Goal: Task Accomplishment & Management: Manage account settings

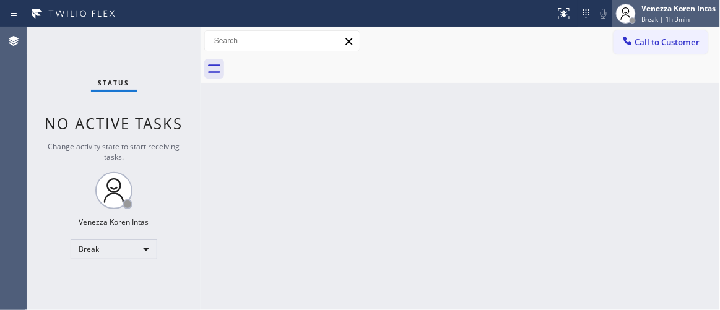
click at [711, 9] on div "Venezza Koren Intas" at bounding box center [679, 8] width 74 height 11
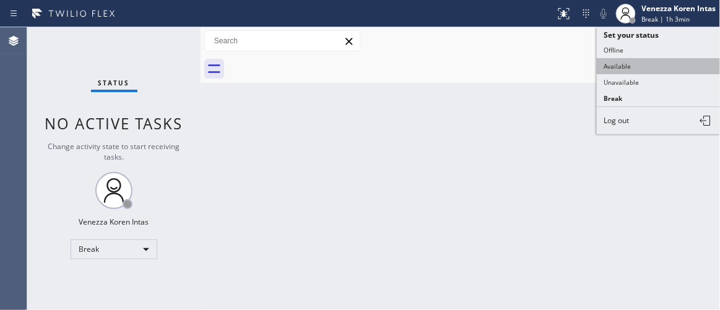
click at [631, 62] on button "Available" at bounding box center [659, 66] width 124 height 16
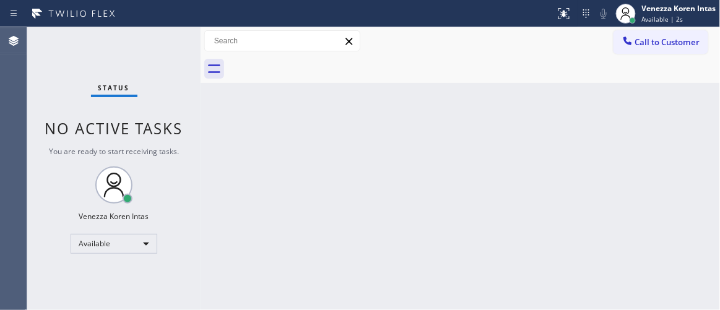
click at [276, 170] on div "Back to Dashboard Change Sender ID Customers Technicians Select a contact Outbo…" at bounding box center [461, 168] width 520 height 283
drag, startPoint x: 181, startPoint y: 68, endPoint x: 376, endPoint y: 221, distance: 247.9
click at [181, 68] on div "Status No active tasks You are ready to start receiving tasks. Venezza Koren In…" at bounding box center [113, 168] width 173 height 283
click at [113, 144] on div "Status No active tasks You are ready to start receiving tasks. Venezza Koren In…" at bounding box center [113, 168] width 173 height 283
click at [184, 55] on div "Status No active tasks You are ready to start receiving tasks. Venezza Koren In…" at bounding box center [113, 168] width 173 height 283
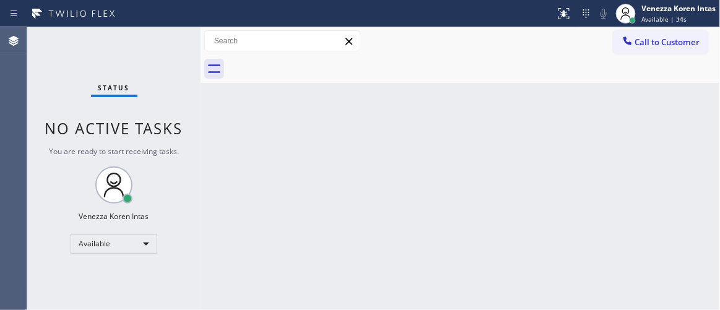
drag, startPoint x: 184, startPoint y: 55, endPoint x: 185, endPoint y: 72, distance: 18.0
click at [185, 64] on div "Status No active tasks You are ready to start receiving tasks. Venezza Koren In…" at bounding box center [113, 168] width 173 height 283
drag, startPoint x: 140, startPoint y: 32, endPoint x: 156, endPoint y: 33, distance: 16.2
click at [142, 32] on div "Status No active tasks You are ready to start receiving tasks. Venezza Koren In…" at bounding box center [113, 168] width 173 height 283
drag, startPoint x: 156, startPoint y: 33, endPoint x: 124, endPoint y: 52, distance: 37.2
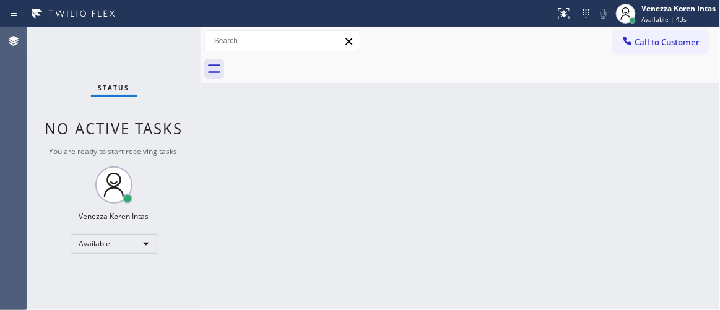
click at [151, 38] on div "Status No active tasks You are ready to start receiving tasks. Venezza Koren In…" at bounding box center [113, 168] width 173 height 283
click at [157, 50] on div "Status No active tasks You are ready to start receiving tasks. Venezza Koren In…" at bounding box center [113, 168] width 173 height 283
drag, startPoint x: 165, startPoint y: 47, endPoint x: 172, endPoint y: 46, distance: 6.8
click at [165, 47] on div "Status No active tasks You are ready to start receiving tasks. Venezza Koren In…" at bounding box center [113, 168] width 173 height 283
click at [172, 46] on div "Status No active tasks You are ready to start receiving tasks. Venezza Koren In…" at bounding box center [113, 168] width 173 height 283
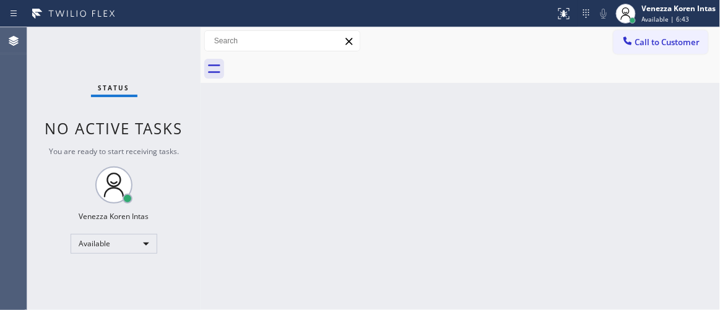
click at [155, 68] on div "Status No active tasks You are ready to start receiving tasks. Venezza Koren In…" at bounding box center [113, 168] width 173 height 283
click at [165, 60] on div "Status No active tasks You are ready to start receiving tasks. Venezza Koren In…" at bounding box center [113, 168] width 173 height 283
click at [171, 25] on div "Status report No issues detected If you experience an issue, please download th…" at bounding box center [360, 13] width 720 height 27
click at [172, 33] on div "Status No active tasks You are ready to start receiving tasks. Venezza Koren In…" at bounding box center [113, 168] width 173 height 283
click at [161, 43] on div "Status No active tasks You are ready to start receiving tasks. Venezza Koren In…" at bounding box center [113, 168] width 173 height 283
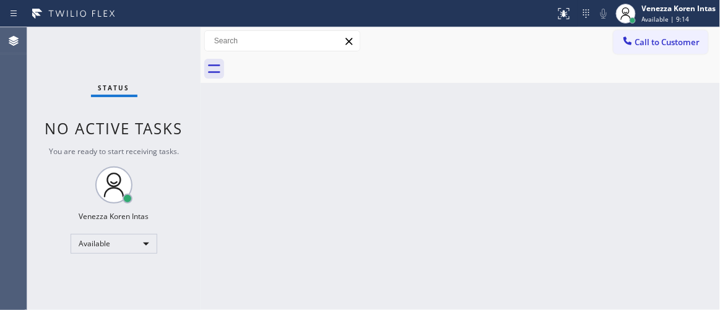
click at [157, 50] on div "Status No active tasks You are ready to start receiving tasks. Venezza Koren In…" at bounding box center [113, 168] width 173 height 283
drag, startPoint x: 650, startPoint y: 108, endPoint x: 269, endPoint y: 102, distance: 381.6
click at [624, 114] on div "Back to Dashboard Change Sender ID Customers Technicians Select a contact Outbo…" at bounding box center [461, 168] width 520 height 283
click at [177, 38] on div "Status No active tasks You are ready to start receiving tasks. Venezza Koren In…" at bounding box center [113, 168] width 173 height 283
click at [154, 50] on div "Status No active tasks You are ready to start receiving tasks. Venezza Koren In…" at bounding box center [113, 168] width 173 height 283
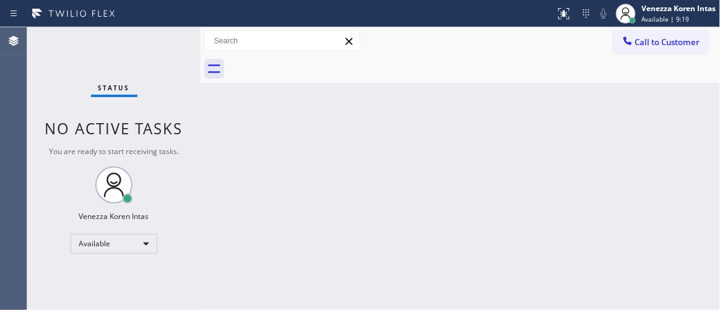
click at [156, 51] on div "Status No active tasks You are ready to start receiving tasks. Venezza Koren In…" at bounding box center [113, 168] width 173 height 283
click at [132, 53] on div "Status No active tasks You are ready to start receiving tasks. Venezza Koren In…" at bounding box center [113, 168] width 173 height 283
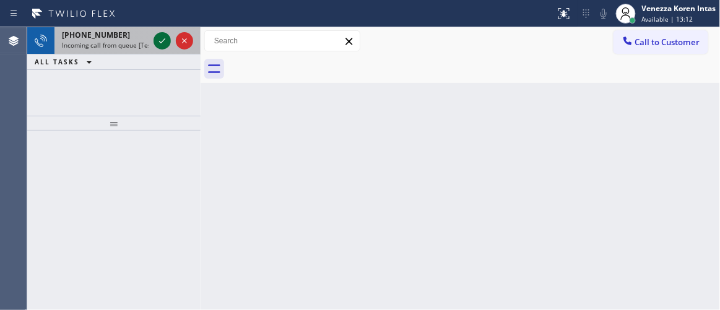
click at [165, 42] on icon at bounding box center [162, 40] width 15 height 15
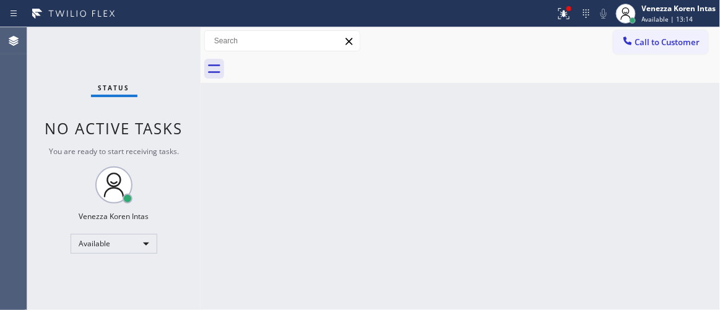
drag, startPoint x: 397, startPoint y: 127, endPoint x: 514, endPoint y: 95, distance: 121.2
click at [398, 127] on div "Back to Dashboard Change Sender ID Customers Technicians Select a contact Outbo…" at bounding box center [461, 168] width 520 height 283
drag, startPoint x: 559, startPoint y: 9, endPoint x: 559, endPoint y: 24, distance: 15.5
click at [559, 16] on g at bounding box center [564, 13] width 11 height 11
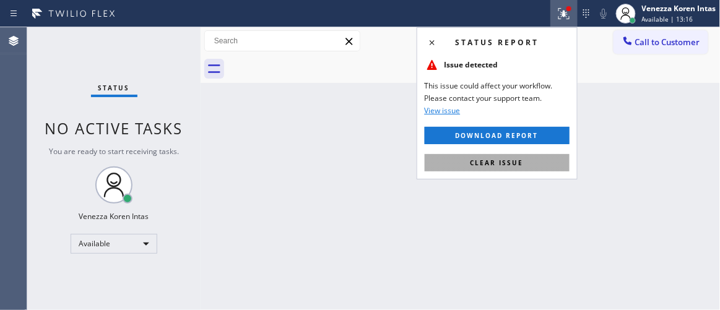
click at [479, 162] on span "Clear issue" at bounding box center [497, 163] width 53 height 9
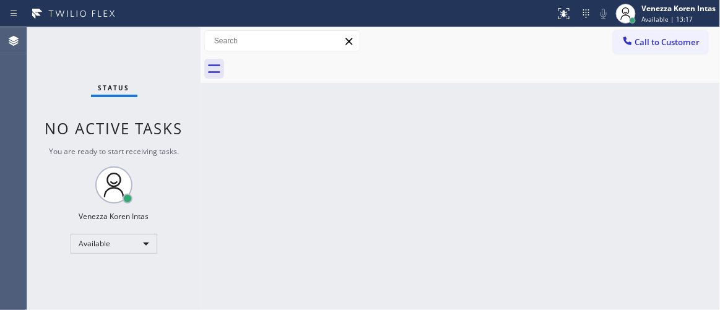
click at [136, 76] on div "Status No active tasks You are ready to start receiving tasks. Venezza Koren In…" at bounding box center [113, 168] width 173 height 283
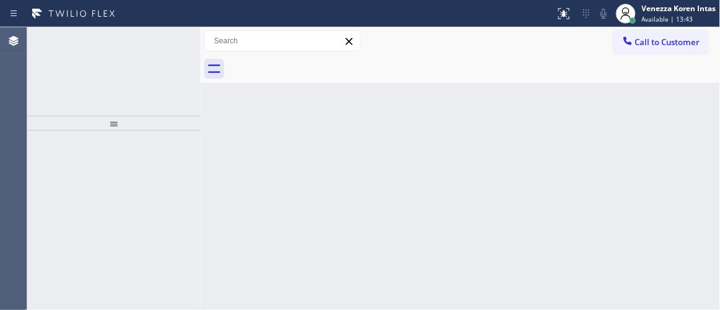
click at [161, 41] on icon at bounding box center [162, 40] width 15 height 15
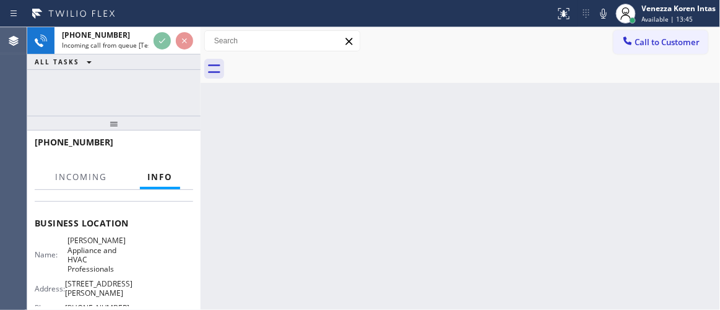
scroll to position [168, 0]
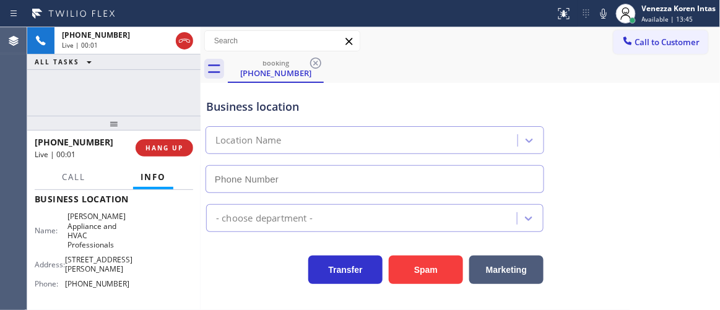
type input "(415) 965-7574"
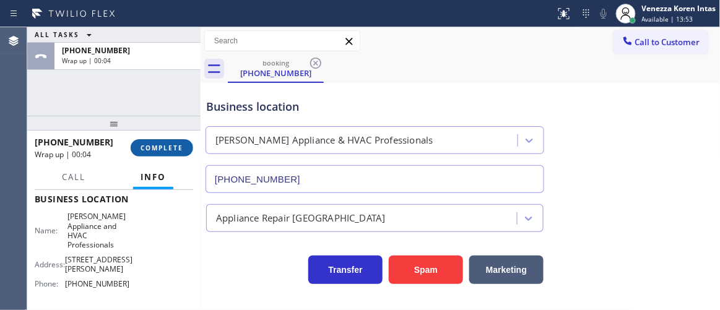
click at [160, 152] on span "COMPLETE" at bounding box center [162, 148] width 43 height 9
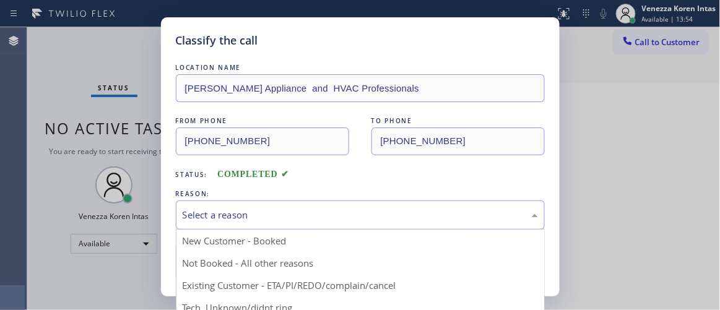
click at [326, 216] on div "Select a reason" at bounding box center [361, 215] width 356 height 14
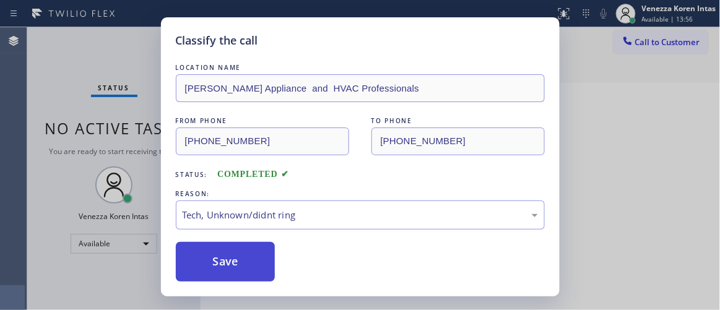
click at [243, 253] on button "Save" at bounding box center [226, 262] width 100 height 40
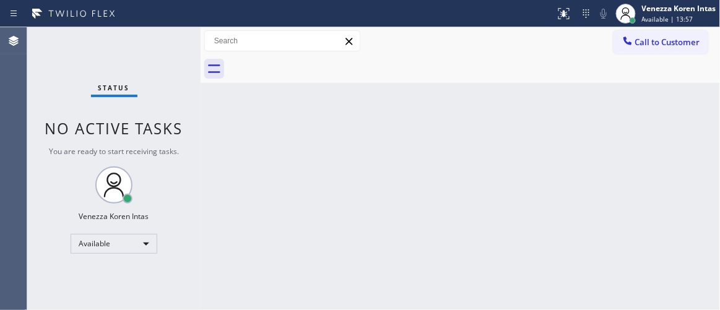
click at [160, 51] on div "Status No active tasks You are ready to start receiving tasks. Venezza Koren In…" at bounding box center [113, 168] width 173 height 283
click at [168, 55] on div "Status No active tasks You are ready to start receiving tasks. Venezza Koren In…" at bounding box center [113, 168] width 173 height 283
click at [174, 51] on div "Status No active tasks You are ready to start receiving tasks. Venezza Koren In…" at bounding box center [113, 168] width 173 height 283
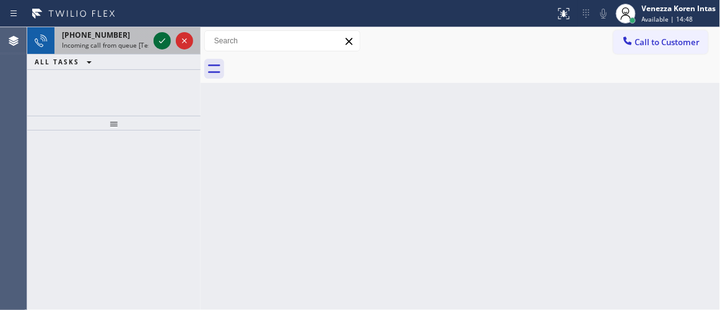
click at [161, 35] on icon at bounding box center [162, 40] width 15 height 15
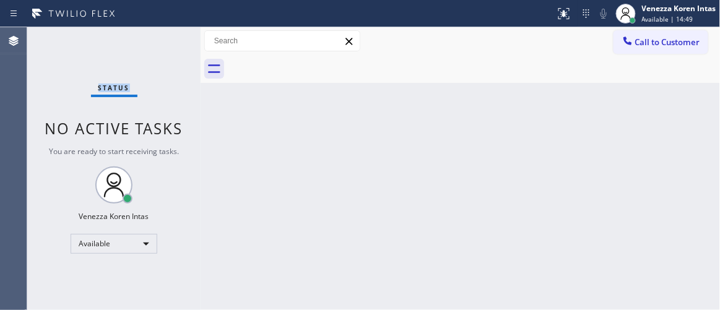
click at [162, 37] on div "Status No active tasks You are ready to start receiving tasks. Venezza Koren In…" at bounding box center [113, 168] width 173 height 283
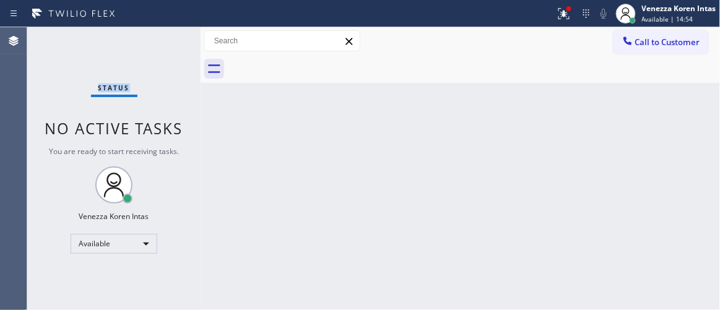
click at [163, 37] on div "Status No active tasks You are ready to start receiving tasks. Venezza Koren In…" at bounding box center [113, 168] width 173 height 283
drag, startPoint x: 338, startPoint y: 100, endPoint x: 146, endPoint y: 40, distance: 200.8
click at [336, 101] on div "Back to Dashboard Change Sender ID Customers Technicians Select a contact Outbo…" at bounding box center [461, 168] width 520 height 283
click at [146, 40] on div "Status No active tasks You are ready to start receiving tasks. Venezza Koren In…" at bounding box center [113, 168] width 173 height 283
click at [572, 7] on div at bounding box center [568, 8] width 7 height 7
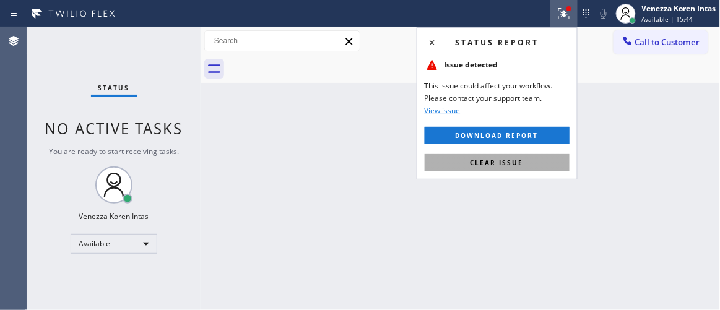
click at [549, 157] on button "Clear issue" at bounding box center [497, 162] width 145 height 17
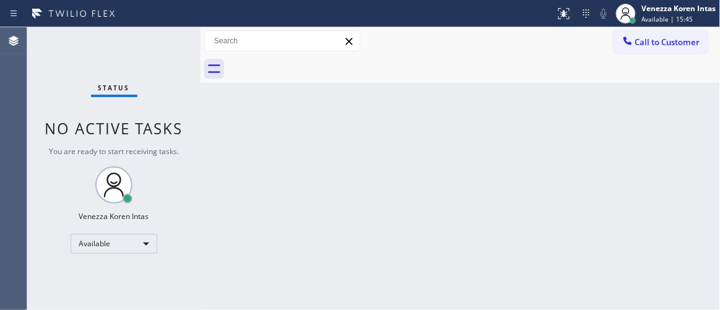
click at [186, 37] on div "Status No active tasks You are ready to start receiving tasks. Venezza Koren In…" at bounding box center [113, 168] width 173 height 283
drag, startPoint x: 183, startPoint y: 46, endPoint x: 244, endPoint y: 103, distance: 83.3
click at [183, 46] on div "Status No active tasks You are ready to start receiving tasks. Venezza Koren In…" at bounding box center [113, 168] width 173 height 283
drag, startPoint x: 301, startPoint y: 134, endPoint x: 356, endPoint y: 169, distance: 65.5
click at [301, 134] on div "Back to Dashboard Change Sender ID Customers Technicians Select a contact Outbo…" at bounding box center [461, 168] width 520 height 283
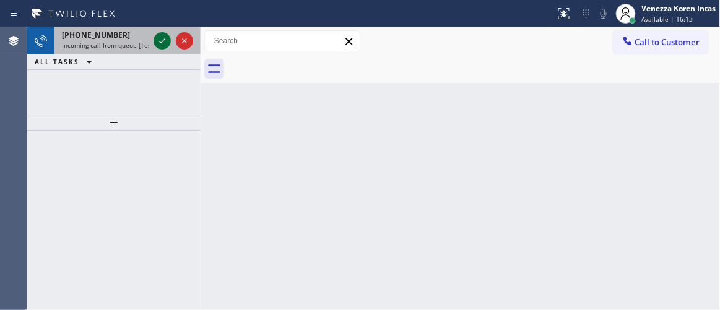
click at [162, 39] on icon at bounding box center [162, 40] width 15 height 15
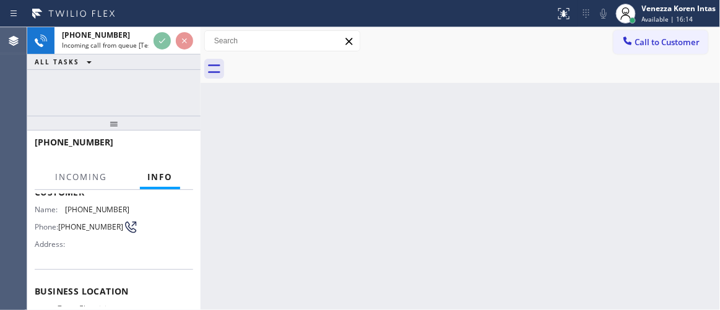
scroll to position [112, 0]
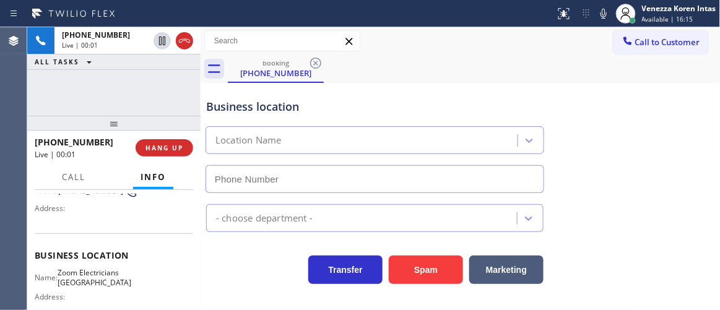
type input "(805) 995-4906"
drag, startPoint x: 191, startPoint y: 41, endPoint x: 185, endPoint y: 68, distance: 27.5
click at [190, 41] on icon at bounding box center [184, 40] width 15 height 15
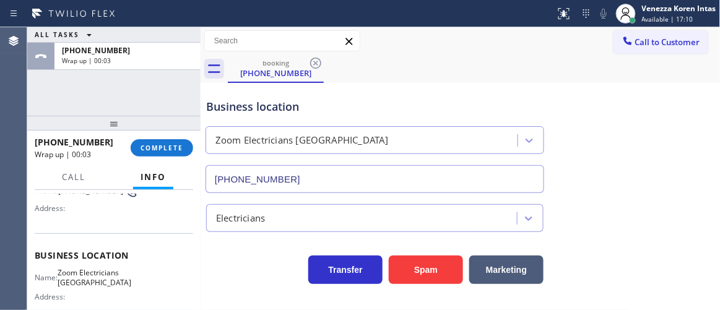
click at [194, 147] on div "+19093193393 Wrap up | 00:03 COMPLETE" at bounding box center [113, 148] width 173 height 35
click at [181, 147] on span "COMPLETE" at bounding box center [162, 148] width 43 height 9
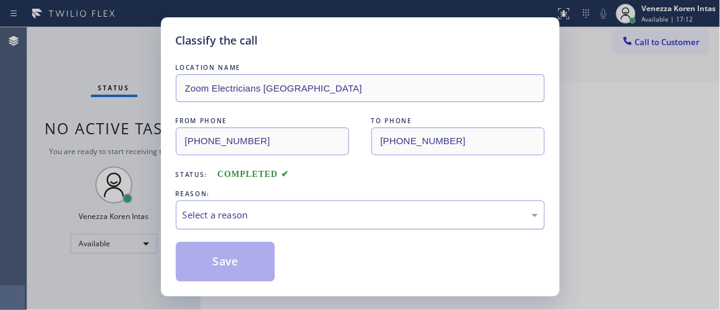
click at [363, 227] on div "Select a reason" at bounding box center [360, 215] width 369 height 29
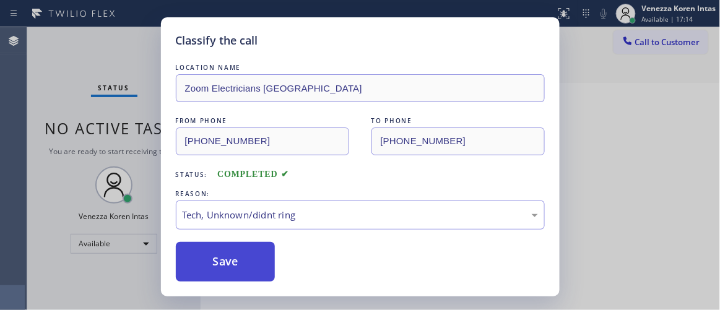
click at [245, 253] on button "Save" at bounding box center [226, 262] width 100 height 40
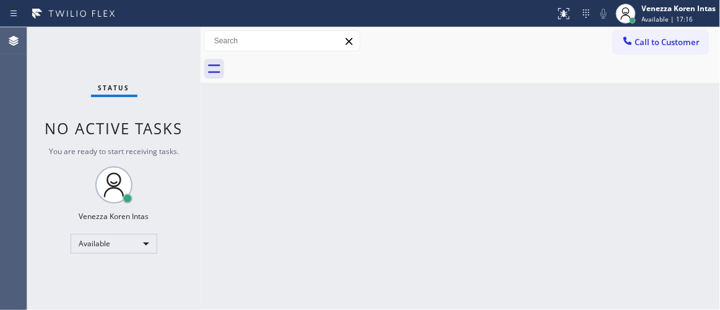
click at [171, 37] on div "Status No active tasks You are ready to start receiving tasks. Venezza Koren In…" at bounding box center [113, 168] width 173 height 283
click at [172, 39] on div "Status No active tasks You are ready to start receiving tasks. Venezza Koren In…" at bounding box center [113, 168] width 173 height 283
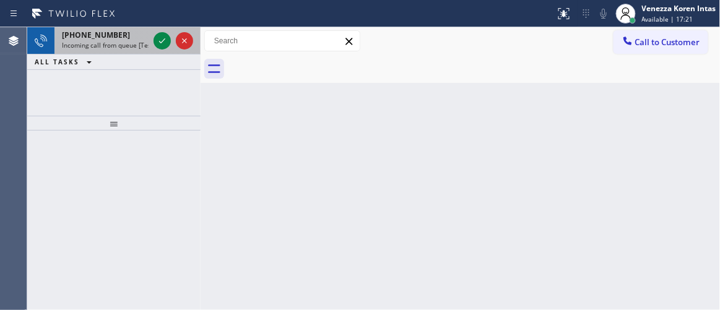
click at [190, 53] on div at bounding box center [173, 40] width 45 height 27
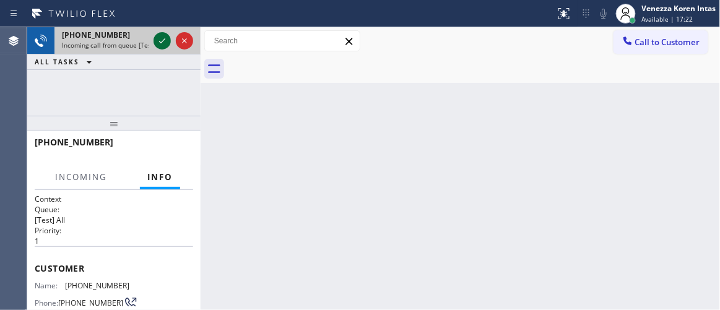
click at [159, 40] on icon at bounding box center [162, 40] width 15 height 15
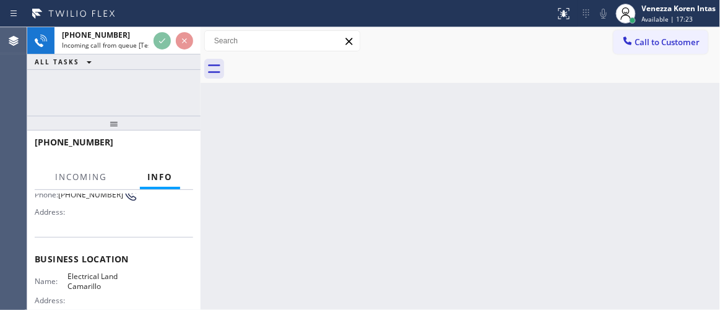
scroll to position [168, 0]
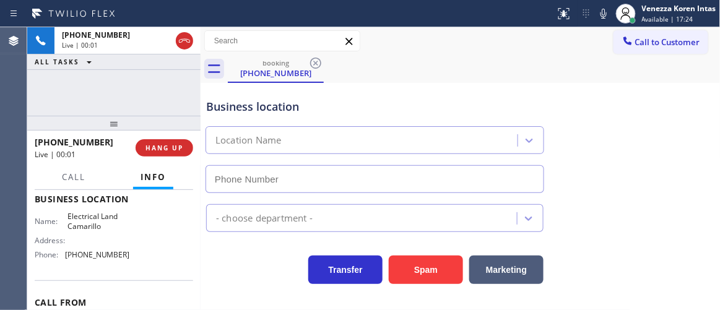
type input "(805) 892-6898"
drag, startPoint x: 86, startPoint y: 85, endPoint x: 135, endPoint y: 87, distance: 48.9
click at [86, 85] on div "+19093193393 Live | 00:03 ALL TASKS ALL TASKS ACTIVE TASKS TASKS IN WRAP UP" at bounding box center [113, 71] width 173 height 89
click at [402, 86] on div "Business location Electrical Land Camarillo (805) 892-6898" at bounding box center [375, 139] width 342 height 107
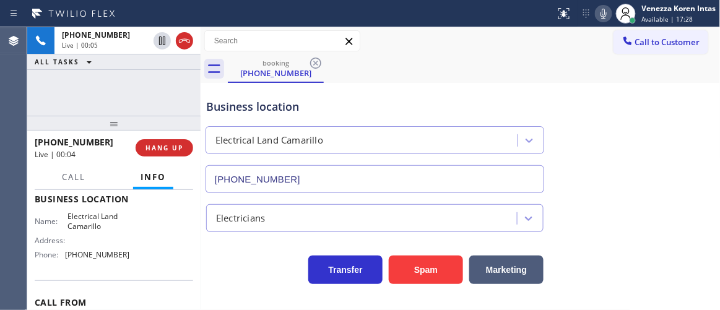
click at [608, 9] on icon at bounding box center [603, 13] width 15 height 15
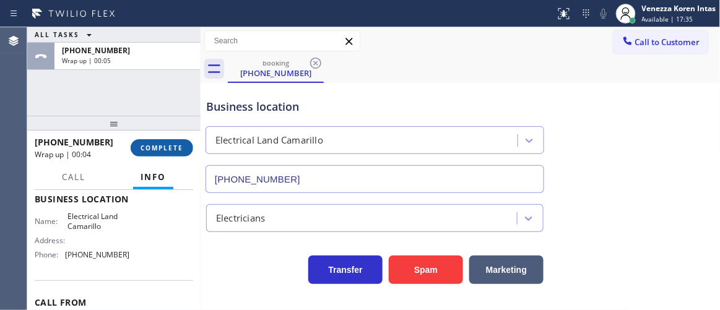
click at [162, 151] on span "COMPLETE" at bounding box center [162, 148] width 43 height 9
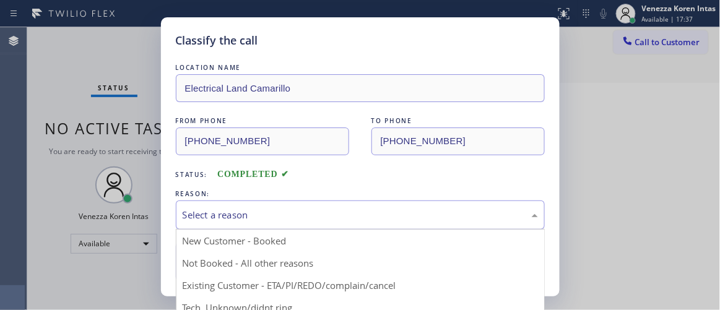
click at [301, 220] on div "Select a reason" at bounding box center [361, 215] width 356 height 14
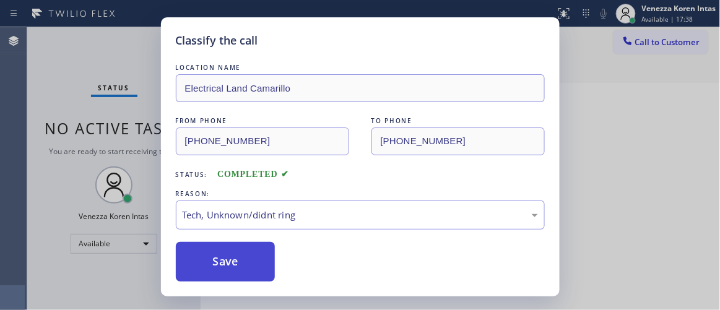
click at [199, 262] on button "Save" at bounding box center [226, 262] width 100 height 40
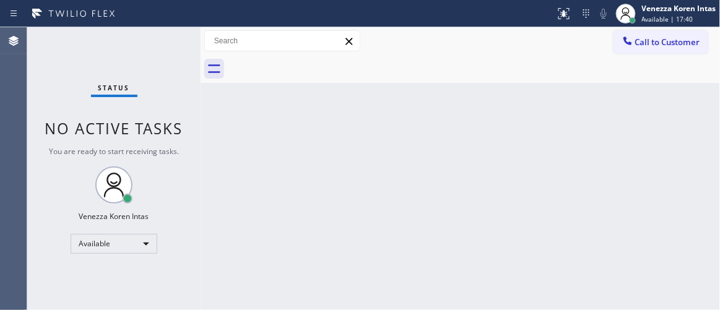
click at [173, 46] on div "Status No active tasks You are ready to start receiving tasks. Venezza Koren In…" at bounding box center [113, 168] width 173 height 283
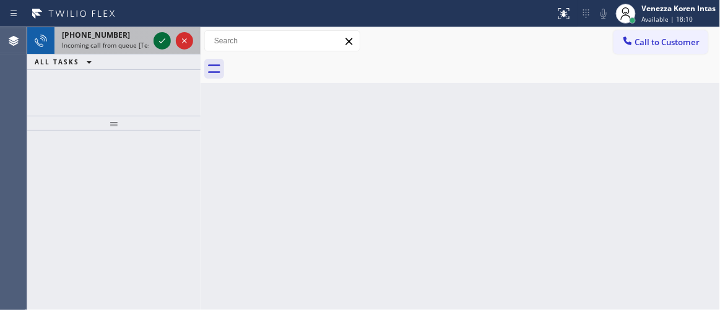
click at [159, 42] on icon at bounding box center [162, 40] width 15 height 15
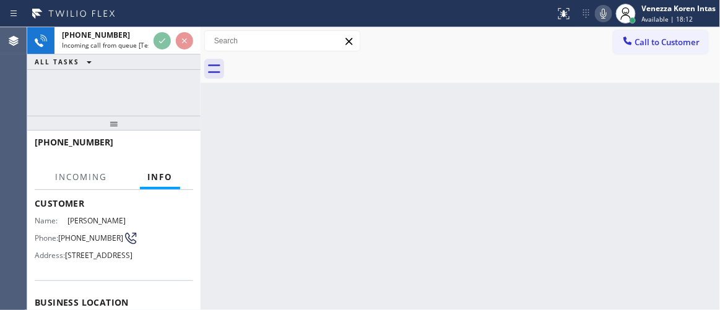
scroll to position [168, 0]
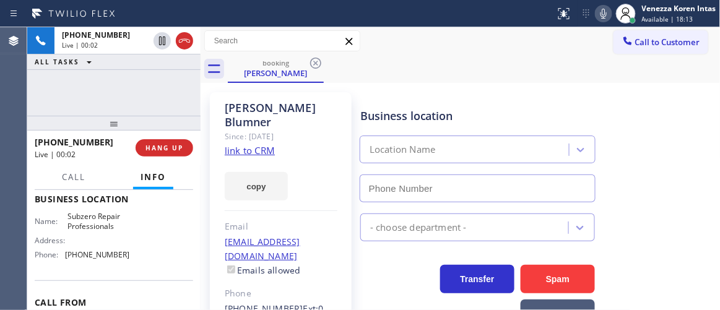
type input "(929) 242-4394"
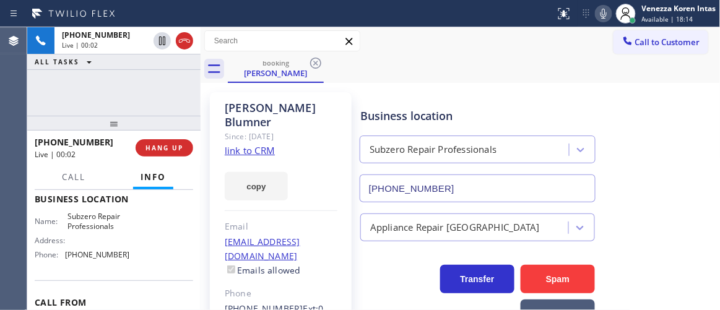
click at [254, 144] on link "link to CRM" at bounding box center [250, 150] width 50 height 12
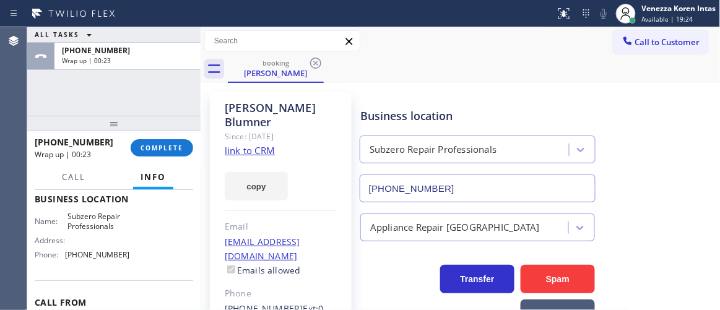
click at [157, 137] on div "+15166398941 Wrap up | 00:23 COMPLETE" at bounding box center [114, 148] width 159 height 32
click at [174, 145] on span "COMPLETE" at bounding box center [162, 148] width 43 height 9
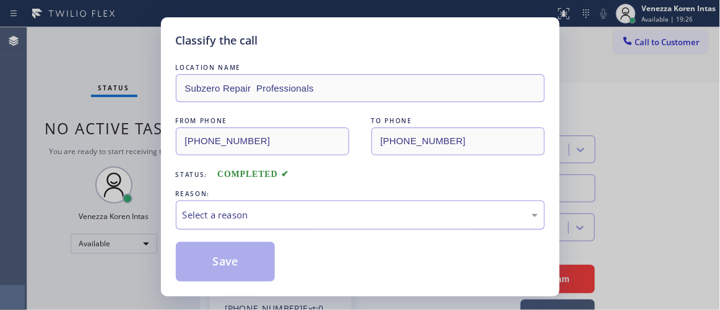
click at [314, 207] on div "Select a reason" at bounding box center [360, 215] width 369 height 29
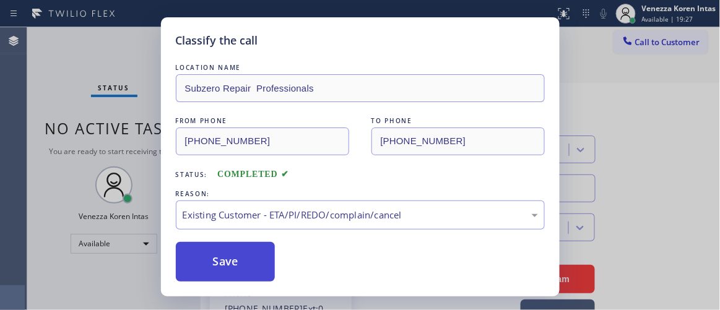
drag, startPoint x: 344, startPoint y: 290, endPoint x: 243, endPoint y: 266, distance: 103.1
click at [243, 266] on button "Save" at bounding box center [226, 262] width 100 height 40
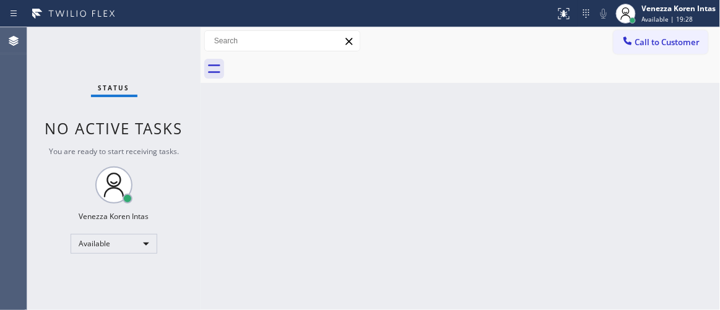
click at [163, 41] on div "Status No active tasks You are ready to start receiving tasks. Venezza Koren In…" at bounding box center [113, 168] width 173 height 283
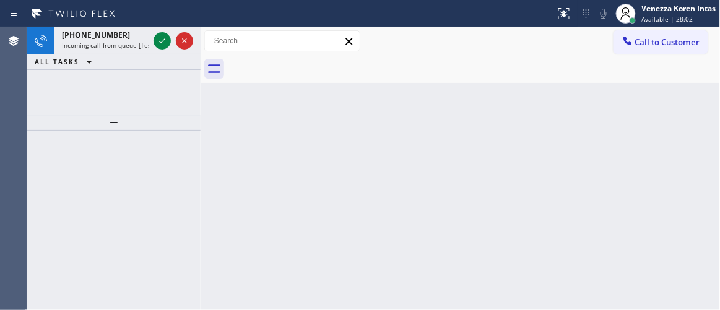
click at [163, 41] on icon at bounding box center [162, 40] width 15 height 15
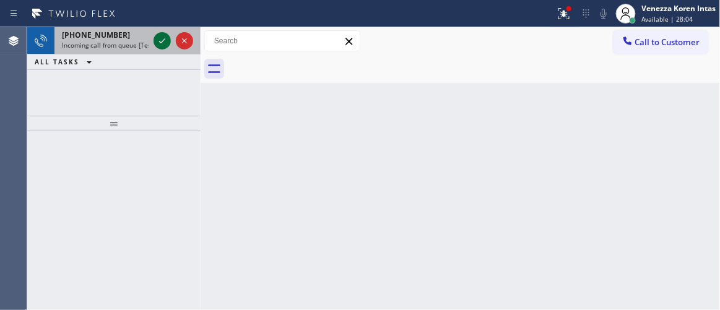
click at [169, 39] on icon at bounding box center [162, 40] width 15 height 15
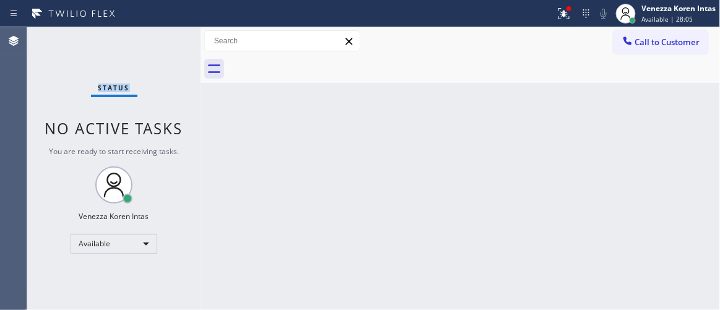
click at [165, 41] on div "Status No active tasks You are ready to start receiving tasks. Venezza Koren In…" at bounding box center [113, 168] width 173 height 283
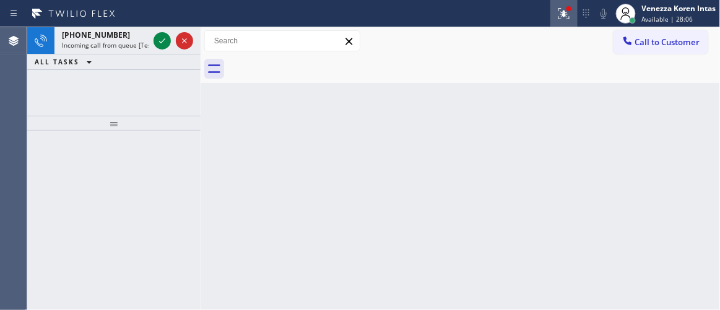
click at [553, 9] on div at bounding box center [564, 13] width 27 height 15
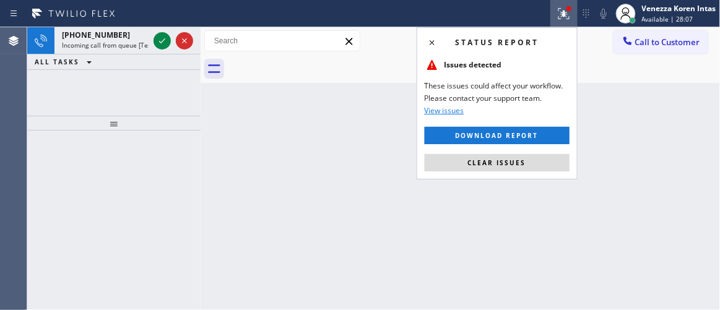
drag, startPoint x: 506, startPoint y: 163, endPoint x: 465, endPoint y: 157, distance: 41.9
click at [499, 162] on span "Clear issues" at bounding box center [497, 163] width 58 height 9
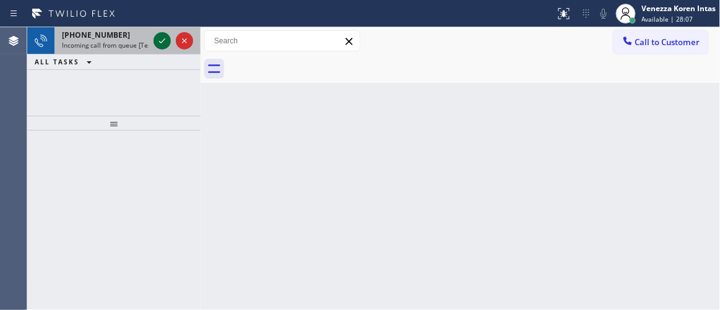
drag, startPoint x: 156, startPoint y: 30, endPoint x: 160, endPoint y: 38, distance: 9.7
click at [155, 30] on div at bounding box center [173, 40] width 45 height 27
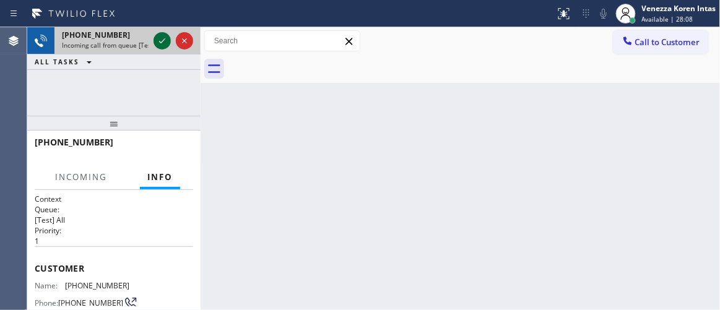
click at [160, 39] on icon at bounding box center [162, 40] width 15 height 15
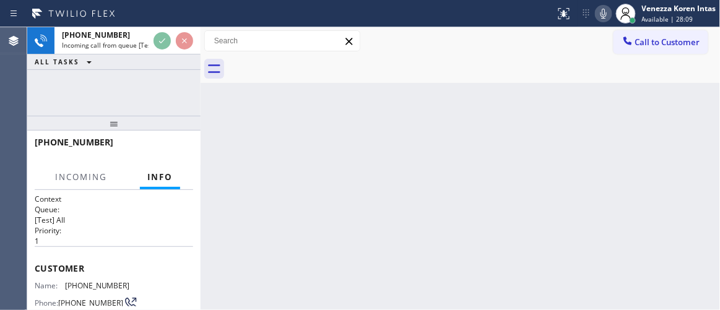
scroll to position [112, 0]
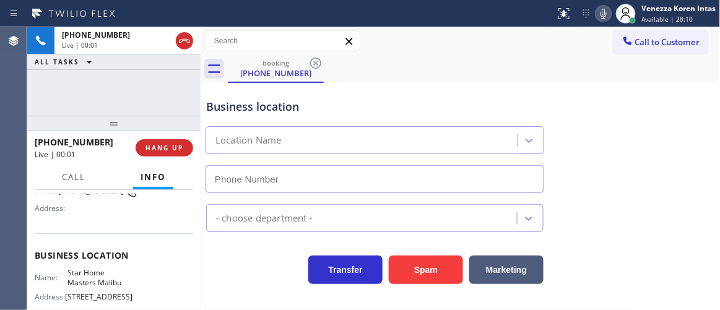
type input "(310) 660-7578"
click at [85, 105] on div "+14244793336 Live | 00:02 ALL TASKS ALL TASKS ACTIVE TASKS TASKS IN WRAP UP" at bounding box center [113, 71] width 173 height 89
drag, startPoint x: 118, startPoint y: 80, endPoint x: 134, endPoint y: 92, distance: 20.3
click at [118, 80] on div "+14244793336 Live | 00:02 ALL TASKS ALL TASKS ACTIVE TASKS TASKS IN WRAP UP" at bounding box center [113, 71] width 173 height 89
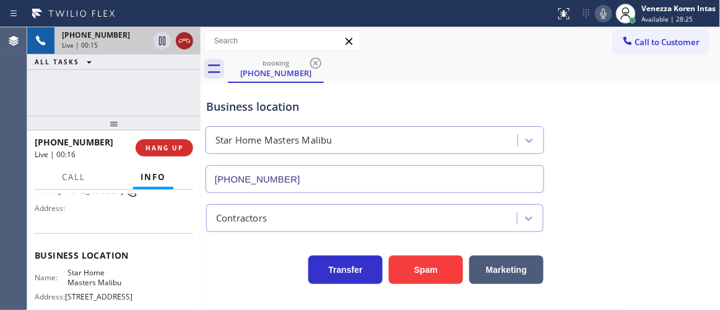
drag, startPoint x: 185, startPoint y: 35, endPoint x: 174, endPoint y: 149, distance: 114.5
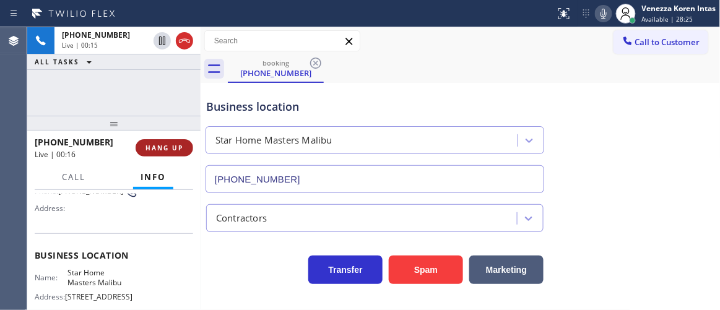
click at [185, 36] on icon at bounding box center [184, 40] width 15 height 15
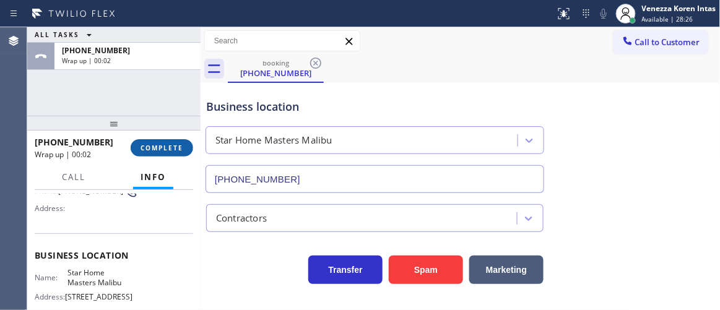
click at [179, 148] on span "COMPLETE" at bounding box center [162, 148] width 43 height 9
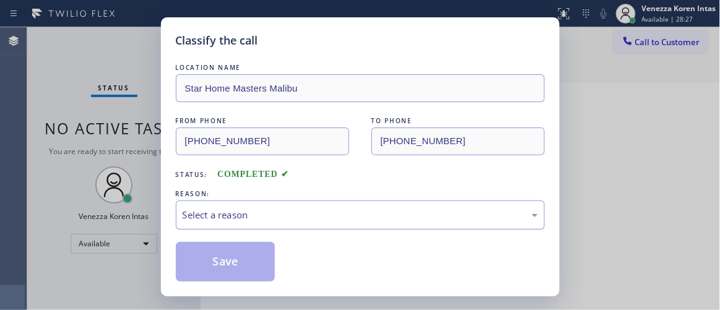
drag, startPoint x: 300, startPoint y: 212, endPoint x: 300, endPoint y: 223, distance: 11.2
click at [300, 212] on div "Select a reason" at bounding box center [361, 215] width 356 height 14
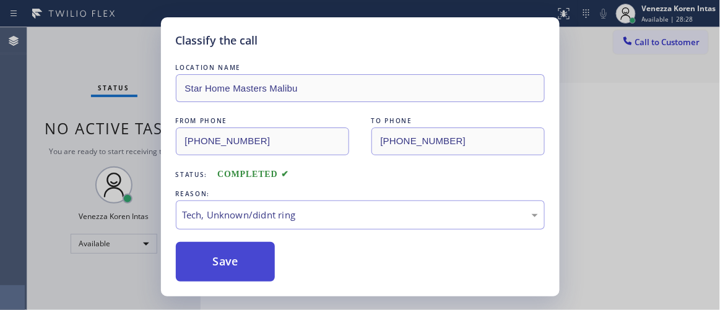
click at [241, 260] on button "Save" at bounding box center [226, 262] width 100 height 40
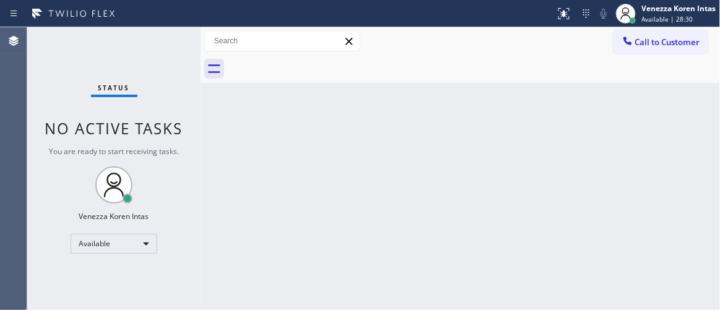
click at [165, 37] on div "Status No active tasks You are ready to start receiving tasks. Venezza Koren In…" at bounding box center [113, 168] width 173 height 283
click at [146, 38] on div "Status No active tasks You are ready to start receiving tasks. Venezza Koren In…" at bounding box center [113, 168] width 173 height 283
click at [148, 42] on div "Status No active tasks You are ready to start receiving tasks. Venezza Koren In…" at bounding box center [113, 168] width 173 height 283
click at [149, 42] on div "Status No active tasks You are ready to start receiving tasks. Venezza Koren In…" at bounding box center [113, 168] width 173 height 283
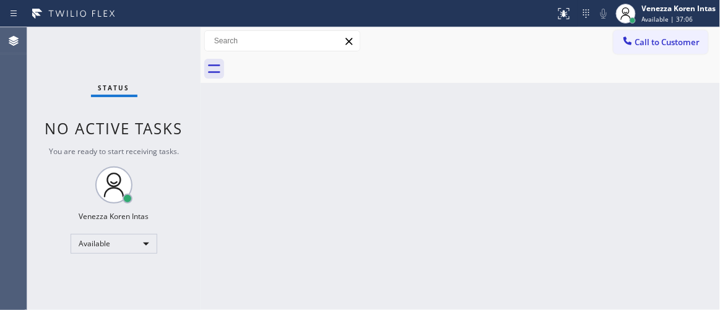
click at [149, 41] on div "Status No active tasks You are ready to start receiving tasks. Venezza Koren In…" at bounding box center [113, 168] width 173 height 283
click at [148, 37] on div "Status No active tasks You are ready to start receiving tasks. Venezza Koren In…" at bounding box center [113, 168] width 173 height 283
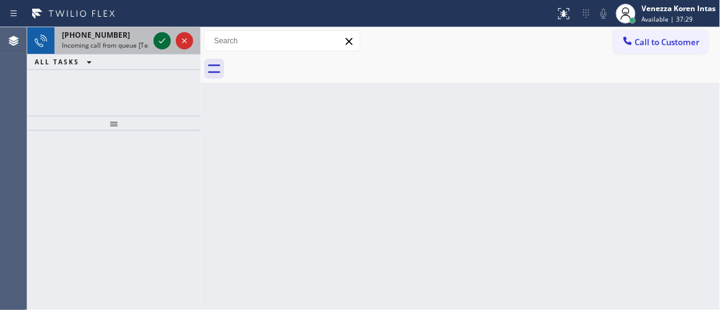
drag, startPoint x: 148, startPoint y: 37, endPoint x: 158, endPoint y: 37, distance: 9.9
click at [151, 35] on div "+18058144230 Incoming call from queue [Test] All" at bounding box center [113, 40] width 173 height 27
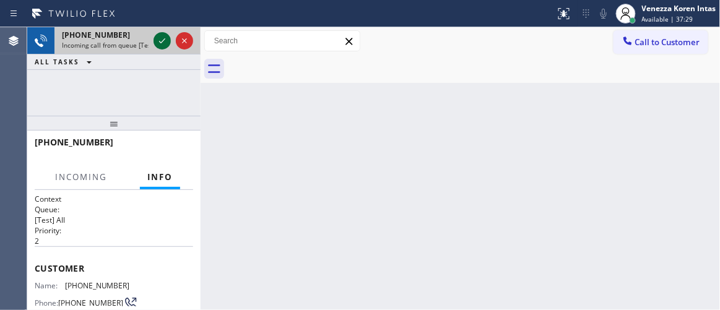
click at [158, 38] on icon at bounding box center [162, 40] width 15 height 15
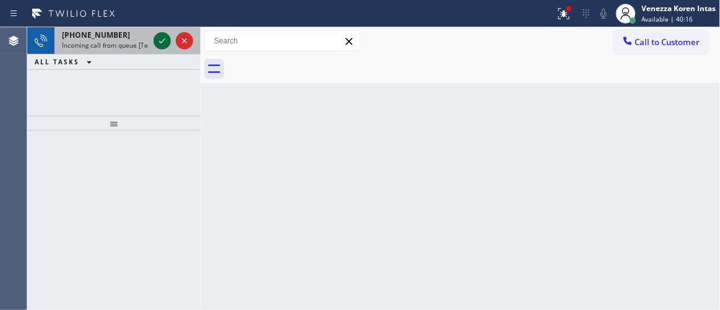
click at [158, 38] on icon at bounding box center [162, 40] width 15 height 15
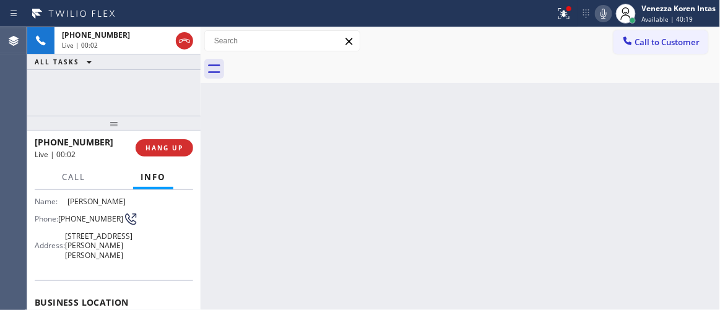
scroll to position [168, 0]
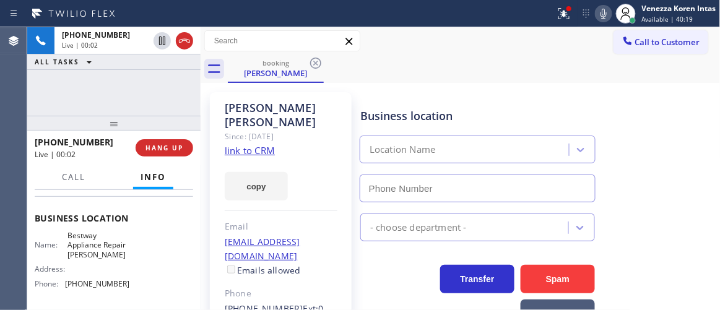
type input "(714) 908-9480"
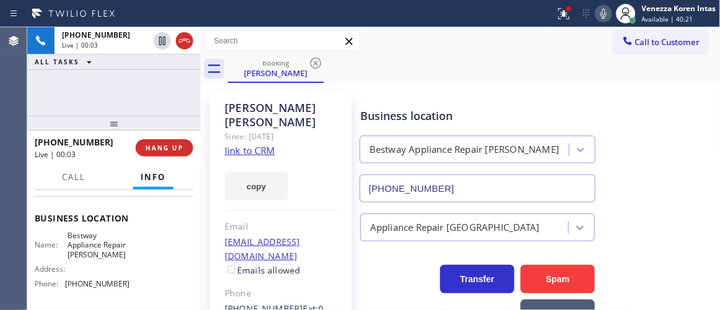
click at [248, 144] on link "link to CRM" at bounding box center [250, 150] width 50 height 12
drag, startPoint x: 566, startPoint y: 19, endPoint x: 547, endPoint y: 123, distance: 105.2
click at [566, 19] on icon at bounding box center [564, 13] width 15 height 15
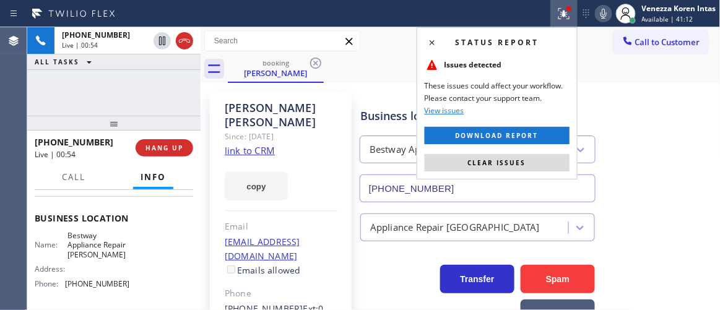
drag, startPoint x: 517, startPoint y: 159, endPoint x: 582, endPoint y: 130, distance: 70.4
click at [520, 159] on span "Clear issues" at bounding box center [497, 163] width 58 height 9
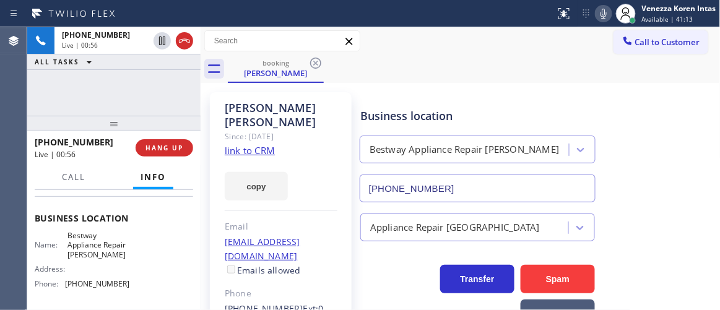
click at [610, 17] on icon at bounding box center [603, 13] width 15 height 15
click at [604, 17] on icon at bounding box center [603, 13] width 15 height 15
drag, startPoint x: 102, startPoint y: 122, endPoint x: 114, endPoint y: 134, distance: 17.1
click at [102, 122] on div at bounding box center [113, 123] width 173 height 15
click at [484, 89] on div "Jerry Wu Since: 20 may 2020 link to CRM copy Email jerrywu999@hotmail.com Email…" at bounding box center [461, 298] width 514 height 424
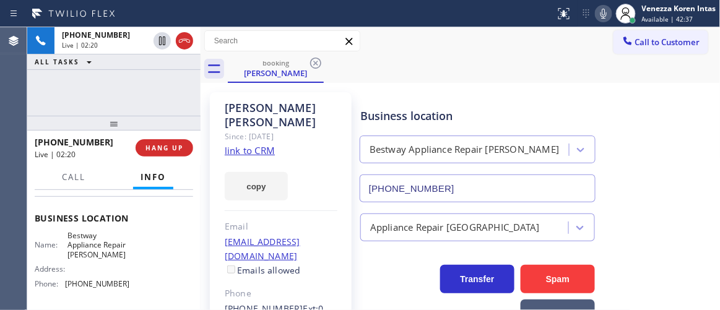
drag, startPoint x: 160, startPoint y: 78, endPoint x: 223, endPoint y: 84, distance: 63.5
click at [160, 78] on div "+16127037449 Live | 02:20 ALL TASKS ALL TASKS ACTIVE TASKS TASKS IN WRAP UP" at bounding box center [113, 71] width 173 height 89
click at [596, 14] on icon at bounding box center [603, 13] width 15 height 15
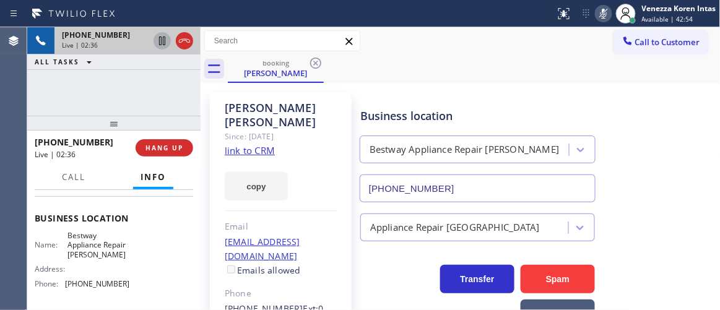
click at [160, 40] on icon at bounding box center [162, 40] width 15 height 15
drag, startPoint x: 600, startPoint y: 17, endPoint x: 588, endPoint y: 25, distance: 13.9
click at [600, 17] on icon at bounding box center [603, 13] width 15 height 15
click at [154, 36] on div at bounding box center [162, 40] width 17 height 15
click at [422, 41] on div "Call to Customer Outbound call Location Search location Your caller id phone nu…" at bounding box center [461, 41] width 520 height 22
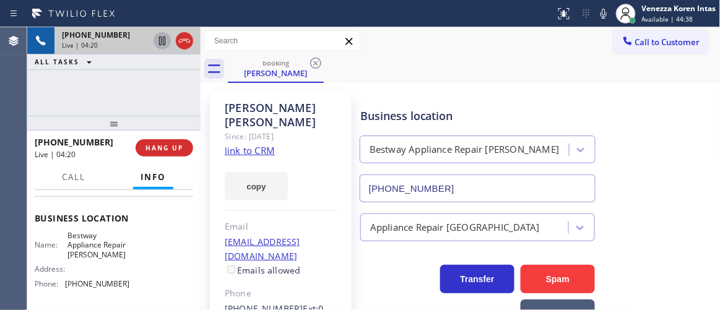
click at [396, 67] on div "booking Jerry Wu" at bounding box center [474, 69] width 493 height 28
drag, startPoint x: 66, startPoint y: 238, endPoint x: 124, endPoint y: 266, distance: 65.1
click at [124, 266] on div "Name: Bestway Appliance Repair Yorba Linda Address: Phone: (714) 908-9480" at bounding box center [114, 262] width 159 height 63
drag, startPoint x: 124, startPoint y: 260, endPoint x: 97, endPoint y: 245, distance: 31.3
click at [124, 260] on span "Bestway Appliance Repair Yorba Linda" at bounding box center [99, 245] width 62 height 28
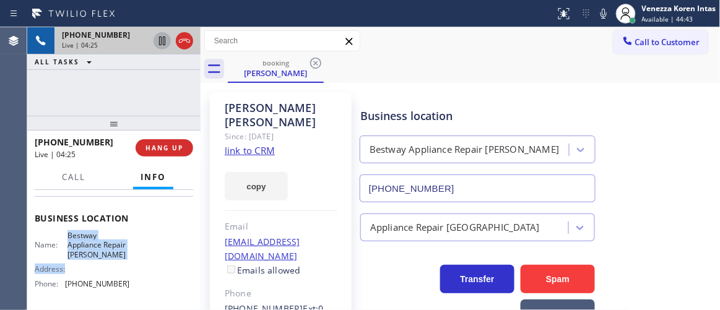
click at [77, 230] on div "Business location Name: Bestway Appliance Repair Yorba Linda Address: Phone: (7…" at bounding box center [114, 252] width 159 height 113
drag, startPoint x: 66, startPoint y: 235, endPoint x: 117, endPoint y: 253, distance: 54.7
click at [117, 253] on span "Bestway Appliance Repair Yorba Linda" at bounding box center [99, 245] width 62 height 28
copy span "Bestway Appliance Repair Yorba Linda"
drag, startPoint x: 68, startPoint y: 87, endPoint x: 203, endPoint y: 160, distance: 153.8
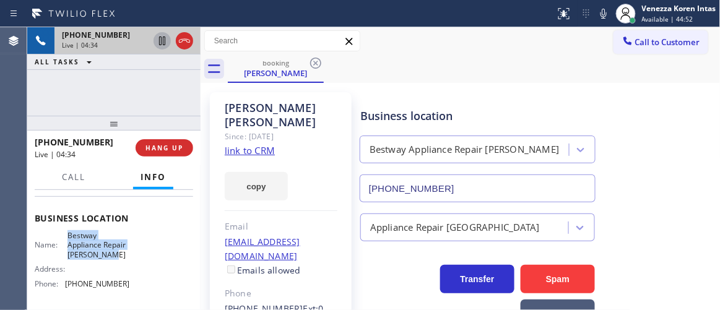
click at [68, 87] on div "+16127037449 Live | 04:34 ALL TASKS ALL TASKS ACTIVE TASKS TASKS IN WRAP UP" at bounding box center [113, 71] width 173 height 89
click at [413, 79] on div "booking Jerry Wu" at bounding box center [474, 69] width 493 height 28
click at [602, 14] on icon at bounding box center [604, 14] width 6 height 10
click at [603, 16] on icon at bounding box center [604, 14] width 6 height 10
click at [600, 20] on icon at bounding box center [603, 13] width 15 height 15
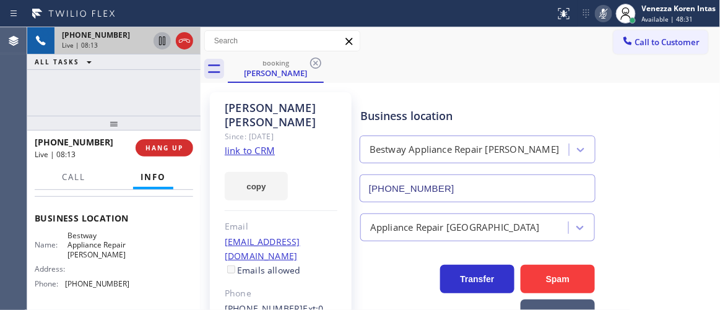
click at [600, 20] on icon at bounding box center [603, 13] width 15 height 15
drag, startPoint x: 210, startPoint y: 111, endPoint x: 288, endPoint y: 98, distance: 79.0
click at [210, 111] on div "Jerry Wu Since: 20 may 2020 link to CRM copy Email jerrywu999@hotmail.com Email…" at bounding box center [281, 297] width 142 height 411
drag, startPoint x: 235, startPoint y: 111, endPoint x: 222, endPoint y: 111, distance: 12.4
click at [222, 111] on div "Jerry Wu Since: 20 may 2020 link to CRM copy Email jerrywu999@hotmail.com Email…" at bounding box center [281, 297] width 142 height 411
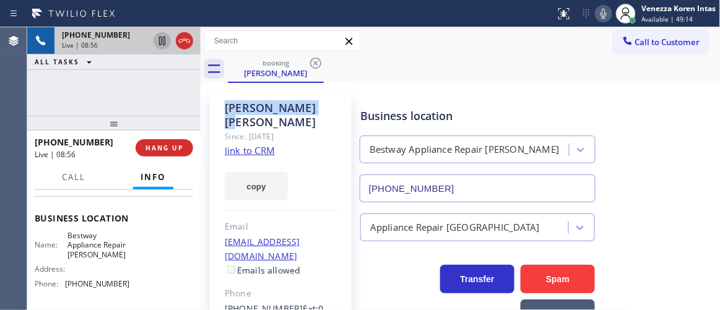
copy div "Jerry Wu"
click at [188, 118] on div at bounding box center [113, 123] width 173 height 15
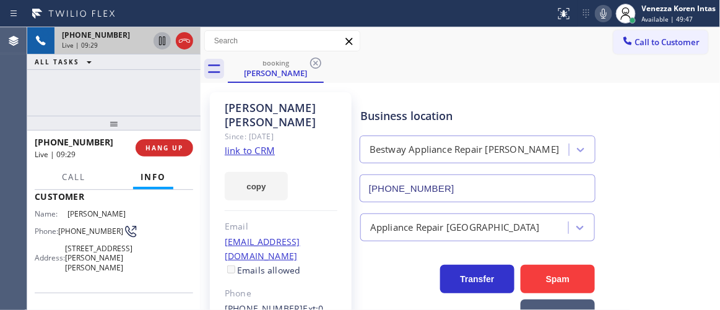
scroll to position [56, 0]
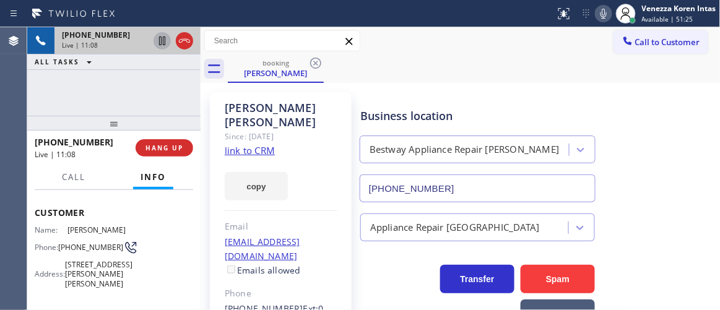
click at [380, 28] on div "Call to Customer Outbound call Location Search location Your caller id phone nu…" at bounding box center [461, 41] width 520 height 28
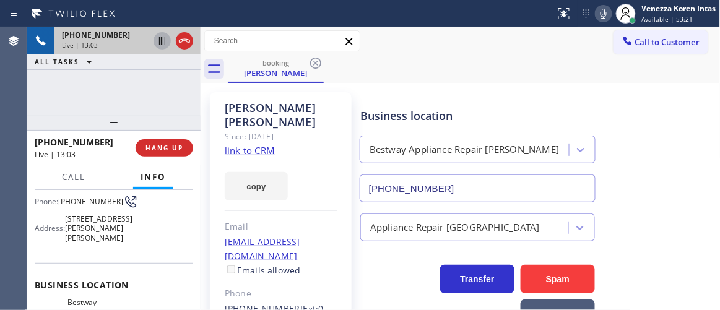
scroll to position [168, 0]
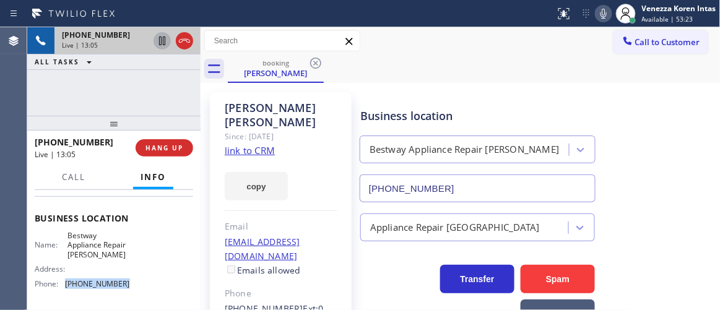
drag, startPoint x: 125, startPoint y: 284, endPoint x: 66, endPoint y: 291, distance: 59.2
click at [66, 291] on div "Name: Bestway Appliance Repair Yorba Linda Address: Phone: (714) 908-9480" at bounding box center [114, 262] width 159 height 63
copy span "(714) 908-9480"
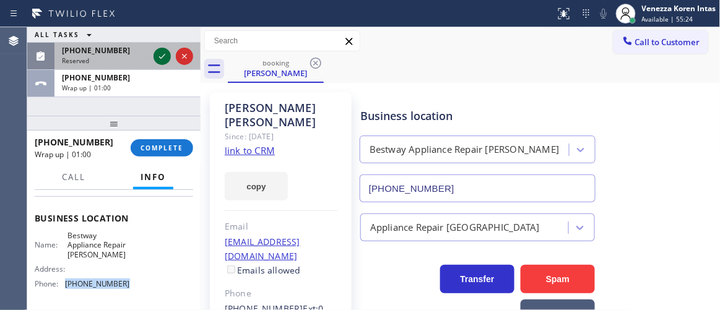
click at [163, 50] on icon at bounding box center [162, 56] width 15 height 15
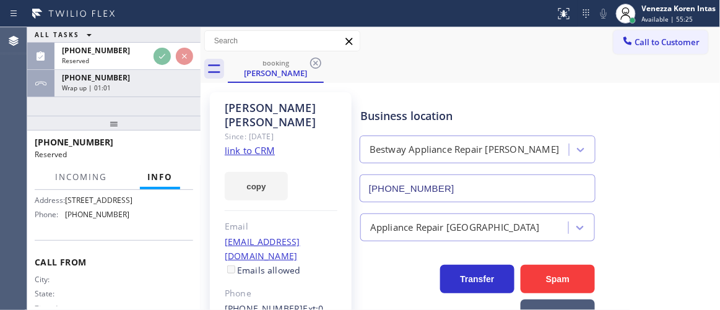
scroll to position [306, 0]
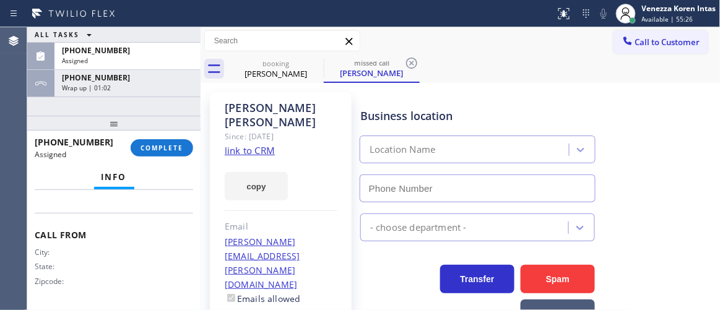
click at [177, 147] on span "COMPLETE" at bounding box center [162, 148] width 43 height 9
type input "(310) 340-1547"
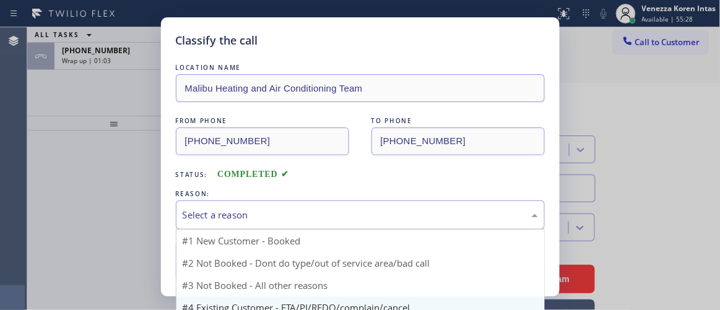
drag, startPoint x: 342, startPoint y: 217, endPoint x: 337, endPoint y: 279, distance: 62.2
click at [342, 217] on div "Select a reason" at bounding box center [361, 215] width 356 height 14
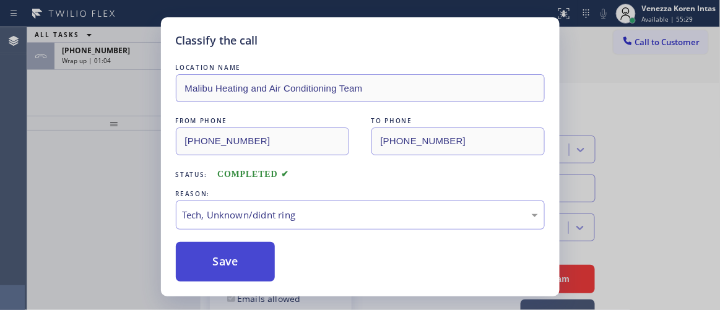
click at [240, 269] on button "Save" at bounding box center [226, 262] width 100 height 40
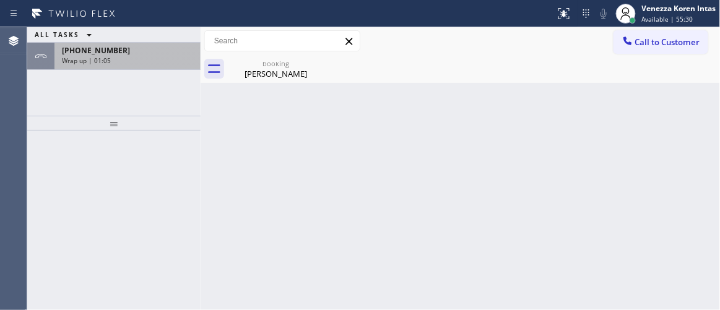
click at [133, 62] on div "Wrap up | 01:05" at bounding box center [127, 60] width 131 height 9
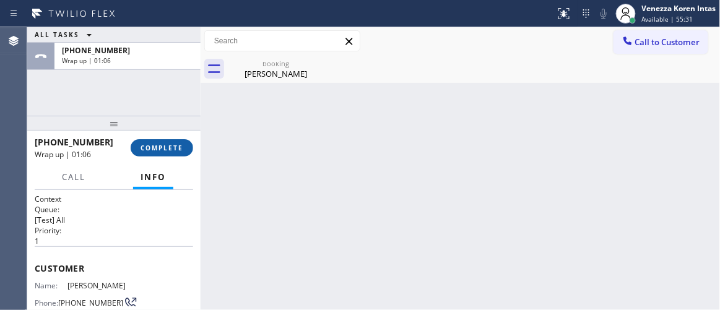
click at [154, 152] on span "COMPLETE" at bounding box center [162, 148] width 43 height 9
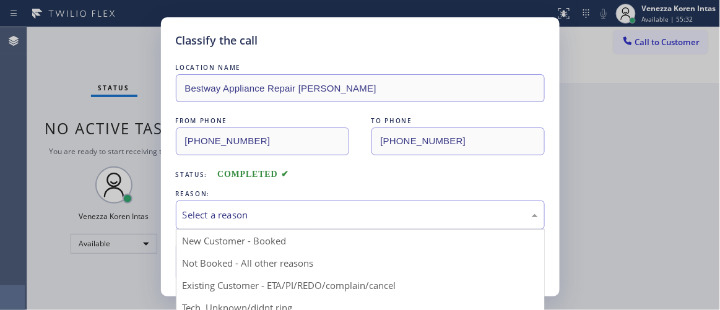
click at [240, 212] on div "Select a reason" at bounding box center [361, 215] width 356 height 14
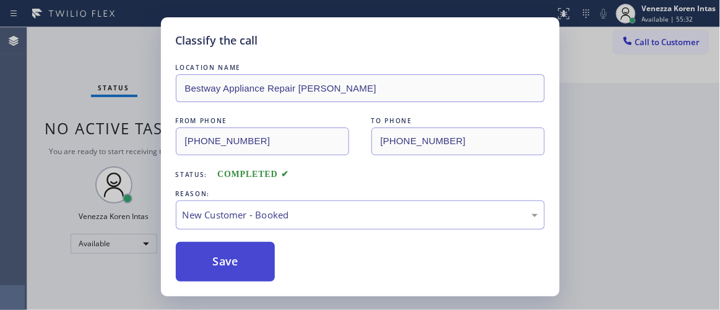
click at [235, 253] on button "Save" at bounding box center [226, 262] width 100 height 40
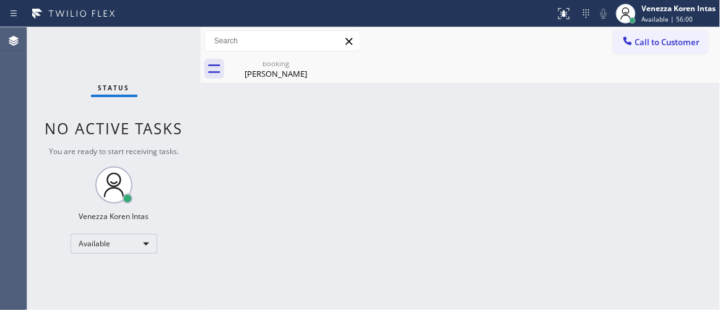
click at [216, 191] on div "Back to Dashboard Change Sender ID Customers Technicians Select a contact Outbo…" at bounding box center [461, 168] width 520 height 283
drag, startPoint x: 282, startPoint y: 63, endPoint x: 362, endPoint y: 123, distance: 100.5
click at [282, 66] on div "booking" at bounding box center [276, 63] width 94 height 9
click at [369, 130] on div "Back to Dashboard Change Sender ID Customers Technicians Select a contact Outbo…" at bounding box center [461, 168] width 520 height 283
click at [142, 45] on div "Status No active tasks You are ready to start receiving tasks. Venezza Koren In…" at bounding box center [113, 168] width 173 height 283
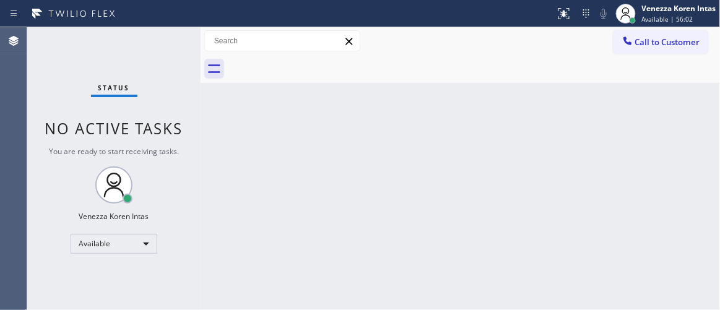
drag, startPoint x: 420, startPoint y: 139, endPoint x: 412, endPoint y: 141, distance: 8.3
click at [413, 141] on div "Back to Dashboard Change Sender ID Customers Technicians Select a contact Outbo…" at bounding box center [461, 168] width 520 height 283
click at [190, 111] on div "Status No active tasks You are ready to start receiving tasks. Venezza Koren In…" at bounding box center [113, 168] width 173 height 283
click at [160, 50] on div "Status No active tasks You are ready to start receiving tasks. Venezza Koren In…" at bounding box center [113, 168] width 173 height 283
click at [162, 50] on div "Status No active tasks You are ready to start receiving tasks. Venezza Koren In…" at bounding box center [113, 168] width 173 height 283
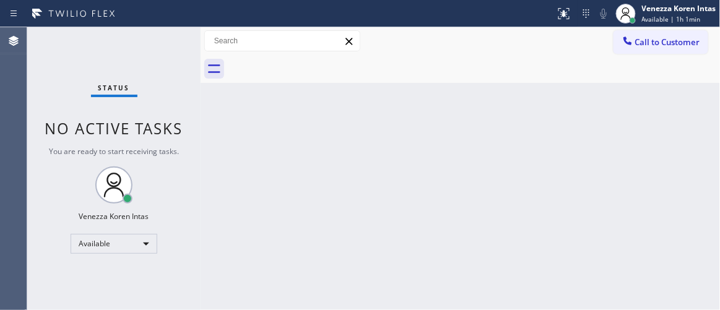
click at [177, 48] on div "Status No active tasks You are ready to start receiving tasks. Venezza Koren In…" at bounding box center [113, 168] width 173 height 283
click at [180, 49] on div "Status No active tasks You are ready to start receiving tasks. Venezza Koren In…" at bounding box center [113, 168] width 173 height 283
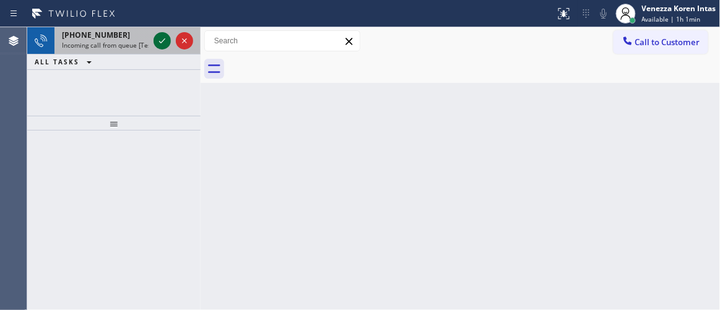
click at [163, 43] on icon at bounding box center [162, 40] width 15 height 15
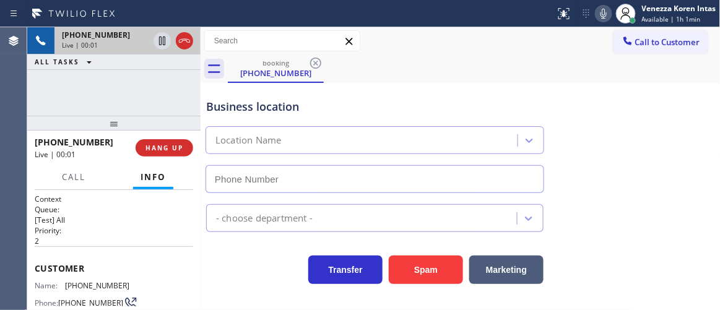
type input "(347) 407-9102"
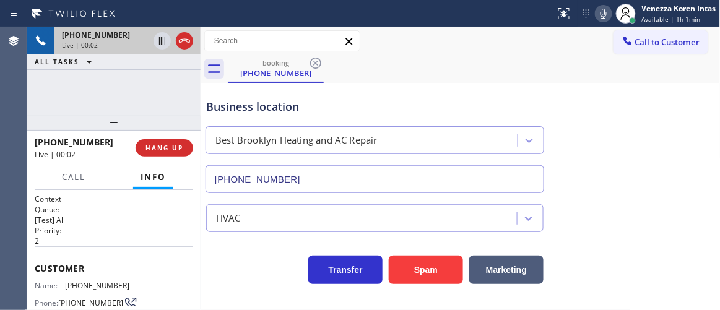
click at [231, 136] on div "Best Brooklyn Heating and AC Repair" at bounding box center [297, 141] width 162 height 14
click at [71, 90] on div "+19178733414 Live | 00:03 ALL TASKS ALL TASKS ACTIVE TASKS TASKS IN WRAP UP" at bounding box center [113, 71] width 173 height 89
click at [532, 64] on div "booking (917) 873-3414" at bounding box center [474, 69] width 493 height 28
click at [606, 16] on icon at bounding box center [603, 13] width 15 height 15
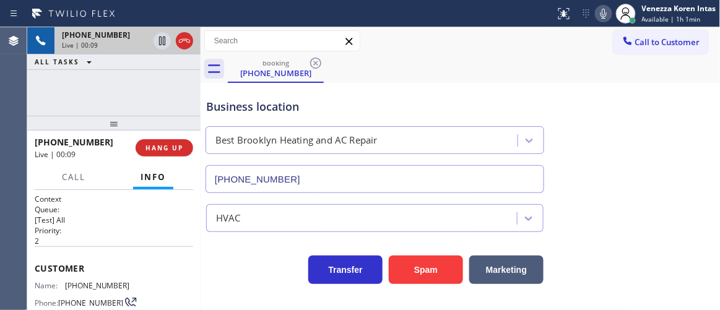
click at [604, 68] on div "booking (917) 873-3414" at bounding box center [474, 69] width 493 height 28
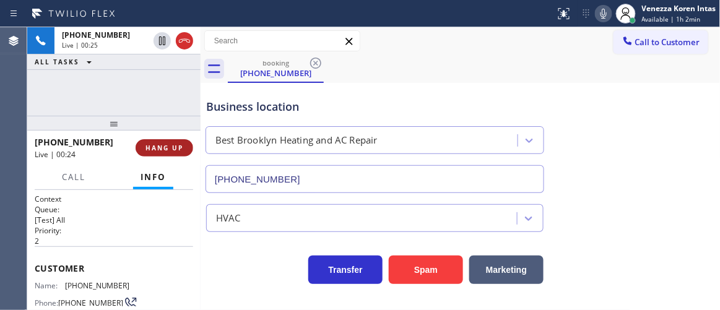
drag, startPoint x: 185, startPoint y: 42, endPoint x: 186, endPoint y: 151, distance: 109.0
click at [185, 45] on icon at bounding box center [184, 40] width 15 height 15
click at [181, 151] on span "HANG UP" at bounding box center [165, 148] width 38 height 9
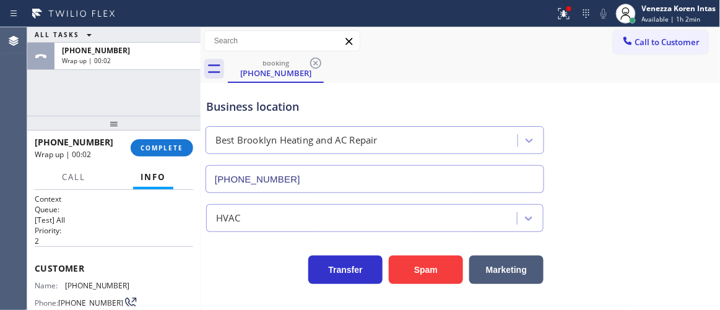
drag, startPoint x: 173, startPoint y: 149, endPoint x: 201, endPoint y: 152, distance: 28.0
click at [176, 149] on span "COMPLETE" at bounding box center [162, 148] width 43 height 9
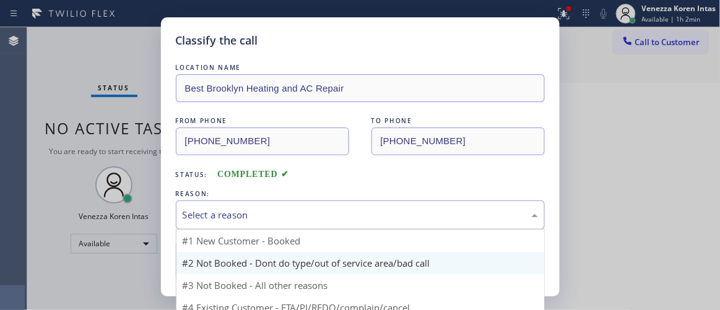
drag, startPoint x: 322, startPoint y: 219, endPoint x: 313, endPoint y: 270, distance: 52.2
click at [323, 221] on div "Select a reason" at bounding box center [361, 215] width 356 height 14
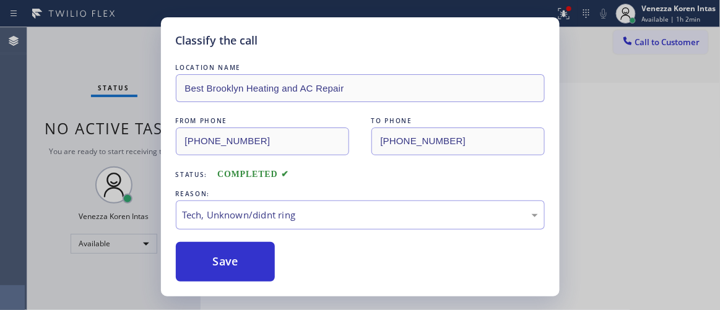
drag, startPoint x: 252, startPoint y: 264, endPoint x: 139, endPoint y: 203, distance: 128.6
click at [251, 263] on button "Save" at bounding box center [226, 262] width 100 height 40
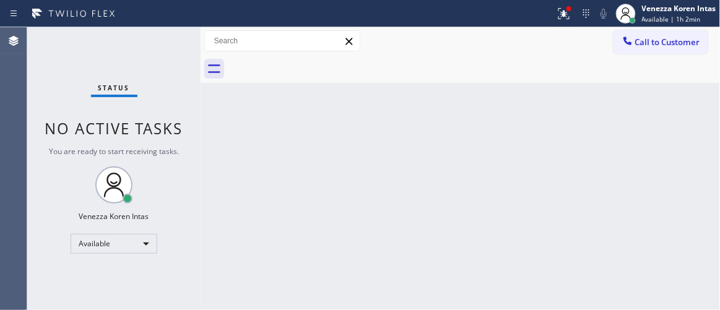
click at [150, 55] on div "Status No active tasks You are ready to start receiving tasks. Venezza Koren In…" at bounding box center [113, 168] width 173 height 283
drag, startPoint x: 150, startPoint y: 55, endPoint x: 156, endPoint y: 58, distance: 6.7
click at [153, 56] on div "Status No active tasks You are ready to start receiving tasks. Venezza Koren In…" at bounding box center [113, 168] width 173 height 283
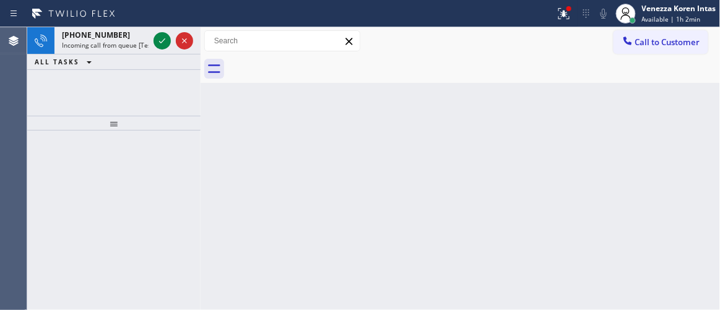
click at [557, 26] on button at bounding box center [564, 13] width 27 height 27
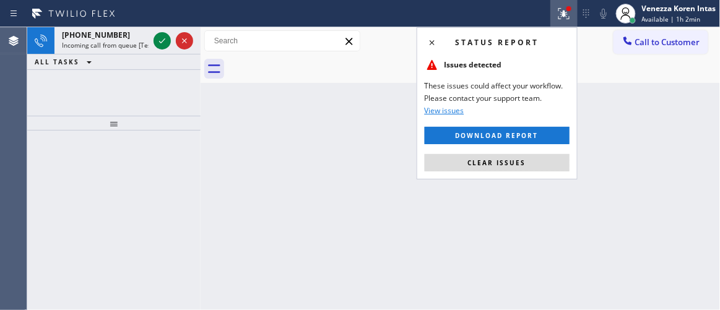
drag, startPoint x: 512, startPoint y: 165, endPoint x: 330, endPoint y: 124, distance: 186.0
click at [506, 164] on span "Clear issues" at bounding box center [497, 163] width 58 height 9
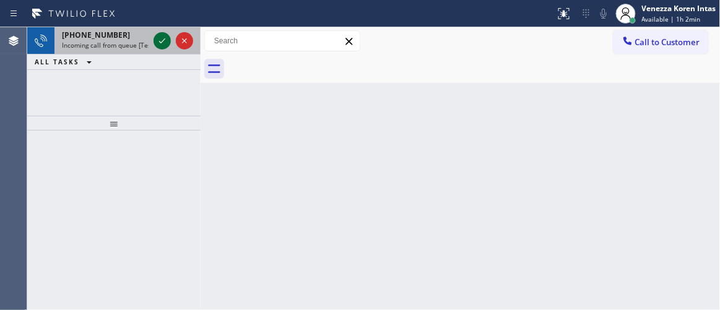
drag, startPoint x: 162, startPoint y: 35, endPoint x: 163, endPoint y: 44, distance: 9.4
click at [162, 37] on icon at bounding box center [162, 40] width 15 height 15
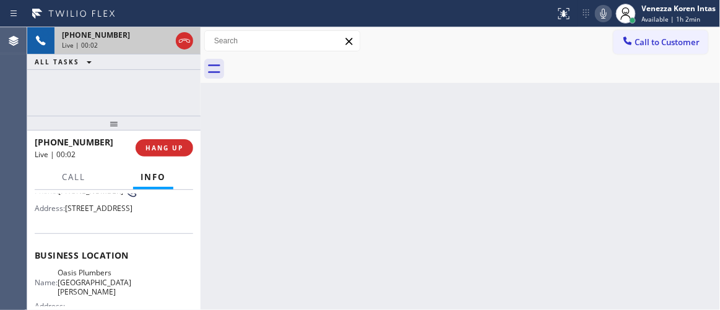
scroll to position [56, 0]
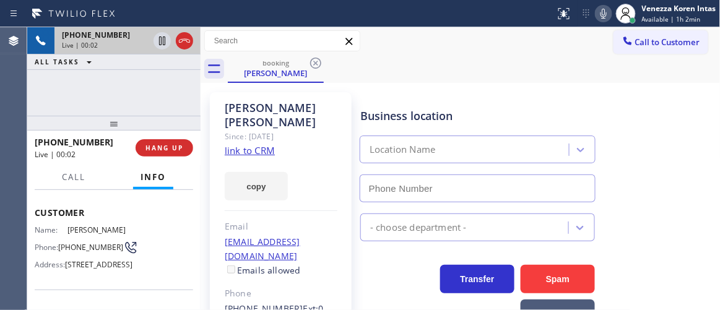
type input "(310) 818-7582"
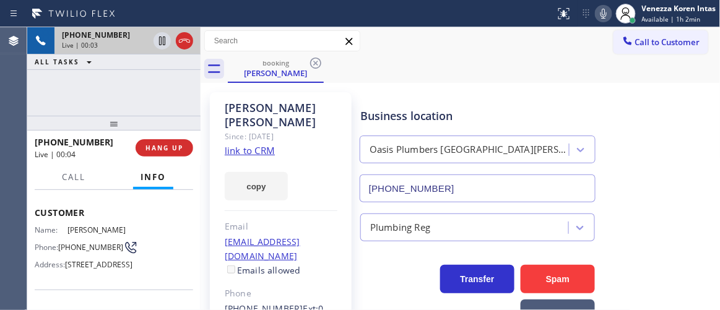
click at [264, 144] on link "link to CRM" at bounding box center [250, 150] width 50 height 12
click at [604, 15] on icon at bounding box center [603, 13] width 15 height 15
click at [164, 40] on icon at bounding box center [162, 40] width 15 height 15
click at [237, 99] on div "Brenna Harwell Since: 20 may 2020 link to CRM copy Email no@gmail.com Emails al…" at bounding box center [281, 283] width 142 height 383
drag, startPoint x: 601, startPoint y: 14, endPoint x: 560, endPoint y: 46, distance: 52.4
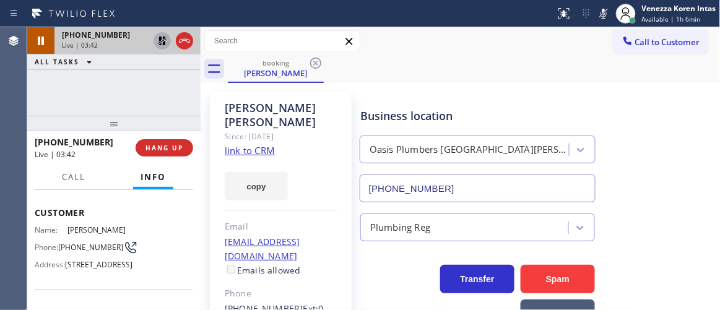
click at [599, 18] on icon at bounding box center [603, 13] width 15 height 15
click at [160, 38] on icon at bounding box center [162, 41] width 9 height 9
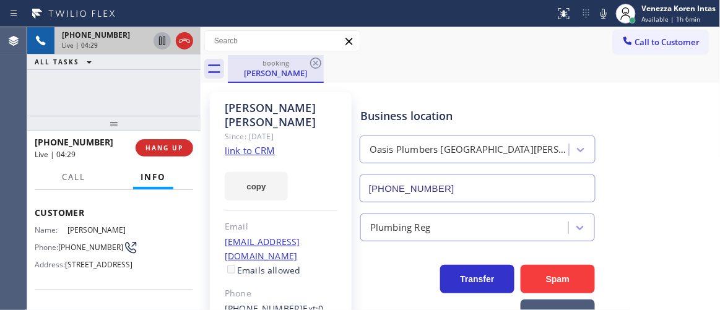
drag, startPoint x: 219, startPoint y: 87, endPoint x: 251, endPoint y: 74, distance: 34.7
click at [219, 87] on div "Brenna Harwell Since: 20 may 2020 link to CRM copy Email no@gmail.com Emails al…" at bounding box center [281, 284] width 154 height 396
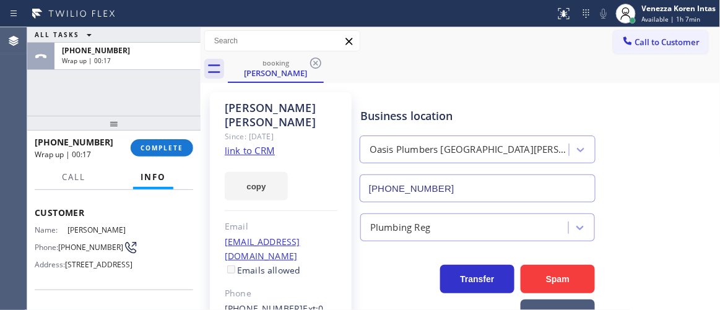
drag, startPoint x: 180, startPoint y: 139, endPoint x: 238, endPoint y: 152, distance: 59.2
click at [181, 141] on div "+13109977898 Wrap up | 00:17 COMPLETE" at bounding box center [114, 148] width 159 height 32
click at [169, 145] on span "COMPLETE" at bounding box center [162, 148] width 43 height 9
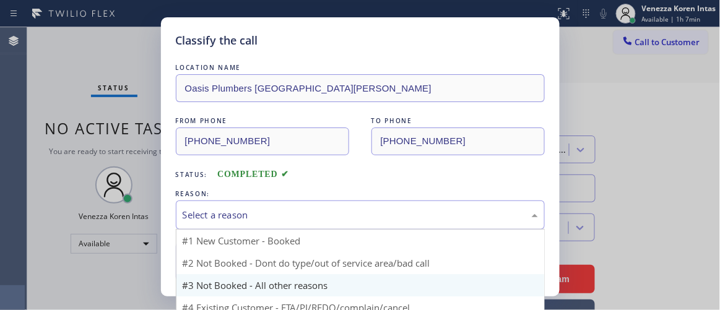
drag, startPoint x: 320, startPoint y: 204, endPoint x: 340, endPoint y: 274, distance: 73.5
click at [320, 207] on div "Select a reason" at bounding box center [360, 215] width 369 height 29
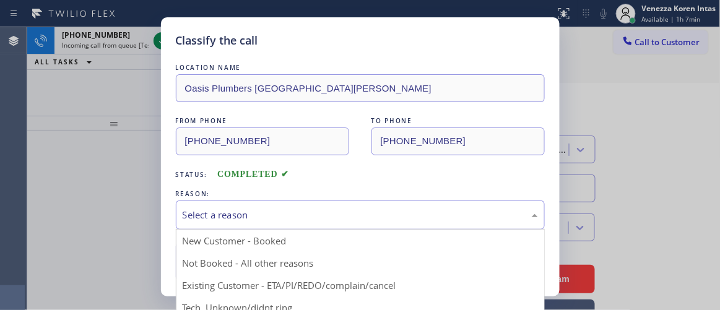
drag, startPoint x: 340, startPoint y: 288, endPoint x: 308, endPoint y: 276, distance: 33.9
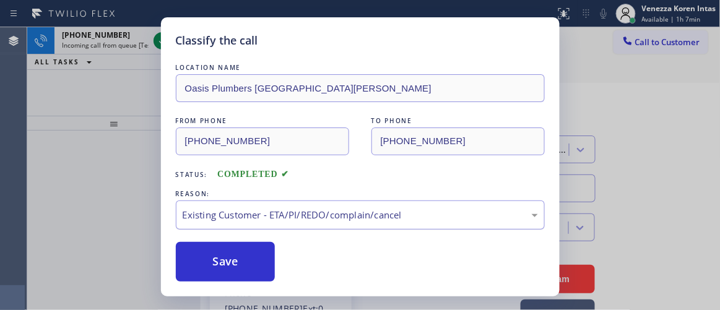
click at [214, 253] on button "Save" at bounding box center [226, 262] width 100 height 40
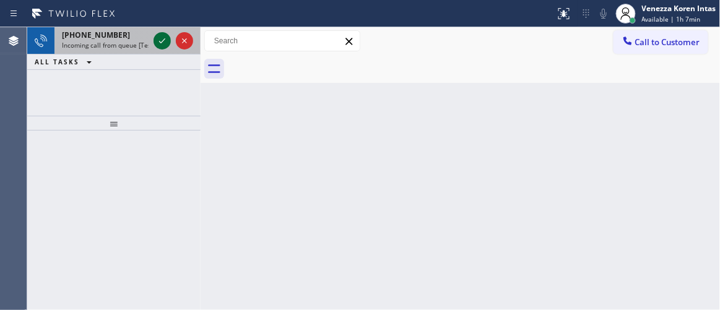
click at [161, 38] on icon at bounding box center [162, 40] width 15 height 15
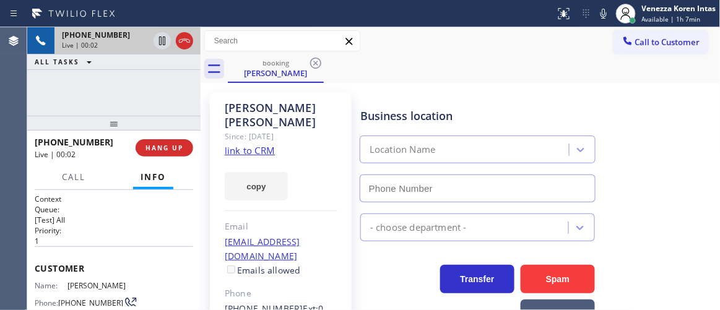
type input "(310) 818-7582"
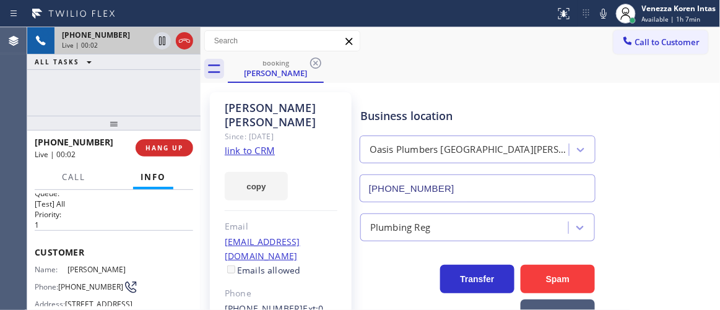
scroll to position [56, 0]
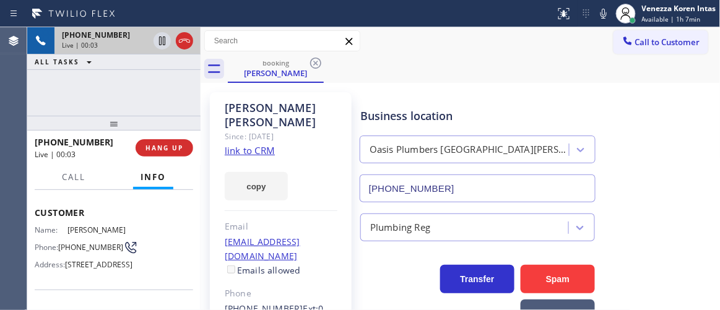
click at [264, 144] on link "link to CRM" at bounding box center [250, 150] width 50 height 12
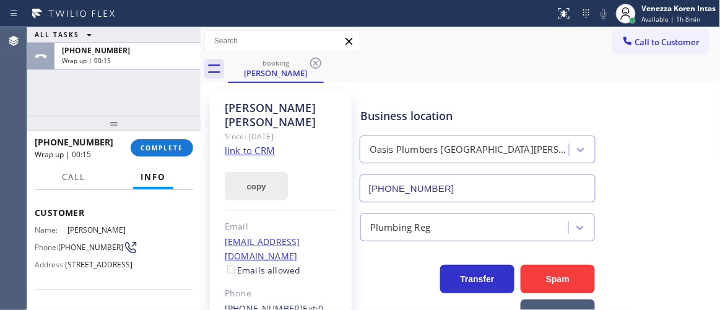
drag, startPoint x: 168, startPoint y: 147, endPoint x: 272, endPoint y: 177, distance: 108.2
click at [168, 147] on span "COMPLETE" at bounding box center [162, 148] width 43 height 9
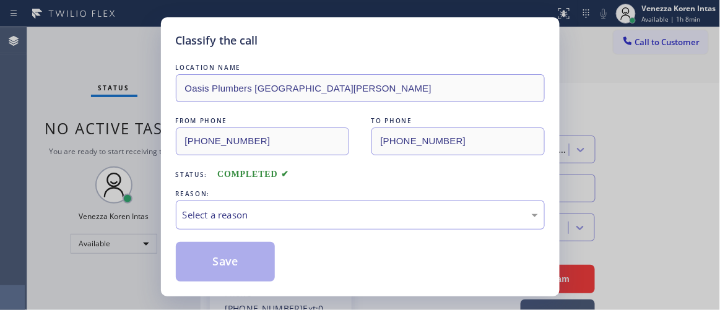
click at [310, 242] on div "LOCATION NAME Oasis Plumbers Santa Monica FROM PHONE (310) 997-7898 TO PHONE (3…" at bounding box center [360, 171] width 369 height 220
click at [317, 214] on div "Select a reason" at bounding box center [361, 215] width 356 height 14
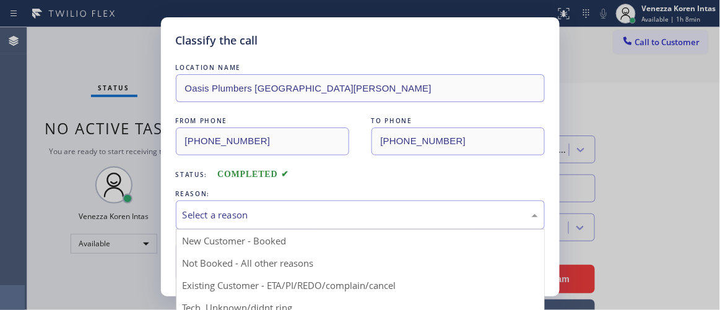
drag, startPoint x: 315, startPoint y: 281, endPoint x: 290, endPoint y: 266, distance: 28.7
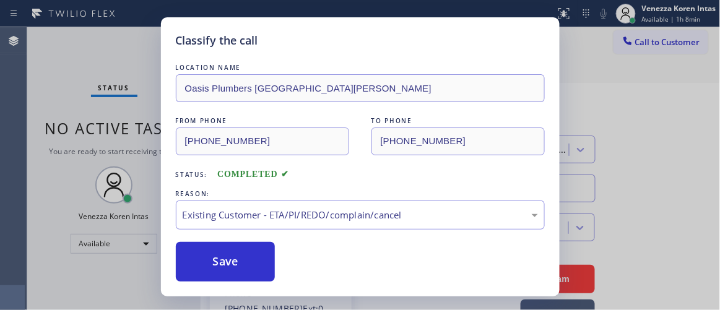
click at [285, 263] on div "Save" at bounding box center [360, 262] width 369 height 40
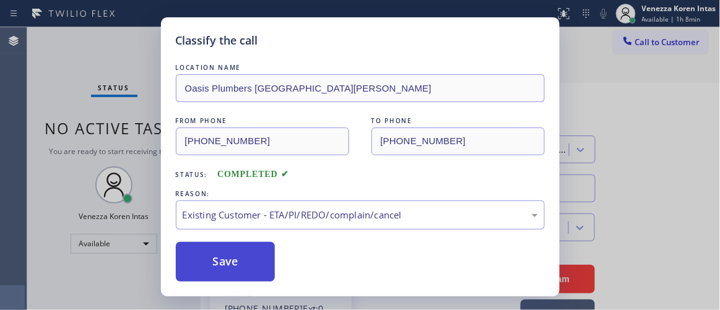
click at [238, 253] on button "Save" at bounding box center [226, 262] width 100 height 40
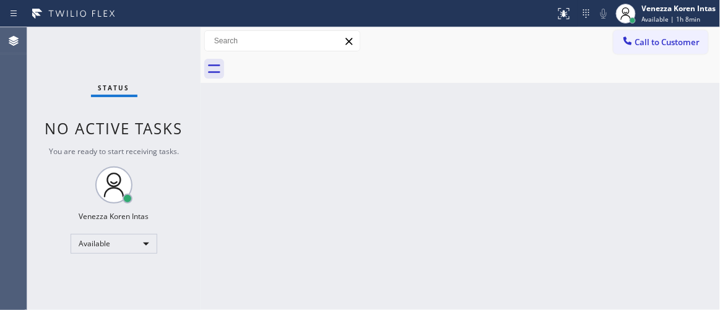
drag, startPoint x: 141, startPoint y: 59, endPoint x: 192, endPoint y: 86, distance: 57.6
click at [147, 65] on div "Status No active tasks You are ready to start receiving tasks. Venezza Koren In…" at bounding box center [113, 168] width 173 height 283
click at [193, 86] on div "Status No active tasks You are ready to start receiving tasks. Venezza Koren In…" at bounding box center [113, 168] width 173 height 283
click at [170, 59] on div "Status No active tasks You are ready to start receiving tasks. Venezza Koren In…" at bounding box center [113, 168] width 173 height 283
click at [170, 56] on div "Status No active tasks You are ready to start receiving tasks. Venezza Koren In…" at bounding box center [113, 168] width 173 height 283
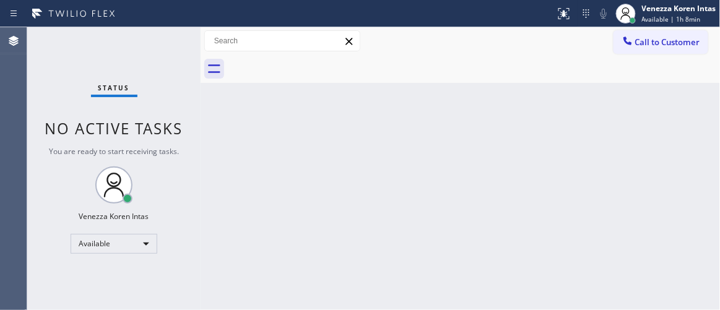
click at [170, 56] on div "Status No active tasks You are ready to start receiving tasks. Venezza Koren In…" at bounding box center [113, 168] width 173 height 283
click at [164, 43] on div "Status No active tasks You are ready to start receiving tasks. Venezza Koren In…" at bounding box center [113, 168] width 173 height 283
drag, startPoint x: 152, startPoint y: 52, endPoint x: 14, endPoint y: 105, distance: 147.8
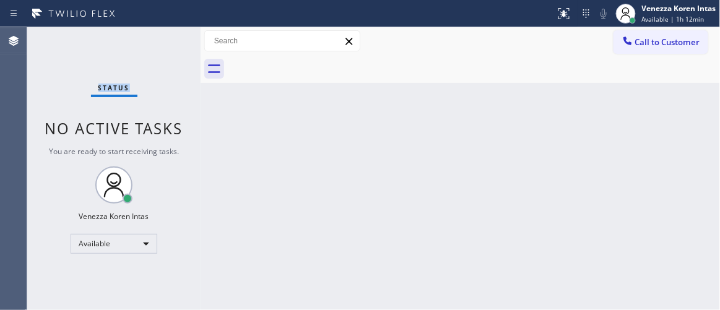
click at [152, 53] on div "Status No active tasks You are ready to start receiving tasks. Venezza Koren In…" at bounding box center [113, 168] width 173 height 283
click at [152, 55] on div "Status No active tasks You are ready to start receiving tasks. Venezza Koren In…" at bounding box center [113, 168] width 173 height 283
click at [163, 45] on div "Status No active tasks You are ready to start receiving tasks. Venezza Koren In…" at bounding box center [113, 168] width 173 height 283
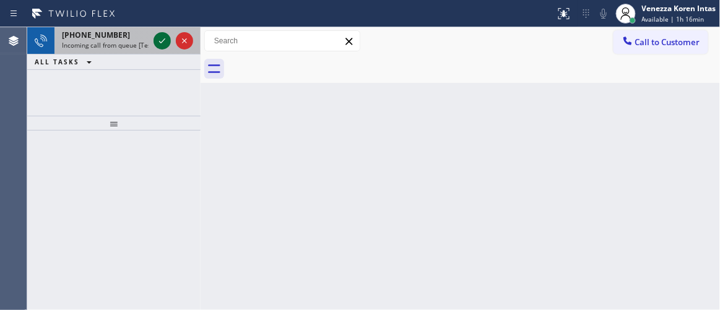
click at [159, 38] on icon at bounding box center [162, 40] width 15 height 15
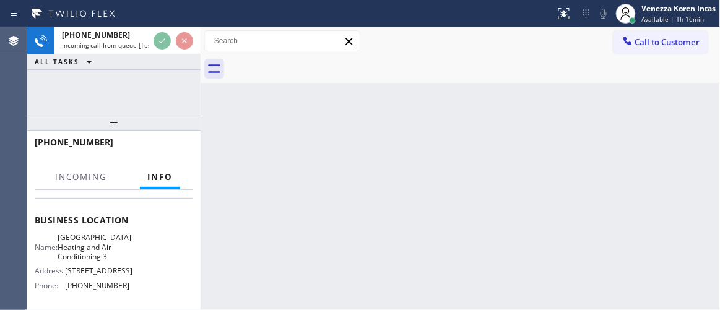
scroll to position [168, 0]
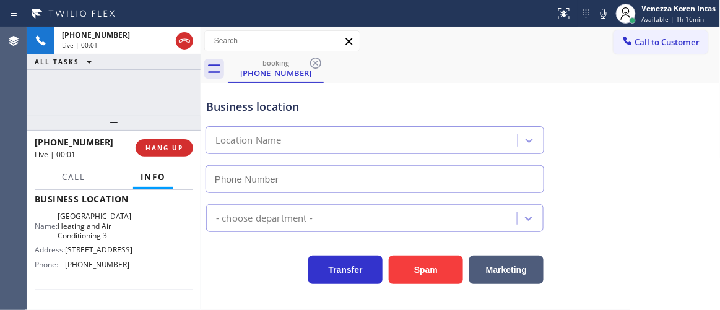
type input "(562) 203-0218"
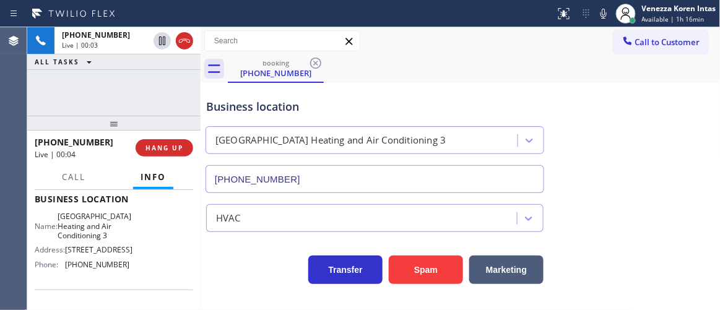
drag, startPoint x: 127, startPoint y: 97, endPoint x: 190, endPoint y: 107, distance: 63.4
click at [127, 96] on div "+13108956309 Live | 00:03 ALL TASKS ALL TASKS ACTIVE TASKS TASKS IN WRAP UP" at bounding box center [113, 71] width 173 height 89
drag, startPoint x: 205, startPoint y: 112, endPoint x: 217, endPoint y: 116, distance: 12.5
click at [205, 112] on div "Business location Santa Fe Springs Heating and Air Conditioning 3 (562) 203-0218" at bounding box center [375, 139] width 342 height 107
click at [221, 111] on div "Business location" at bounding box center [375, 106] width 338 height 17
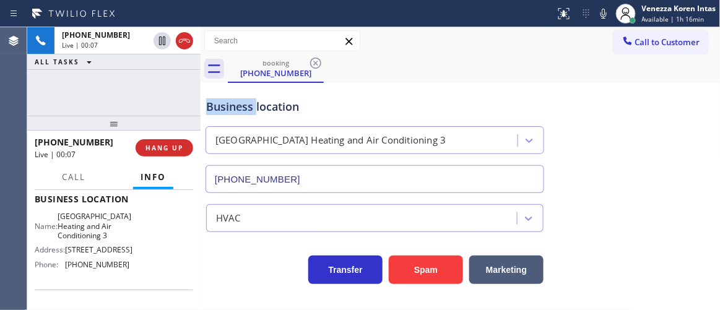
click at [221, 111] on div "Business location" at bounding box center [375, 106] width 338 height 17
click at [179, 99] on div "+13108956309 Live | 00:10 ALL TASKS ALL TASKS ACTIVE TASKS TASKS IN WRAP UP" at bounding box center [113, 71] width 173 height 89
click at [608, 14] on icon at bounding box center [603, 13] width 15 height 15
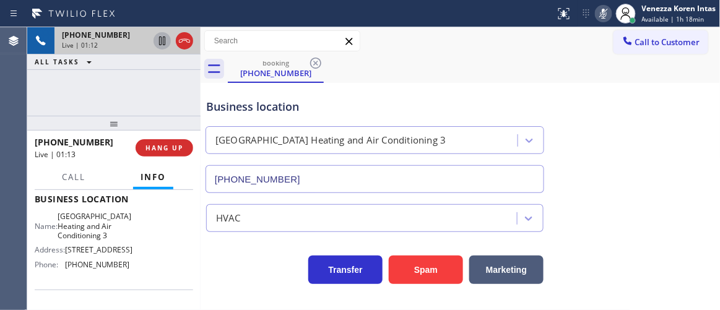
click at [164, 44] on icon at bounding box center [162, 40] width 15 height 15
click at [157, 42] on icon at bounding box center [162, 40] width 15 height 15
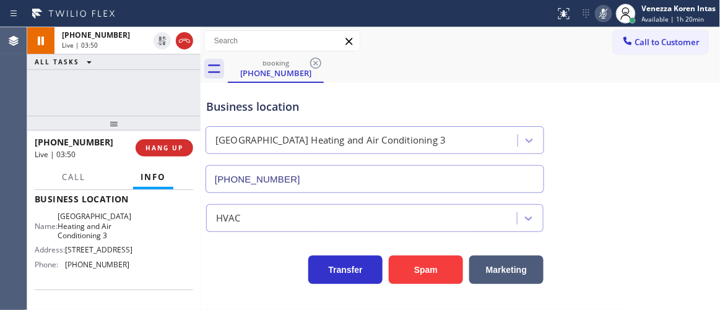
click at [603, 10] on icon at bounding box center [604, 14] width 6 height 10
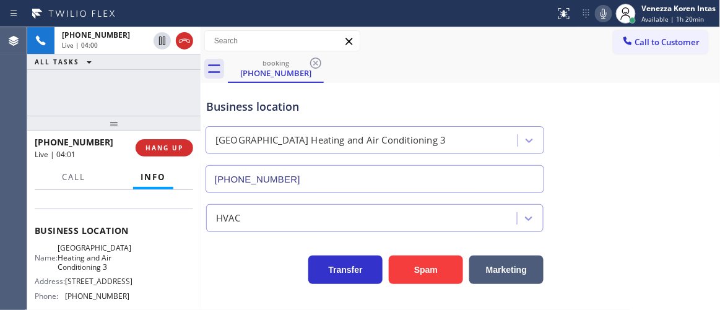
scroll to position [112, 0]
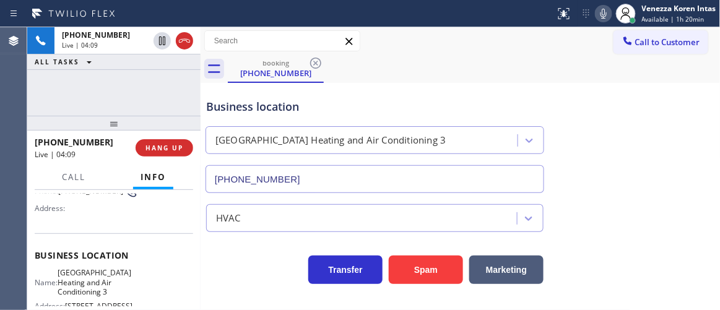
click at [185, 95] on div "+13108956309 Live | 04:09 ALL TASKS ALL TASKS ACTIVE TASKS TASKS IN WRAP UP" at bounding box center [113, 71] width 173 height 89
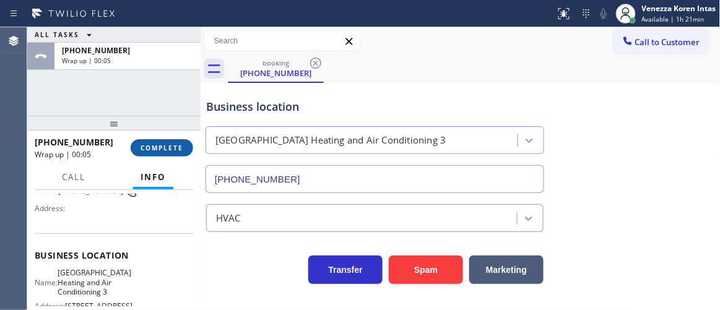
click at [172, 152] on span "COMPLETE" at bounding box center [162, 148] width 43 height 9
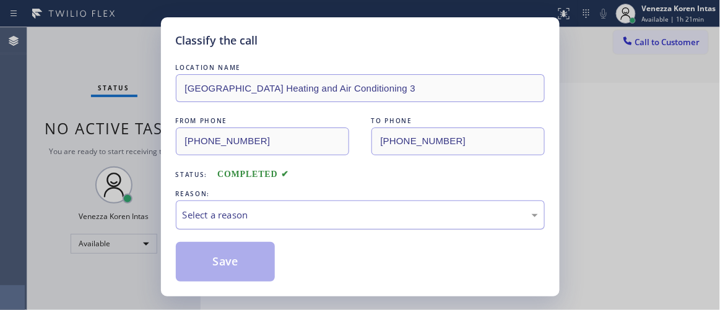
click at [350, 212] on div "Select a reason" at bounding box center [361, 215] width 356 height 14
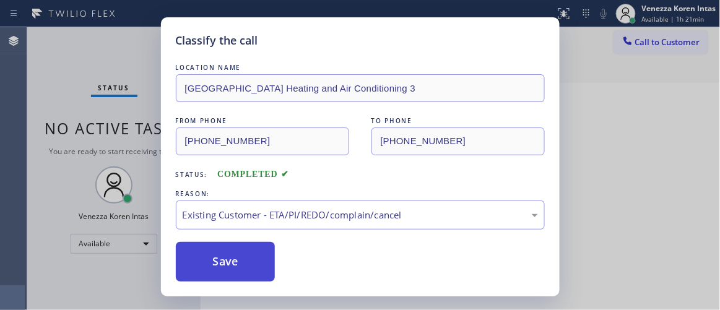
click at [266, 266] on button "Save" at bounding box center [226, 262] width 100 height 40
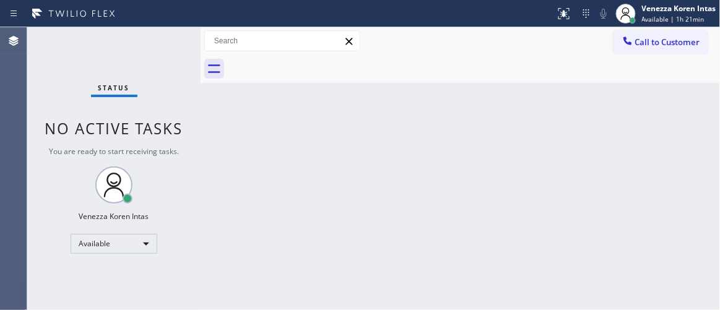
click at [175, 40] on div "Status No active tasks You are ready to start receiving tasks. Venezza Koren In…" at bounding box center [113, 168] width 173 height 283
click at [174, 37] on div "Status No active tasks You are ready to start receiving tasks. Venezza Koren In…" at bounding box center [113, 168] width 173 height 283
click at [172, 38] on div "Status No active tasks You are ready to start receiving tasks. Venezza Koren In…" at bounding box center [113, 168] width 173 height 283
click at [159, 36] on div "Status No active tasks You are ready to start receiving tasks. Venezza Koren In…" at bounding box center [113, 168] width 173 height 283
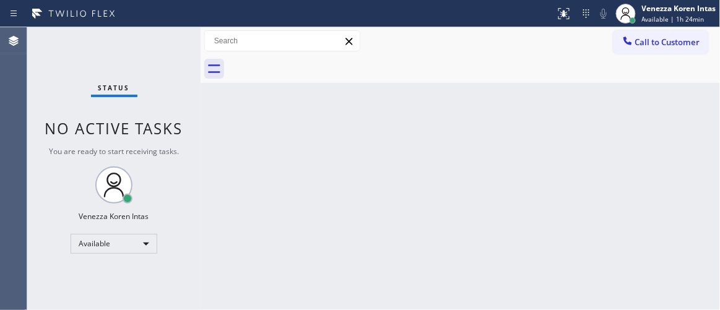
click at [160, 37] on div "Status No active tasks You are ready to start receiving tasks. Venezza Koren In…" at bounding box center [113, 168] width 173 height 283
drag, startPoint x: 344, startPoint y: 220, endPoint x: 399, endPoint y: 281, distance: 82.0
click at [343, 220] on div "Back to Dashboard Change Sender ID Customers Technicians Select a contact Outbo…" at bounding box center [461, 168] width 520 height 283
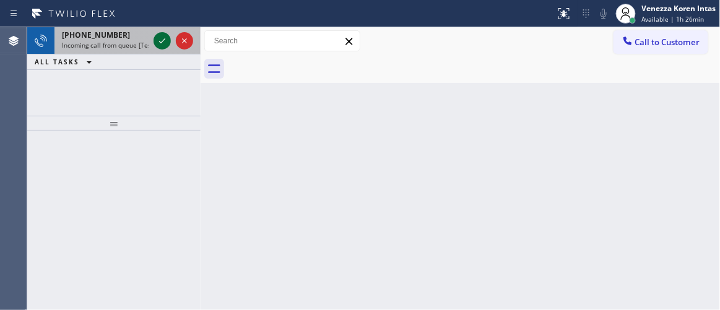
click at [165, 41] on icon at bounding box center [162, 40] width 15 height 15
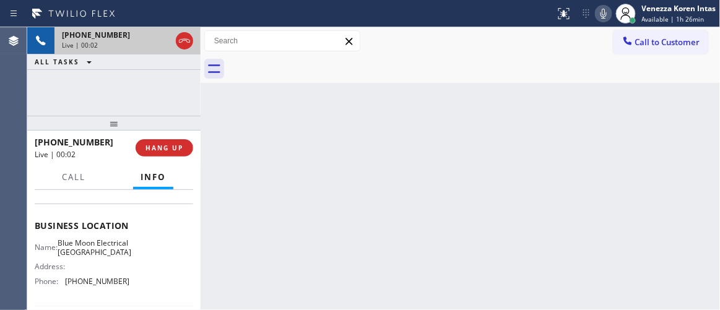
scroll to position [168, 0]
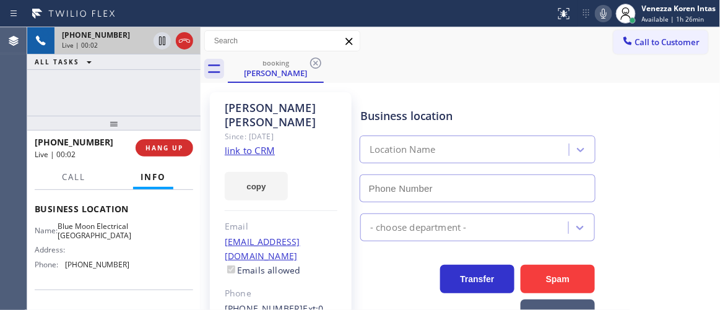
type input "(562) 337-3994"
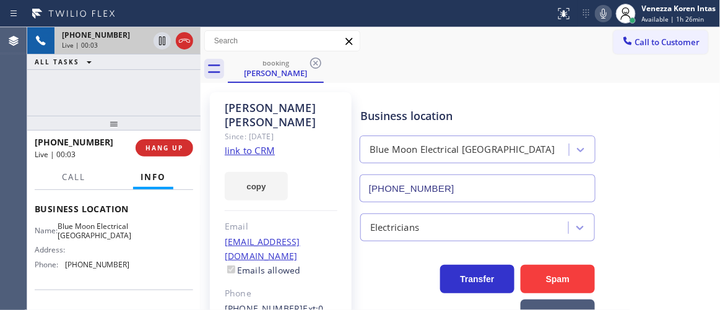
click at [267, 144] on link "link to CRM" at bounding box center [250, 150] width 50 height 12
click at [180, 45] on icon at bounding box center [184, 40] width 15 height 15
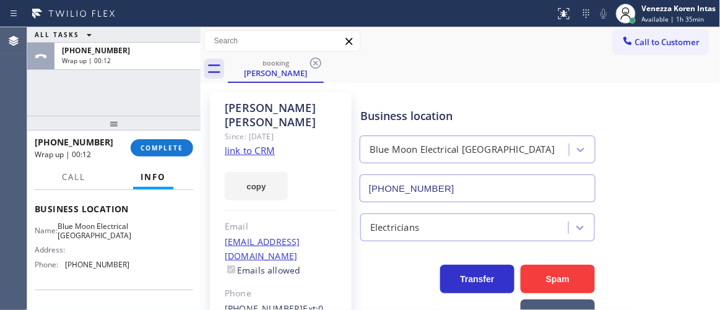
drag, startPoint x: 159, startPoint y: 92, endPoint x: 434, endPoint y: 55, distance: 277.5
click at [159, 92] on div "ALL TASKS ALL TASKS ACTIVE TASKS TASKS IN WRAP UP +19498706018 Wrap up | 00:12" at bounding box center [113, 71] width 173 height 89
drag, startPoint x: 191, startPoint y: 88, endPoint x: 276, endPoint y: 25, distance: 105.9
click at [251, 50] on div "ALL TASKS ALL TASKS ACTIVE TASKS TASKS IN WRAP UP +19498706018 Wrap up | 00:47 …" at bounding box center [373, 168] width 693 height 283
drag, startPoint x: 85, startPoint y: 85, endPoint x: 92, endPoint y: 90, distance: 7.9
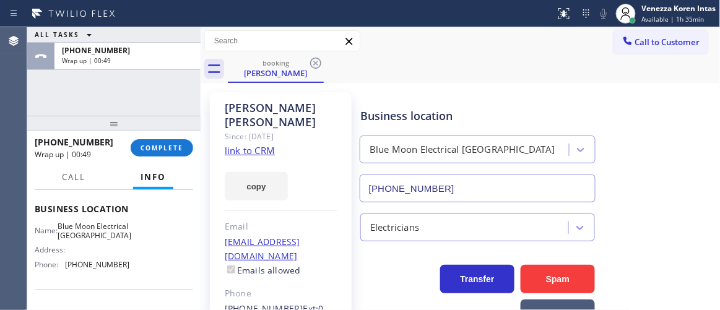
click at [85, 85] on div "ALL TASKS ALL TASKS ACTIVE TASKS TASKS IN WRAP UP +19498706018 Wrap up | 00:49" at bounding box center [113, 71] width 173 height 89
drag, startPoint x: 151, startPoint y: 159, endPoint x: 154, endPoint y: 152, distance: 7.5
click at [151, 159] on div "+19498706018 Wrap up | 00:49 COMPLETE" at bounding box center [114, 148] width 159 height 32
click at [154, 152] on span "COMPLETE" at bounding box center [162, 148] width 43 height 9
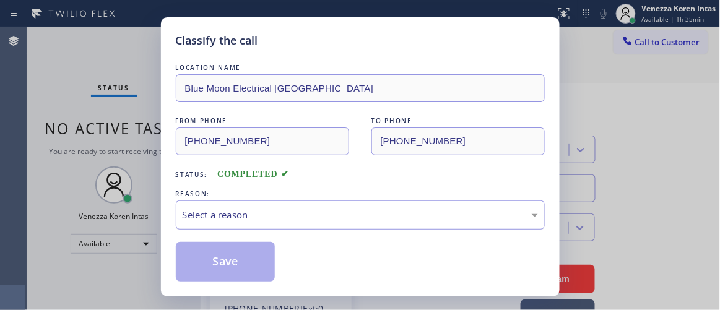
click at [297, 216] on div "Select a reason" at bounding box center [361, 215] width 356 height 14
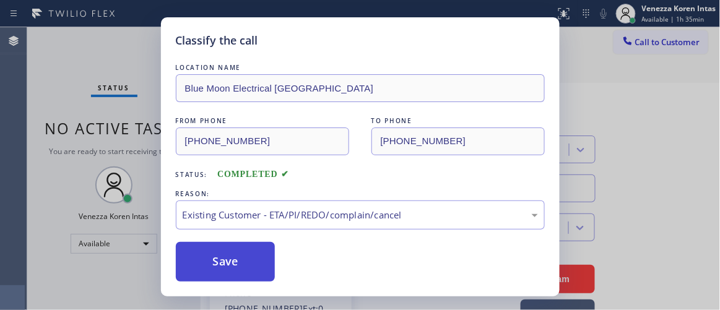
click at [240, 277] on button "Save" at bounding box center [226, 262] width 100 height 40
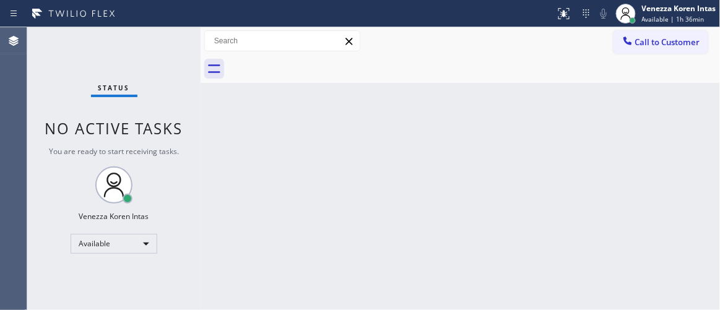
drag, startPoint x: 287, startPoint y: 79, endPoint x: 279, endPoint y: 81, distance: 8.9
click at [279, 81] on div at bounding box center [474, 69] width 493 height 28
click at [183, 46] on div "Status No active tasks You are ready to start receiving tasks. Venezza Koren In…" at bounding box center [113, 168] width 173 height 283
drag, startPoint x: 166, startPoint y: 84, endPoint x: 139, endPoint y: 62, distance: 35.2
click at [166, 84] on div "Status No active tasks You are ready to start receiving tasks. Venezza Koren In…" at bounding box center [113, 168] width 173 height 283
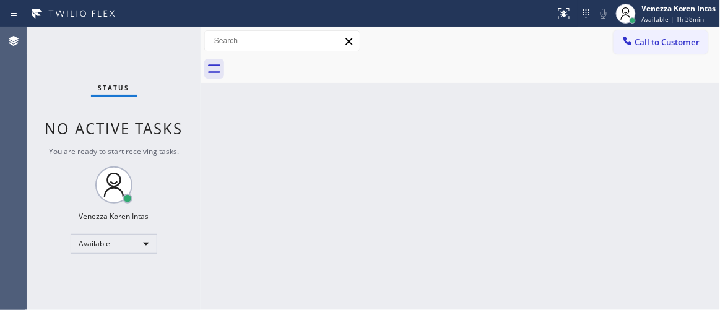
click at [139, 62] on div "Status No active tasks You are ready to start receiving tasks. Venezza Koren In…" at bounding box center [113, 168] width 173 height 283
click at [167, 36] on div "Status No active tasks You are ready to start receiving tasks. Venezza Koren In…" at bounding box center [113, 168] width 173 height 283
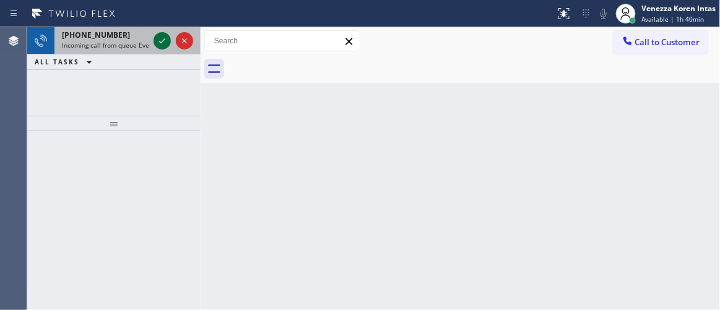
click at [159, 41] on icon at bounding box center [162, 40] width 15 height 15
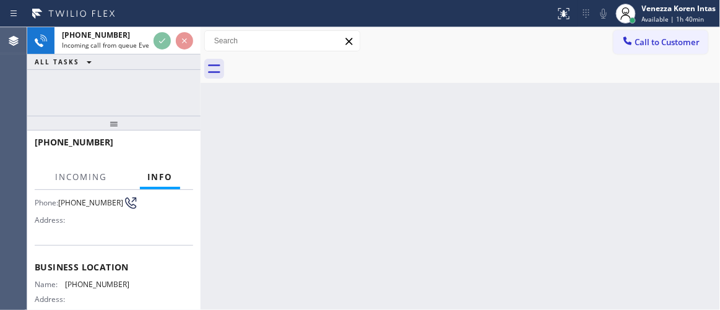
scroll to position [225, 0]
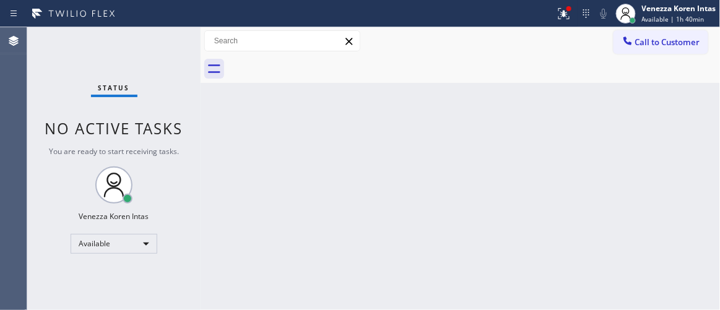
click at [164, 27] on div "Status report Issue detected This issue could affect your workflow. Please cont…" at bounding box center [360, 13] width 720 height 27
click at [574, 17] on div at bounding box center [564, 13] width 27 height 15
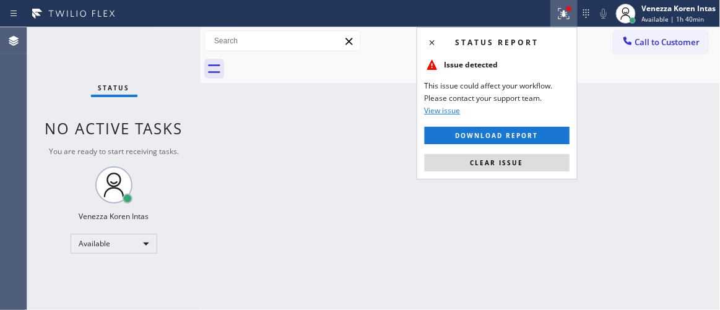
click at [536, 165] on button "Clear issue" at bounding box center [497, 162] width 145 height 17
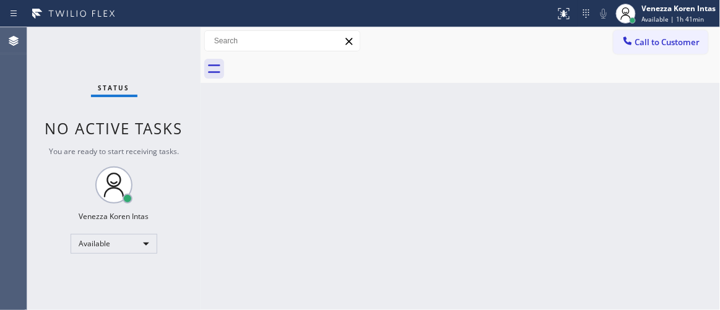
click at [172, 43] on div "Status No active tasks You are ready to start receiving tasks. Venezza Koren In…" at bounding box center [113, 168] width 173 height 283
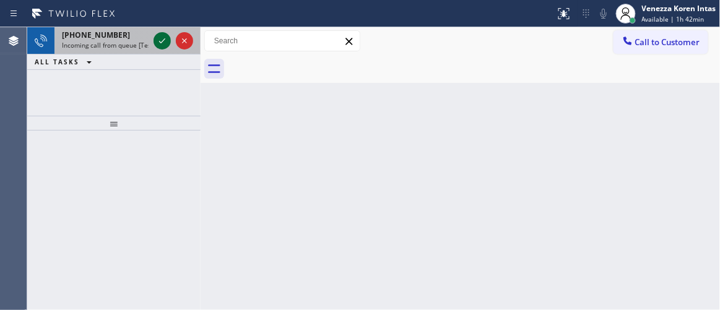
click at [163, 37] on icon at bounding box center [162, 40] width 15 height 15
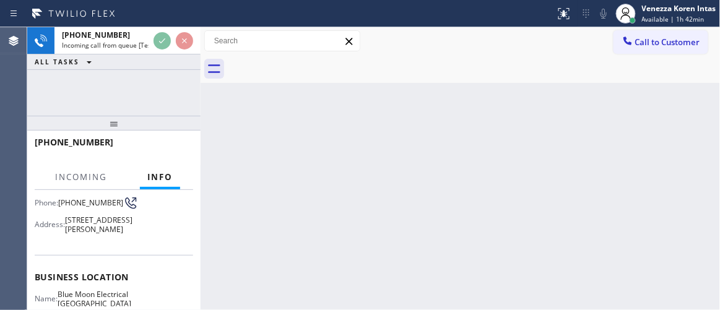
scroll to position [168, 0]
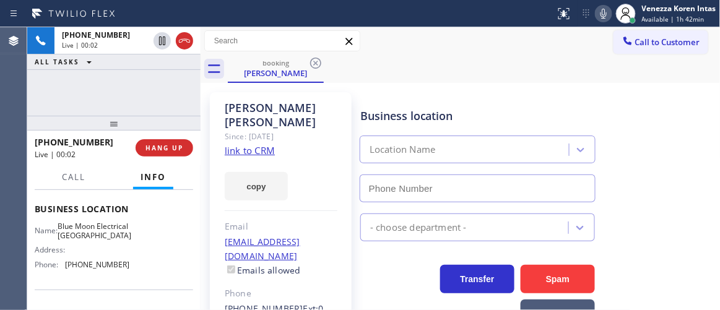
type input "(562) 337-3994"
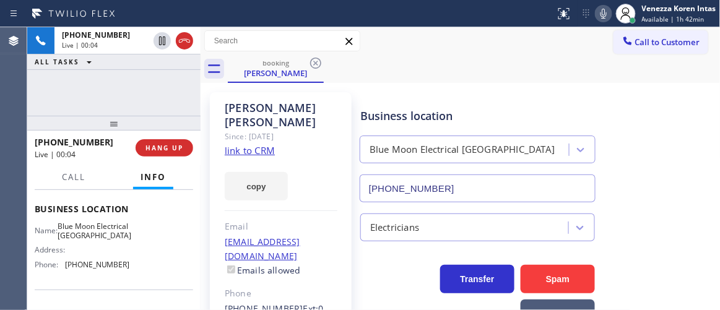
drag, startPoint x: 175, startPoint y: 95, endPoint x: 419, endPoint y: 125, distance: 245.9
click at [175, 95] on div "+19498706018 Live | 00:04 ALL TASKS ALL TASKS ACTIVE TASKS TASKS IN WRAP UP" at bounding box center [113, 71] width 173 height 89
click at [119, 82] on div "+19498706018 Live | 01:14 ALL TASKS ALL TASKS ACTIVE TASKS TASKS IN WRAP UP" at bounding box center [113, 71] width 173 height 89
click at [264, 144] on link "link to CRM" at bounding box center [250, 150] width 50 height 12
drag, startPoint x: 124, startPoint y: 90, endPoint x: 149, endPoint y: 92, distance: 24.2
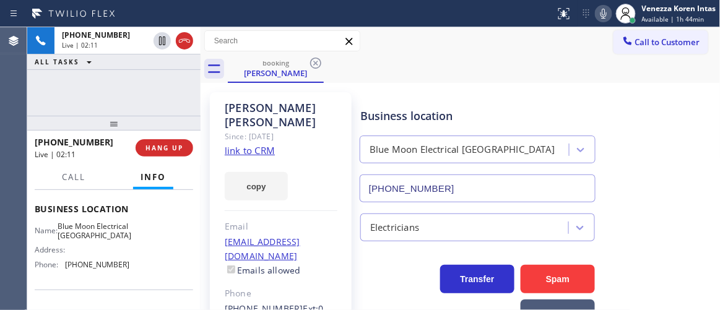
click at [124, 90] on div "+19498706018 Live | 02:11 ALL TASKS ALL TASKS ACTIVE TASKS TASKS IN WRAP UP" at bounding box center [113, 71] width 173 height 89
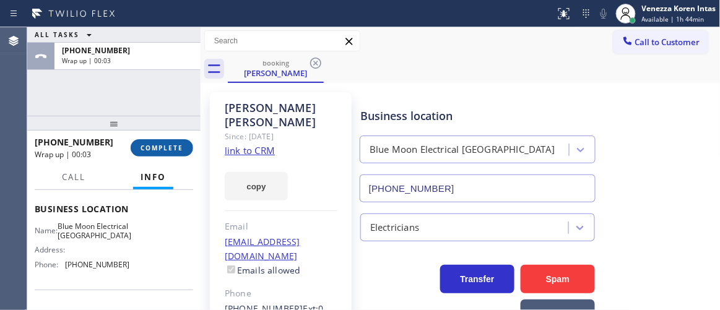
drag, startPoint x: 173, startPoint y: 146, endPoint x: 260, endPoint y: 152, distance: 87.6
click at [173, 146] on span "COMPLETE" at bounding box center [162, 148] width 43 height 9
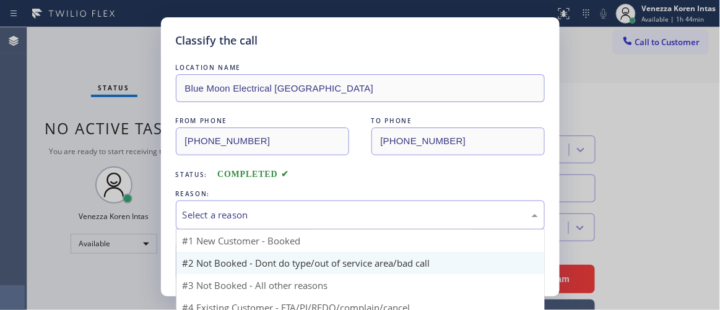
drag, startPoint x: 312, startPoint y: 203, endPoint x: 342, endPoint y: 253, distance: 58.8
click at [312, 203] on div "Select a reason" at bounding box center [360, 215] width 369 height 29
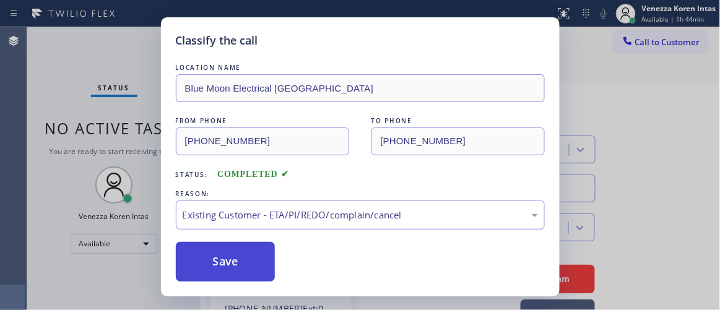
click at [263, 272] on button "Save" at bounding box center [226, 262] width 100 height 40
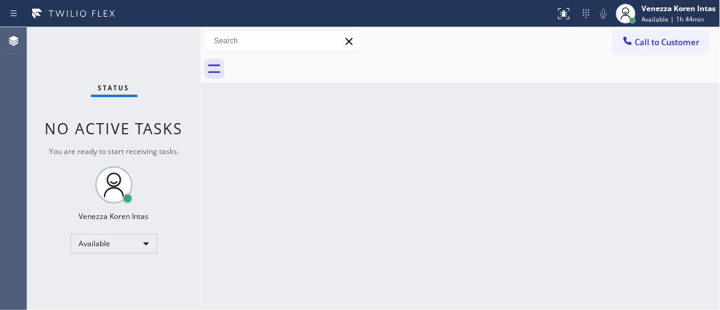
drag, startPoint x: 180, startPoint y: 59, endPoint x: 196, endPoint y: 68, distance: 17.7
click at [180, 59] on div "Status No active tasks You are ready to start receiving tasks. Venezza Koren In…" at bounding box center [113, 168] width 173 height 283
click at [164, 147] on span "You are ready to start receiving tasks." at bounding box center [114, 151] width 130 height 11
click at [149, 81] on div "Status No active tasks You are ready to start receiving tasks. Venezza Koren In…" at bounding box center [113, 168] width 173 height 283
click at [157, 57] on div "Status No active tasks You are ready to start receiving tasks. Venezza Koren In…" at bounding box center [113, 168] width 173 height 283
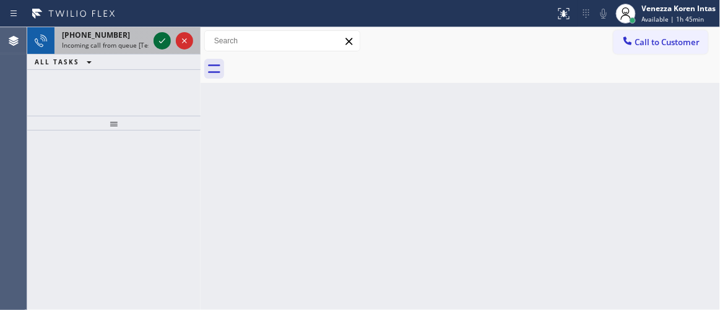
click at [157, 42] on icon at bounding box center [162, 40] width 15 height 15
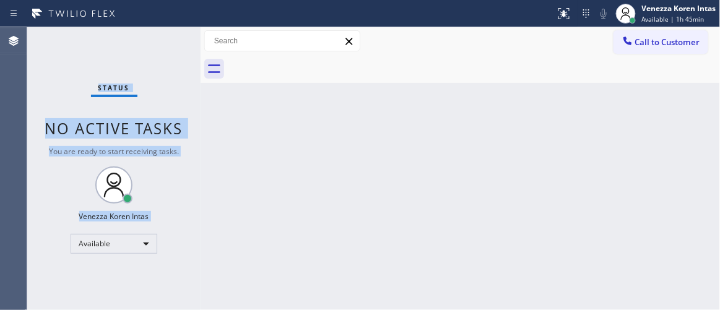
click at [158, 43] on div "Status No active tasks You are ready to start receiving tasks. Venezza Koren In…" at bounding box center [113, 168] width 173 height 283
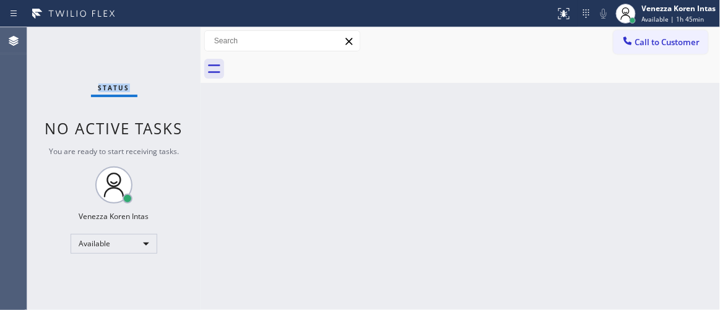
click at [158, 43] on div "Status No active tasks You are ready to start receiving tasks. Venezza Koren In…" at bounding box center [113, 168] width 173 height 283
click at [559, 22] on button at bounding box center [564, 13] width 27 height 27
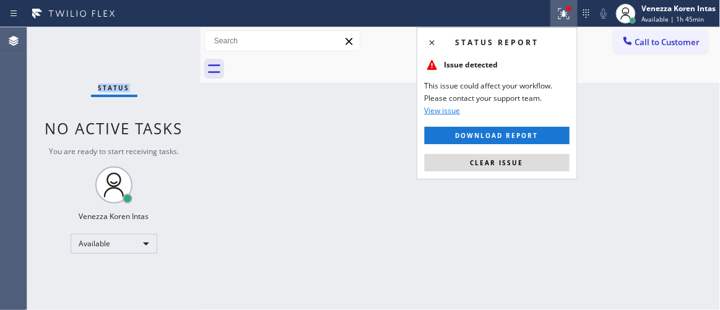
click at [520, 162] on span "Clear issue" at bounding box center [497, 163] width 53 height 9
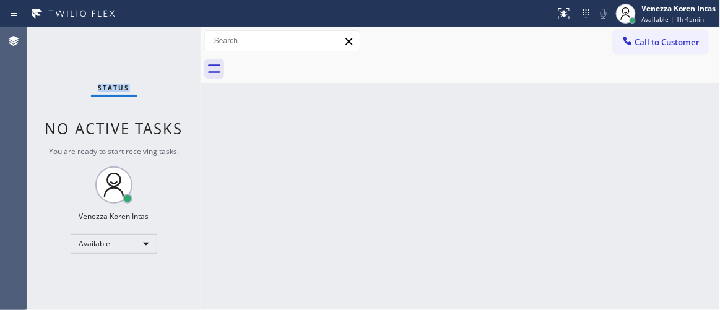
click at [162, 50] on div "Status No active tasks You are ready to start receiving tasks. Venezza Koren In…" at bounding box center [113, 168] width 173 height 283
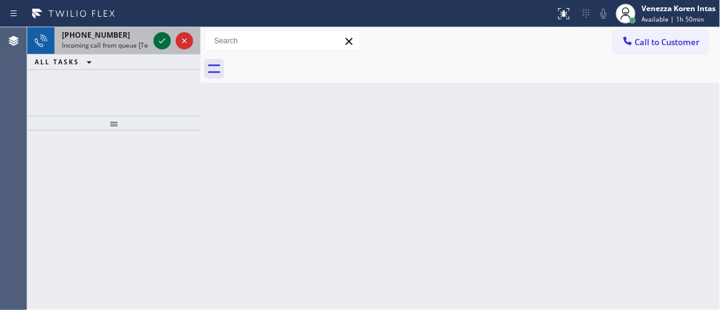
click at [164, 40] on icon at bounding box center [162, 40] width 6 height 5
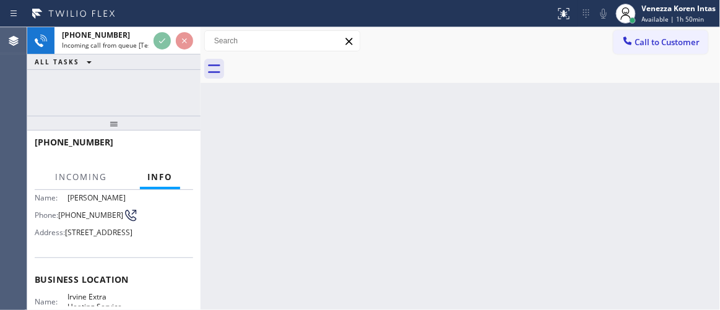
scroll to position [168, 0]
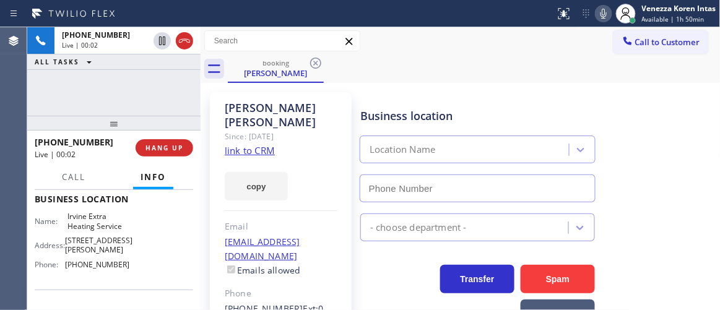
type input "[PHONE_NUMBER]"
click at [250, 144] on link "link to CRM" at bounding box center [250, 150] width 50 height 12
click at [195, 237] on div "Context Queue: [Test] All Priority: 1 Customer Name: [PERSON_NAME] Phone: [PHON…" at bounding box center [113, 250] width 173 height 120
click at [345, 143] on div "[PERSON_NAME] Since: [DATE] link to CRM copy Email [EMAIL_ADDRESS][DOMAIN_NAME]…" at bounding box center [281, 283] width 142 height 383
click at [489, 152] on div "Irvine Extra Heating Service" at bounding box center [467, 150] width 206 height 22
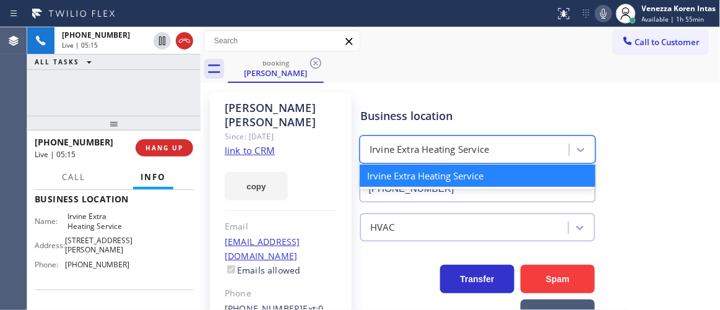
click at [521, 97] on div "Business location option Irvine Extra Heating Service focused, 1 of 1. 1 result…" at bounding box center [478, 148] width 240 height 107
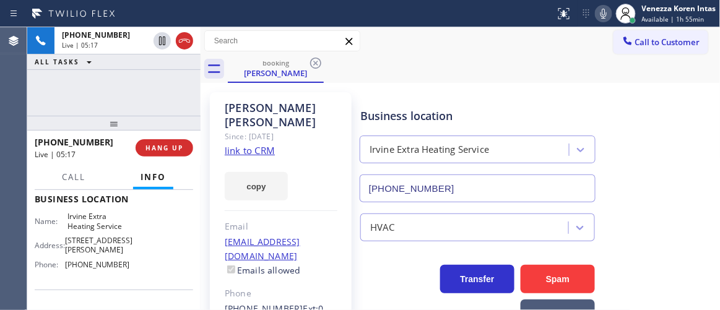
drag, startPoint x: 177, startPoint y: 103, endPoint x: 185, endPoint y: 104, distance: 7.5
click at [177, 103] on div "+18585255959 Live | 05:17 ALL TASKS ALL TASKS ACTIVE TASKS TASKS IN WRAP UP" at bounding box center [113, 71] width 173 height 89
click at [596, 11] on icon at bounding box center [603, 13] width 15 height 15
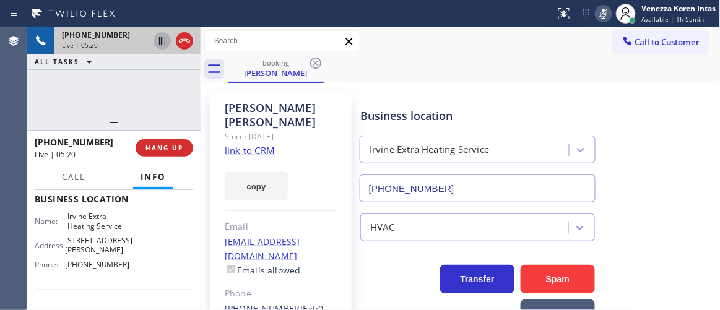
click at [162, 40] on icon at bounding box center [162, 40] width 15 height 15
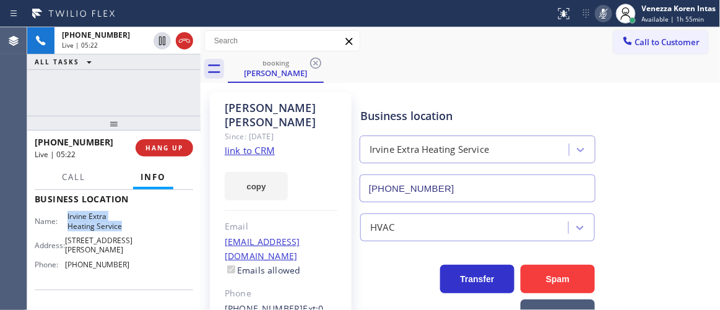
drag, startPoint x: 66, startPoint y: 235, endPoint x: 127, endPoint y: 246, distance: 61.6
click at [127, 246] on div "Name: Irvine Extra Heating Service Address: 14725 Jeffrey Rd Phone: (949) 647-5…" at bounding box center [114, 243] width 159 height 63
copy span "Irvine Extra Heating Service"
click at [158, 208] on div "Business location Name: Irvine Extra Heating Service Address: 14725 Jeffrey Rd …" at bounding box center [114, 233] width 159 height 113
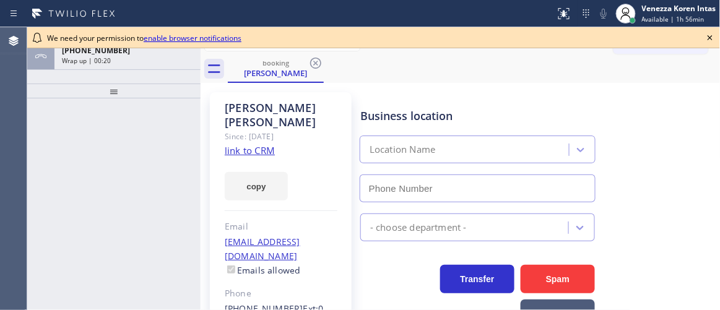
type input "[PHONE_NUMBER]"
drag, startPoint x: 170, startPoint y: 145, endPoint x: 352, endPoint y: 118, distance: 184.0
click at [171, 145] on div at bounding box center [113, 204] width 173 height 212
drag, startPoint x: 448, startPoint y: 90, endPoint x: 589, endPoint y: 76, distance: 142.0
click at [448, 90] on div "Business location Irvine Extra Heating Service [PHONE_NUMBER]" at bounding box center [538, 146] width 360 height 112
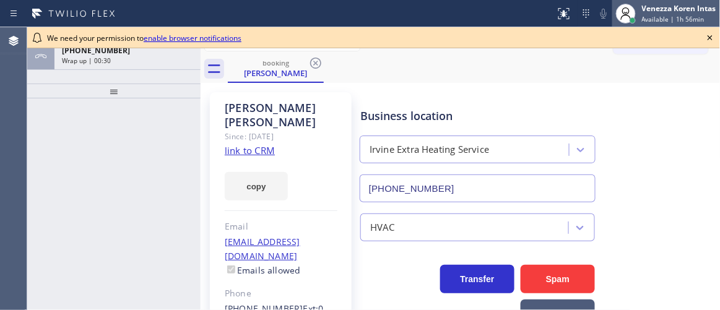
click at [668, 16] on span "Available | 1h 56min" at bounding box center [673, 19] width 63 height 9
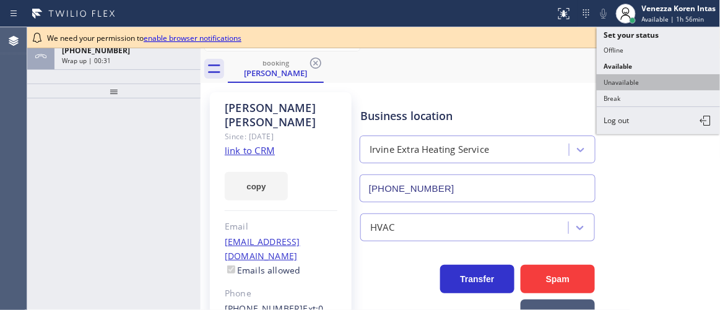
click at [638, 80] on button "Unavailable" at bounding box center [659, 82] width 124 height 16
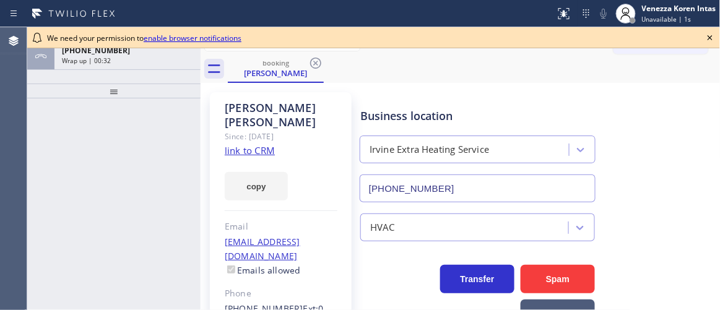
click at [712, 38] on icon at bounding box center [710, 37] width 5 height 5
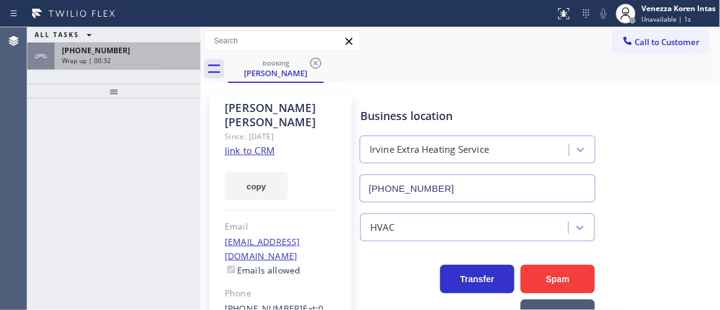
click at [105, 61] on span "Wrap up | 00:32" at bounding box center [86, 60] width 49 height 9
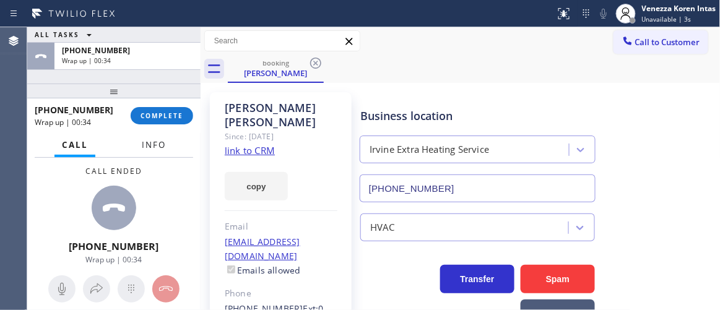
click at [160, 151] on span "Info" at bounding box center [154, 144] width 24 height 11
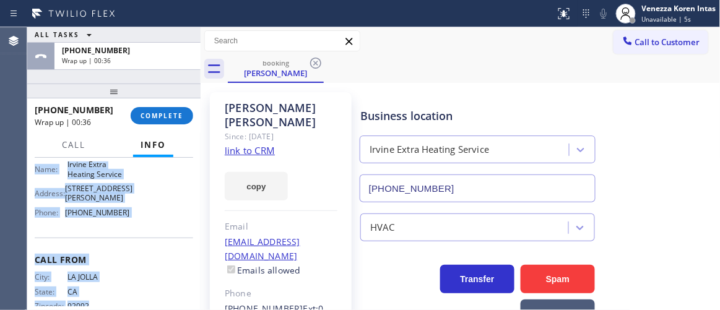
scroll to position [225, 0]
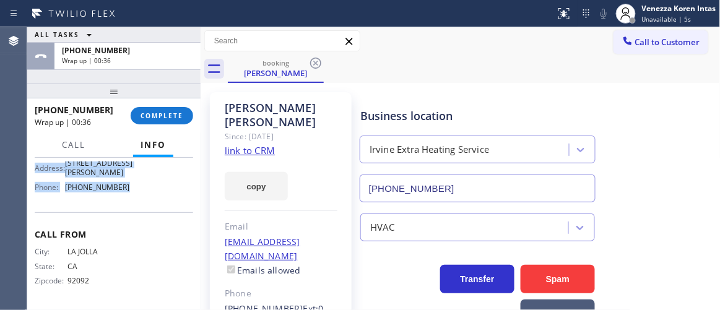
drag, startPoint x: 45, startPoint y: 238, endPoint x: 126, endPoint y: 196, distance: 92.2
click at [126, 196] on div "Context Queue: [Test] All Priority: 1 Customer Name: [PERSON_NAME] Phone: [PHON…" at bounding box center [113, 234] width 173 height 152
copy div "Customer Name: [PERSON_NAME] Phone: [PHONE_NUMBER] Address: [STREET_ADDRESS] Bu…"
drag, startPoint x: 137, startPoint y: 110, endPoint x: 188, endPoint y: 124, distance: 52.6
click at [137, 110] on button "COMPLETE" at bounding box center [162, 115] width 63 height 17
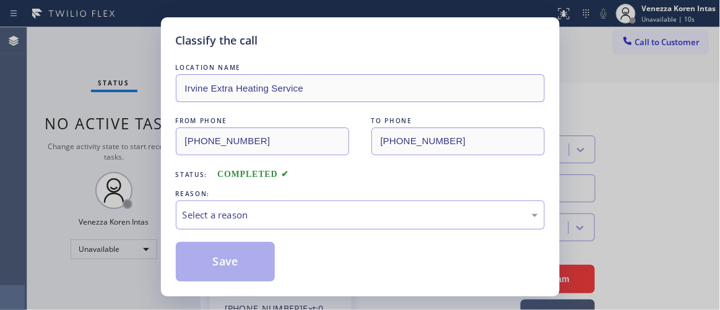
click at [281, 199] on div "REASON:" at bounding box center [360, 194] width 369 height 13
click at [289, 212] on div "Select a reason" at bounding box center [361, 215] width 356 height 14
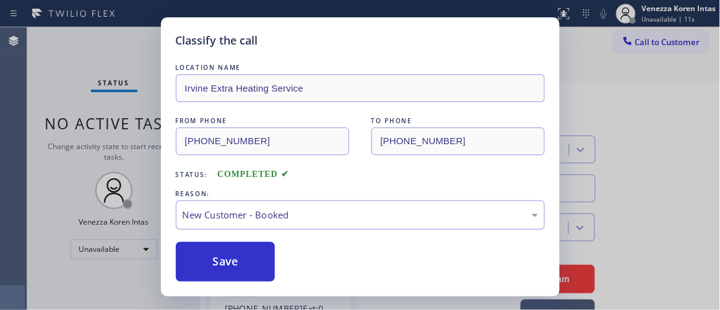
click at [292, 203] on div "New Customer - Booked" at bounding box center [360, 215] width 369 height 29
click at [277, 265] on div "Save" at bounding box center [360, 262] width 369 height 40
drag, startPoint x: 243, startPoint y: 261, endPoint x: 327, endPoint y: 278, distance: 85.9
click at [247, 262] on button "Save" at bounding box center [226, 262] width 100 height 40
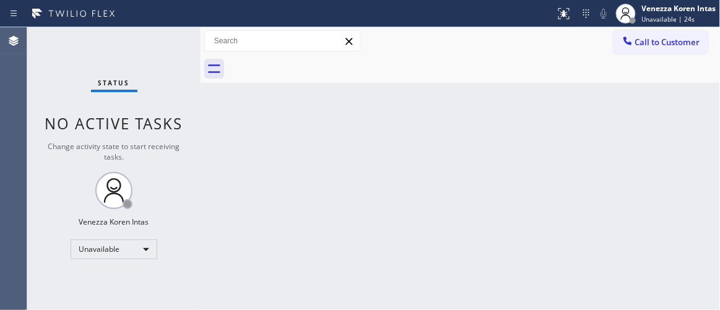
drag, startPoint x: 170, startPoint y: 63, endPoint x: 658, endPoint y: 97, distance: 489.8
click at [171, 65] on div "Status No active tasks Change activity state to start receiving tasks. Venezza …" at bounding box center [113, 168] width 173 height 283
click at [668, 51] on button "Call to Customer" at bounding box center [661, 42] width 95 height 24
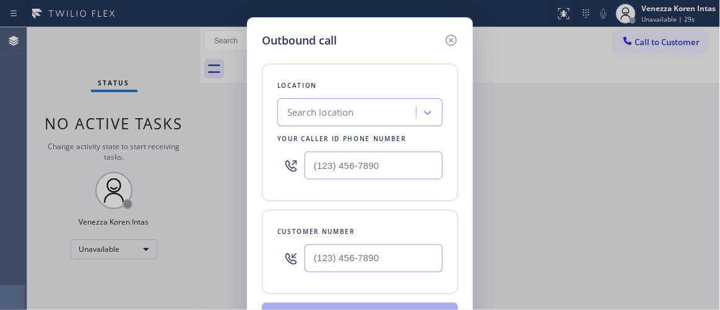
click at [219, 182] on div "Outbound call Location Search location Your caller id phone number Customer num…" at bounding box center [360, 155] width 720 height 310
click at [351, 167] on input "(___) ___-____" at bounding box center [374, 166] width 138 height 28
paste input "949) 647-5405"
type input "[PHONE_NUMBER]"
drag, startPoint x: 185, startPoint y: 113, endPoint x: 351, endPoint y: 137, distance: 167.1
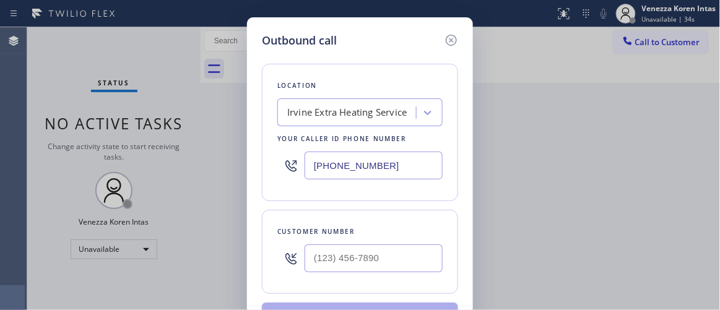
click at [185, 113] on div "Outbound call Location [GEOGRAPHIC_DATA] Extra Heating Service Your caller id p…" at bounding box center [360, 155] width 720 height 310
click at [362, 248] on input "(___) ___-____" at bounding box center [374, 259] width 138 height 28
paste input "858) 525-5959"
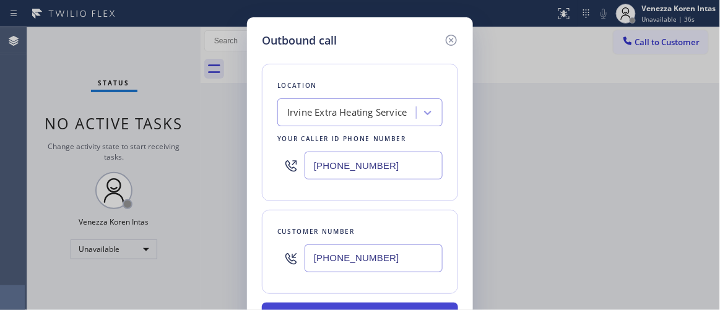
type input "[PHONE_NUMBER]"
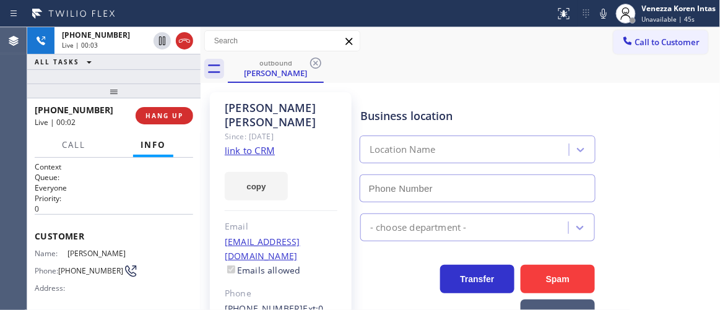
type input "[PHONE_NUMBER]"
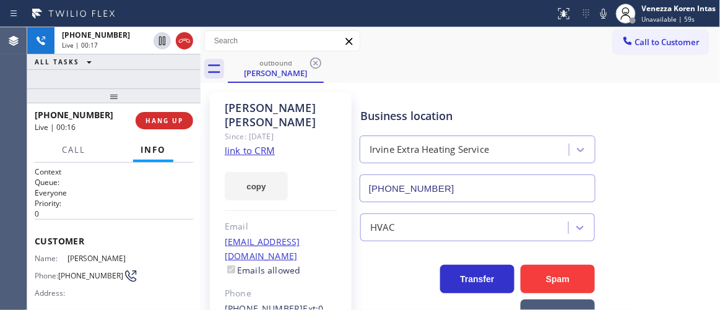
drag, startPoint x: 121, startPoint y: 87, endPoint x: 123, endPoint y: 127, distance: 39.7
click at [119, 103] on div at bounding box center [113, 96] width 173 height 15
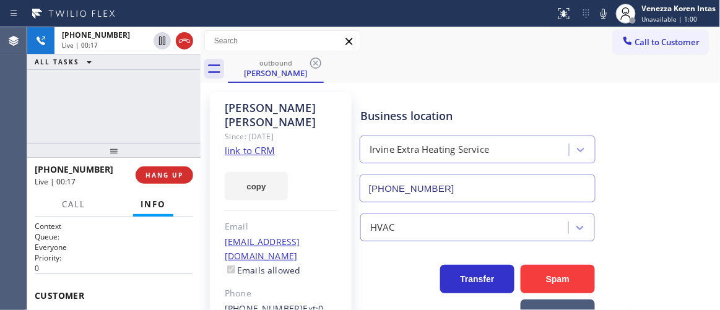
click at [131, 95] on div "[PHONE_NUMBER] Live | 00:17 ALL TASKS ALL TASKS ACTIVE TASKS TASKS IN WRAP UP" at bounding box center [113, 85] width 173 height 116
drag, startPoint x: 140, startPoint y: 92, endPoint x: 160, endPoint y: 38, distance: 57.4
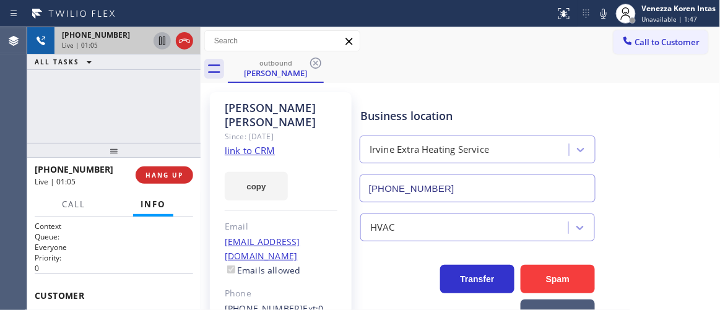
click at [140, 92] on div "[PHONE_NUMBER] Live | 01:05 ALL TASKS ALL TASKS ACTIVE TASKS TASKS IN WRAP UP" at bounding box center [113, 85] width 173 height 116
drag, startPoint x: 160, startPoint y: 35, endPoint x: 178, endPoint y: 43, distance: 20.2
click at [160, 35] on icon at bounding box center [162, 40] width 15 height 15
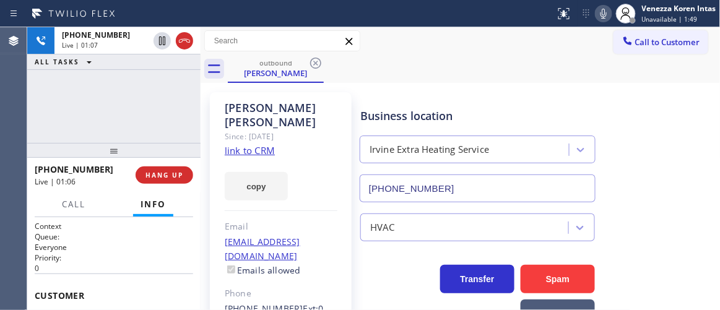
click at [604, 14] on icon at bounding box center [603, 13] width 15 height 15
drag, startPoint x: 158, startPoint y: 42, endPoint x: 344, endPoint y: 51, distance: 186.0
click at [158, 42] on icon at bounding box center [162, 40] width 15 height 15
click at [606, 12] on icon at bounding box center [603, 13] width 15 height 15
click at [181, 92] on div "[PHONE_NUMBER] Live | 04:28 ALL TASKS ALL TASKS ACTIVE TASKS TASKS IN WRAP UP" at bounding box center [113, 85] width 173 height 116
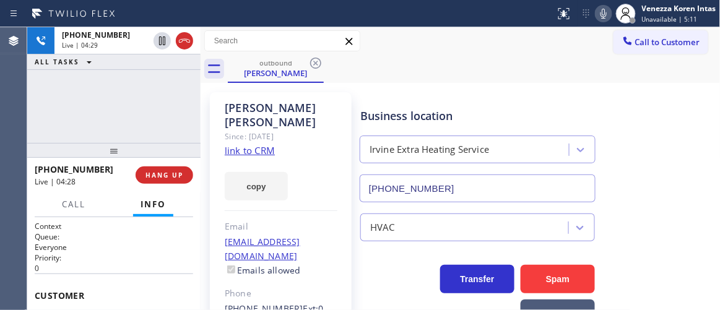
click at [597, 17] on icon at bounding box center [603, 13] width 15 height 15
click at [560, 100] on div "Business location Irvine Extra Heating Service [PHONE_NUMBER]" at bounding box center [478, 148] width 240 height 107
drag, startPoint x: 195, startPoint y: 111, endPoint x: 432, endPoint y: 58, distance: 242.6
click at [198, 111] on div "[PHONE_NUMBER] Live | 04:44 ALL TASKS ALL TASKS ACTIVE TASKS TASKS IN WRAP UP […" at bounding box center [373, 168] width 693 height 283
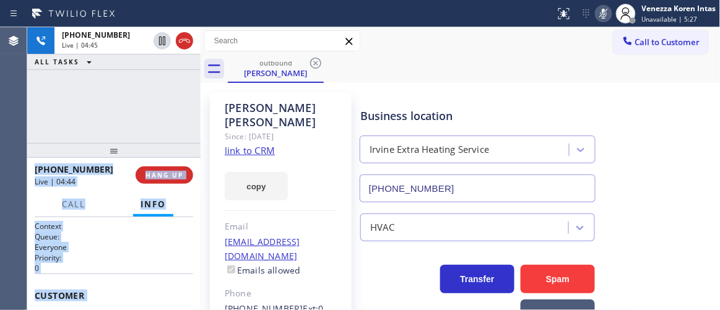
click at [607, 19] on icon at bounding box center [603, 13] width 15 height 15
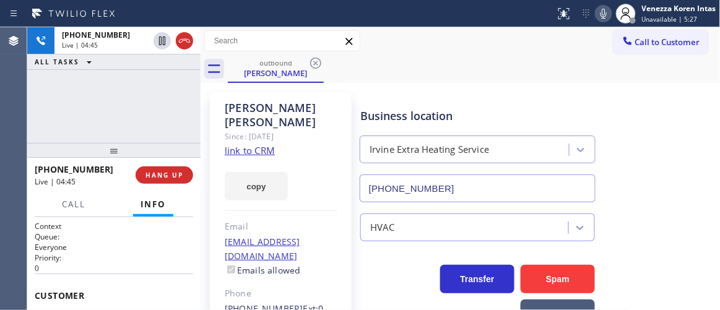
click at [631, 83] on div "[PERSON_NAME] Since: [DATE] link to CRM copy Email [EMAIL_ADDRESS][DOMAIN_NAME]…" at bounding box center [461, 284] width 520 height 402
drag, startPoint x: 193, startPoint y: 108, endPoint x: 190, endPoint y: 93, distance: 15.3
click at [193, 108] on div "[PHONE_NUMBER] Live | 06:20 ALL TASKS ALL TASKS ACTIVE TASKS TASKS IN WRAP UP" at bounding box center [113, 85] width 173 height 116
drag, startPoint x: 168, startPoint y: 115, endPoint x: 234, endPoint y: 120, distance: 66.4
click at [167, 115] on div "[PHONE_NUMBER] Live | 07:47 ALL TASKS ALL TASKS ACTIVE TASKS TASKS IN WRAP UP" at bounding box center [113, 85] width 173 height 116
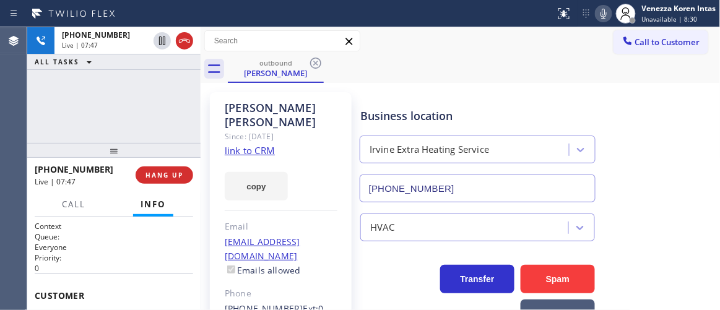
click at [299, 92] on div "[PERSON_NAME] Since: [DATE] link to CRM copy Email [EMAIL_ADDRESS][DOMAIN_NAME]…" at bounding box center [281, 284] width 154 height 396
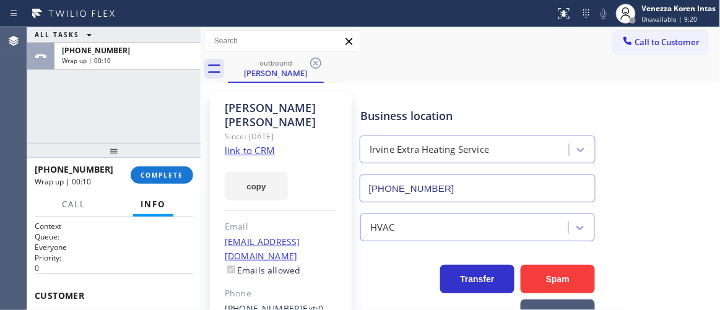
drag, startPoint x: 220, startPoint y: 113, endPoint x: 248, endPoint y: 130, distance: 33.0
click at [220, 113] on div "[PERSON_NAME] Since: [DATE] link to CRM copy Email [EMAIL_ADDRESS][DOMAIN_NAME]…" at bounding box center [281, 283] width 142 height 383
click at [139, 116] on div "ALL TASKS ALL TASKS ACTIVE TASKS TASKS IN WRAP UP [PHONE_NUMBER] Wrap up | 00:14" at bounding box center [113, 85] width 173 height 116
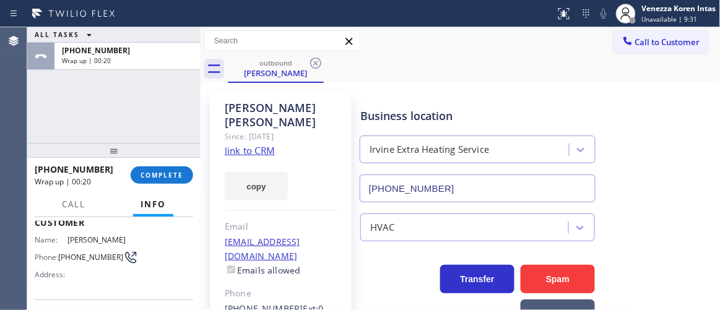
scroll to position [56, 0]
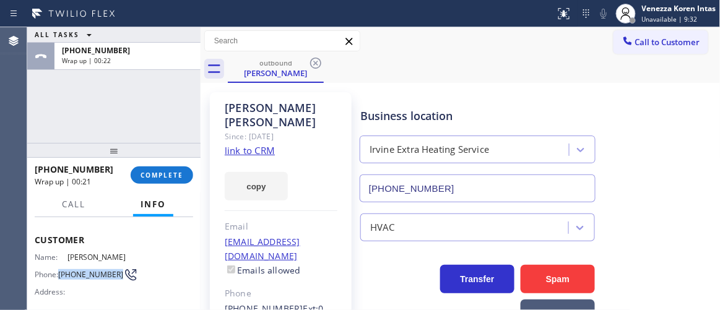
drag, startPoint x: 76, startPoint y: 284, endPoint x: 134, endPoint y: 221, distance: 85.5
click at [61, 272] on div "Name: [PERSON_NAME] Phone: [PHONE_NUMBER] Address:" at bounding box center [82, 277] width 95 height 49
click at [177, 175] on span "COMPLETE" at bounding box center [162, 175] width 43 height 9
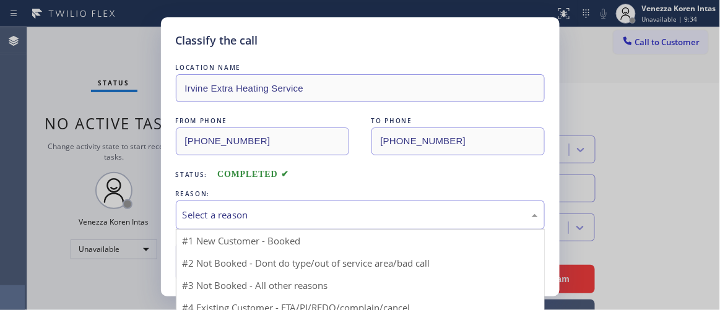
click at [302, 220] on div "Select a reason" at bounding box center [361, 215] width 356 height 14
drag, startPoint x: 287, startPoint y: 261, endPoint x: 243, endPoint y: 261, distance: 44.0
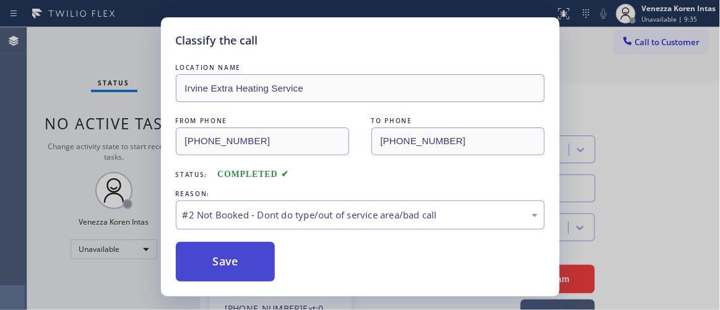
drag, startPoint x: 243, startPoint y: 261, endPoint x: 248, endPoint y: 256, distance: 7.5
click at [242, 261] on button "Save" at bounding box center [226, 262] width 100 height 40
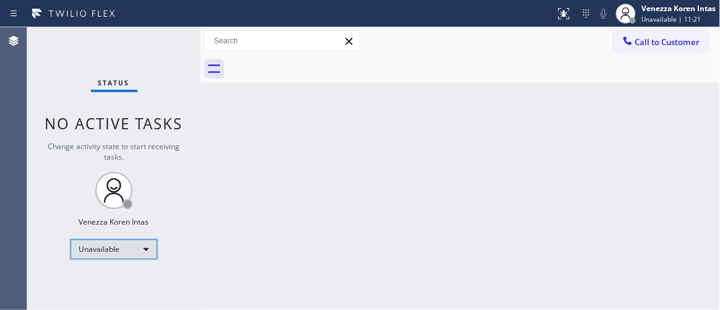
click at [123, 244] on div "Unavailable" at bounding box center [114, 250] width 87 height 20
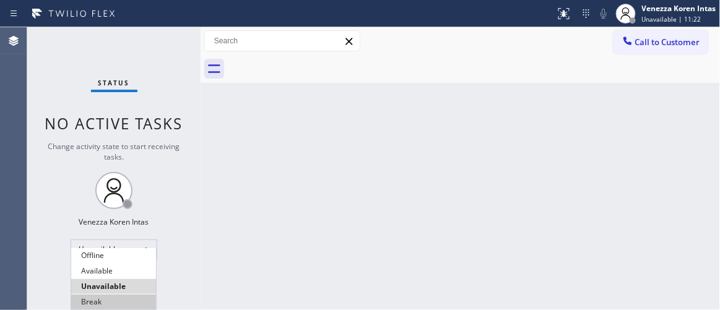
click at [129, 304] on li "Break" at bounding box center [113, 302] width 85 height 15
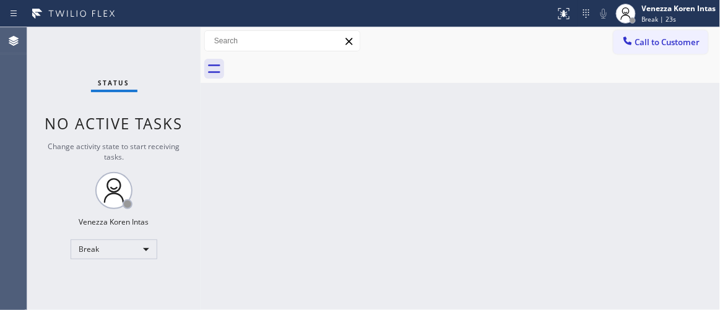
click at [233, 159] on div "Back to Dashboard Change Sender ID Customers Technicians Select a contact Outbo…" at bounding box center [461, 168] width 520 height 283
drag, startPoint x: 155, startPoint y: 69, endPoint x: 317, endPoint y: 129, distance: 173.0
click at [155, 69] on div "Status No active tasks Change activity state to start receiving tasks. Venezza …" at bounding box center [113, 168] width 173 height 283
click at [383, 121] on div "Back to Dashboard Change Sender ID Customers Technicians Select a contact Outbo…" at bounding box center [461, 168] width 520 height 283
drag, startPoint x: 305, startPoint y: 107, endPoint x: 329, endPoint y: 113, distance: 25.4
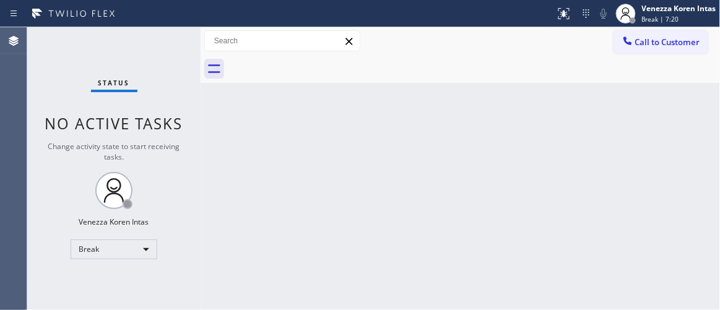
click at [305, 107] on div "Back to Dashboard Change Sender ID Customers Technicians Select a contact Outbo…" at bounding box center [461, 168] width 520 height 283
click at [656, 17] on span "Break | 11:23" at bounding box center [662, 19] width 41 height 9
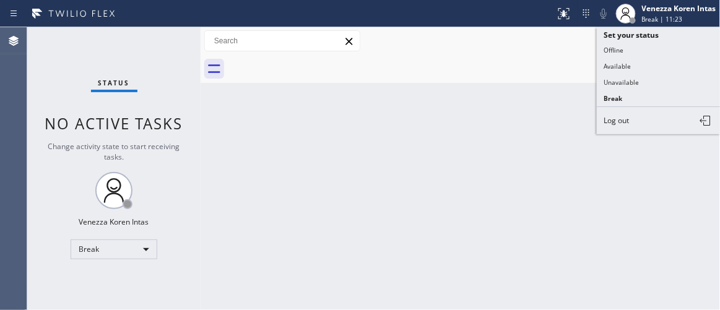
click at [533, 43] on div "Call to Customer Outbound call Location [GEOGRAPHIC_DATA] Extra Heating Service…" at bounding box center [461, 41] width 520 height 22
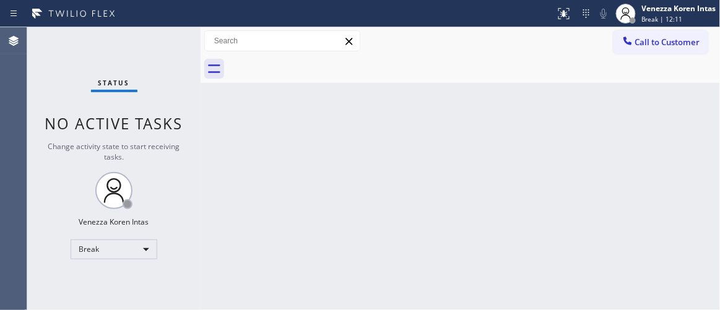
click at [391, 38] on div "Call to Customer Outbound call Location [GEOGRAPHIC_DATA] Extra Heating Service…" at bounding box center [461, 41] width 520 height 22
click at [112, 190] on icon at bounding box center [114, 191] width 30 height 30
drag, startPoint x: 128, startPoint y: 126, endPoint x: 367, endPoint y: 90, distance: 241.8
click at [132, 128] on span "No active tasks" at bounding box center [114, 123] width 138 height 20
click at [483, 117] on div "Back to Dashboard Change Sender ID Customers Technicians Select a contact Outbo…" at bounding box center [461, 168] width 520 height 283
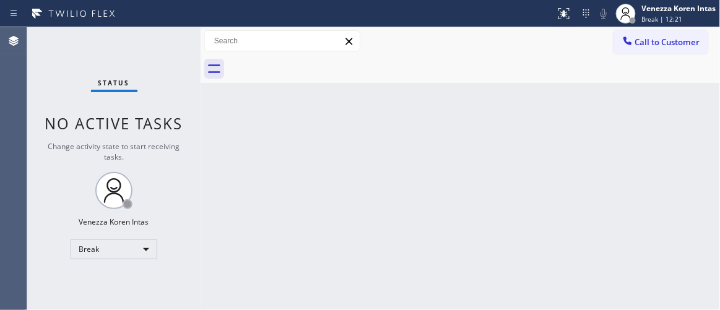
click at [169, 147] on span "Change activity state to start receiving tasks." at bounding box center [114, 151] width 132 height 21
click at [681, 21] on div "Break | 12:22" at bounding box center [679, 19] width 74 height 9
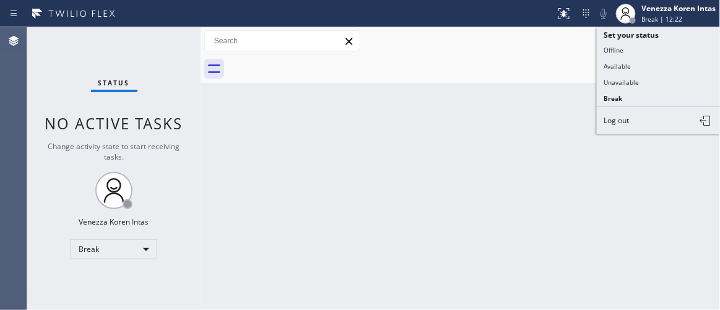
click at [671, 61] on button "Available" at bounding box center [659, 66] width 124 height 16
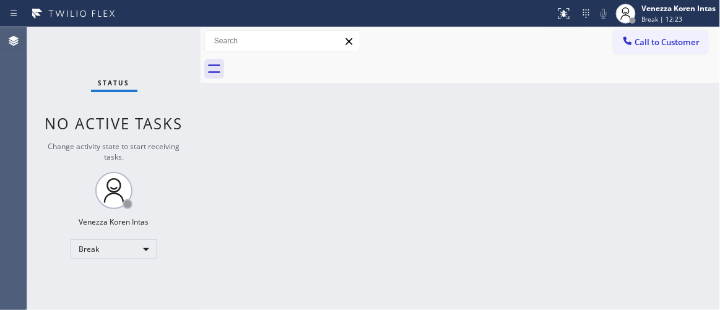
click at [183, 46] on div "Status No active tasks Change activity state to start receiving tasks. Venezza …" at bounding box center [113, 168] width 173 height 283
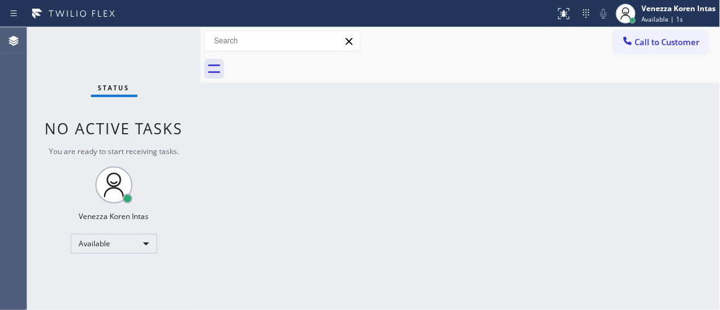
click at [183, 46] on div "Status No active tasks You are ready to start receiving tasks. Venezza Koren In…" at bounding box center [113, 168] width 173 height 283
click at [181, 46] on div "Status No active tasks You are ready to start receiving tasks. Venezza Koren In…" at bounding box center [113, 168] width 173 height 283
click at [173, 43] on div "Status No active tasks You are ready to start receiving tasks. Venezza Koren In…" at bounding box center [113, 168] width 173 height 283
click at [161, 43] on div "Status No active tasks You are ready to start receiving tasks. Venezza Koren In…" at bounding box center [113, 168] width 173 height 283
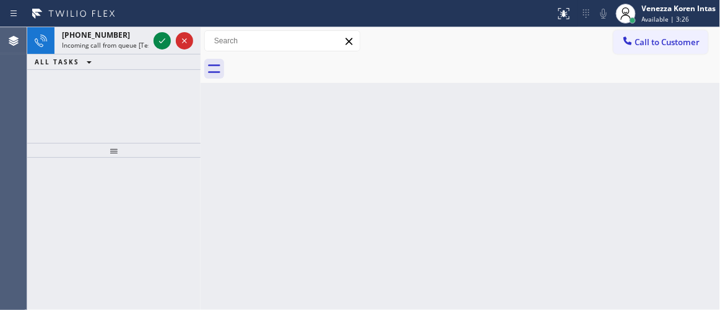
click at [162, 56] on div "ALL TASKS ALL TASKS ACTIVE TASKS TASKS IN WRAP UP" at bounding box center [113, 62] width 173 height 15
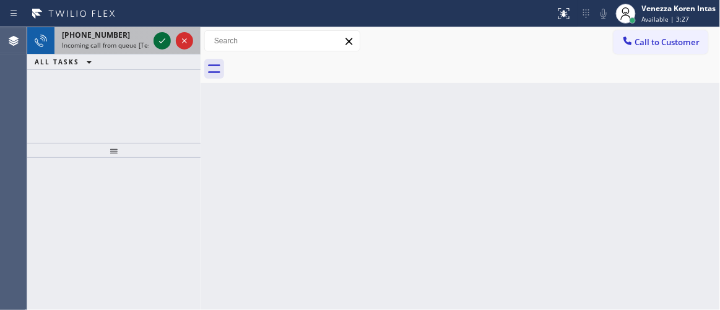
click at [159, 43] on icon at bounding box center [162, 40] width 15 height 15
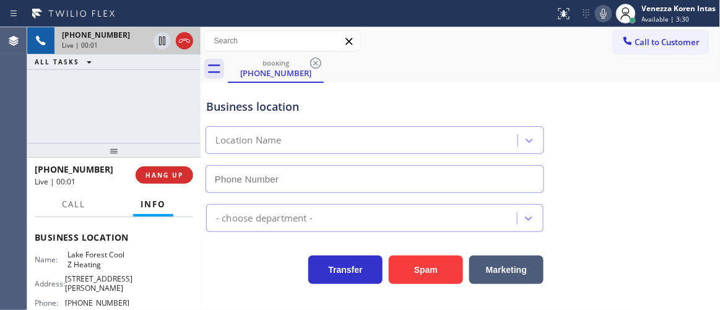
type input "[PHONE_NUMBER]"
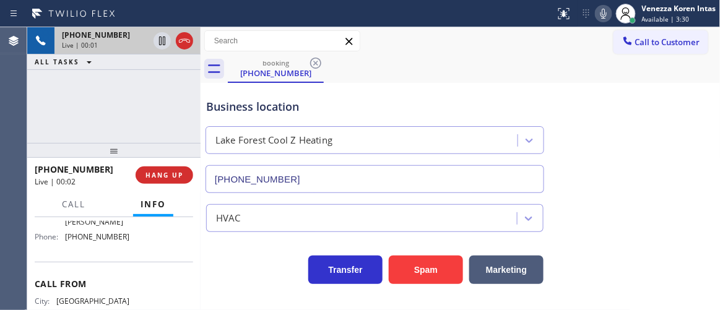
scroll to position [225, 0]
click at [349, 107] on div "Business location" at bounding box center [375, 106] width 338 height 17
drag, startPoint x: 112, startPoint y: 67, endPoint x: 107, endPoint y: 76, distance: 10.3
click at [112, 68] on div "ALL TASKS ALL TASKS ACTIVE TASKS TASKS IN WRAP UP" at bounding box center [113, 62] width 173 height 15
click at [455, 20] on div at bounding box center [278, 14] width 546 height 20
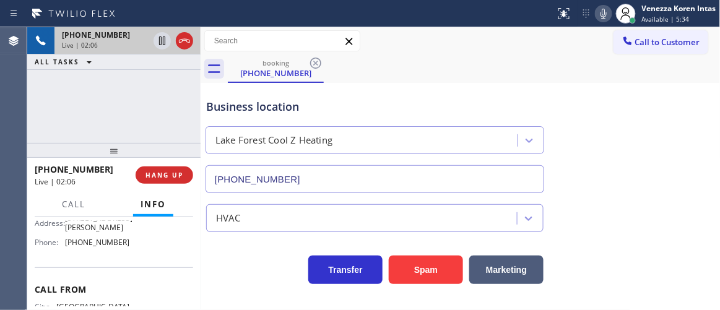
scroll to position [162, 0]
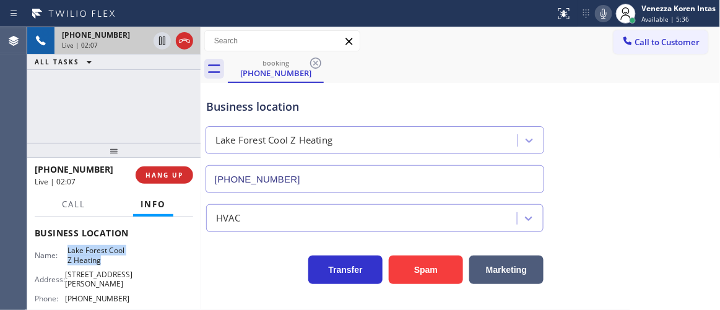
drag, startPoint x: 65, startPoint y: 251, endPoint x: 111, endPoint y: 263, distance: 47.3
click at [111, 263] on div "Name: [GEOGRAPHIC_DATA] Cool Z Heating" at bounding box center [82, 255] width 95 height 19
copy div "Lake Forest Cool Z Heating"
click at [263, 4] on div at bounding box center [278, 14] width 546 height 20
click at [601, 12] on icon at bounding box center [604, 14] width 6 height 10
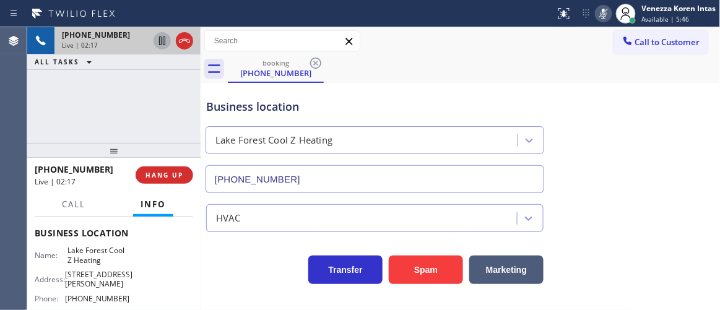
click at [165, 37] on icon at bounding box center [162, 40] width 15 height 15
click at [179, 90] on div "[PHONE_NUMBER] Live | 03:02 ALL TASKS ALL TASKS ACTIVE TASKS TASKS IN WRAP UP" at bounding box center [113, 85] width 173 height 116
drag, startPoint x: 469, startPoint y: 72, endPoint x: 528, endPoint y: 46, distance: 64.3
click at [470, 72] on div "booking [PHONE_NUMBER]" at bounding box center [474, 69] width 493 height 28
click at [607, 15] on icon at bounding box center [603, 13] width 15 height 15
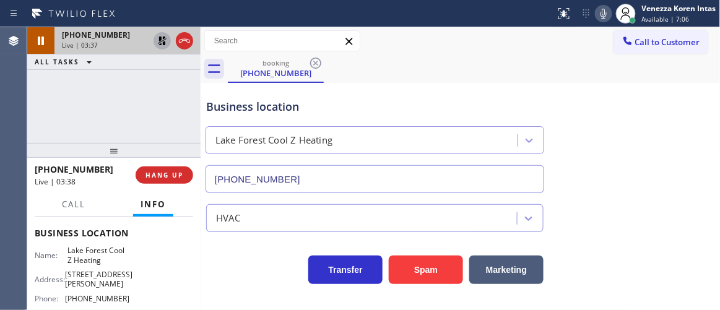
click at [163, 43] on icon at bounding box center [162, 41] width 9 height 9
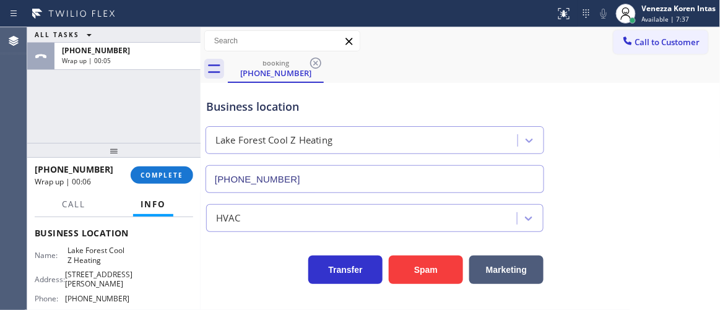
click at [181, 108] on div "ALL TASKS ALL TASKS ACTIVE TASKS TASKS IN WRAP UP [PHONE_NUMBER] Wrap up | 00:05" at bounding box center [113, 85] width 173 height 116
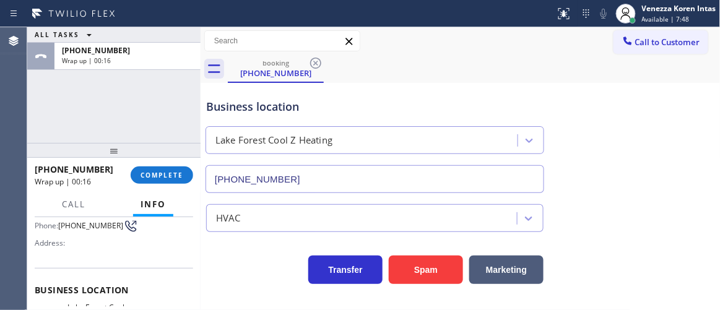
scroll to position [49, 0]
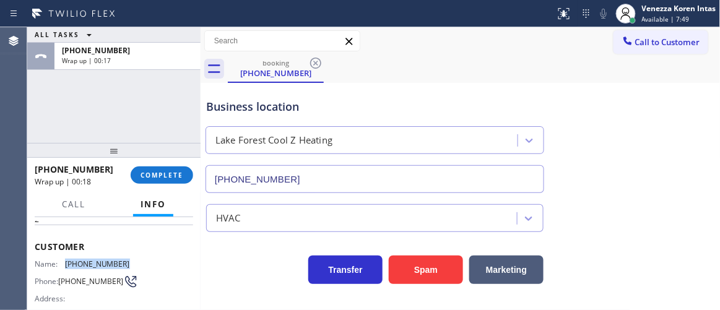
drag, startPoint x: 126, startPoint y: 260, endPoint x: 64, endPoint y: 263, distance: 61.4
click at [64, 263] on div "Name: [PHONE_NUMBER] Phone: [PHONE_NUMBER] Address:" at bounding box center [114, 284] width 159 height 49
copy div "[PHONE_NUMBER]"
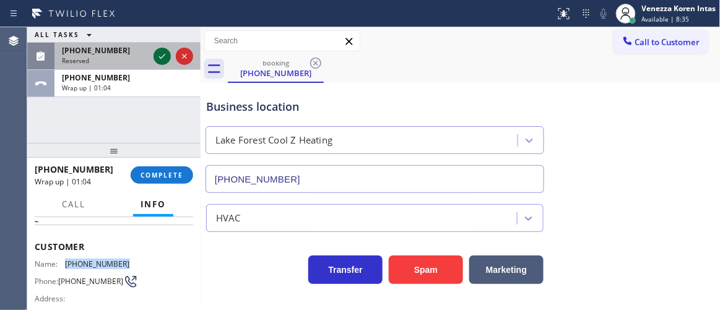
click at [164, 56] on icon at bounding box center [162, 56] width 15 height 15
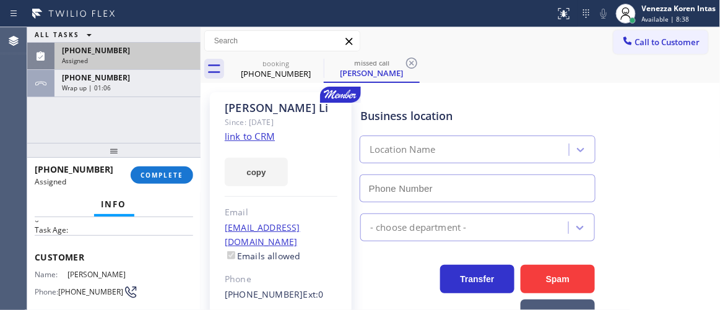
type input "[PHONE_NUMBER]"
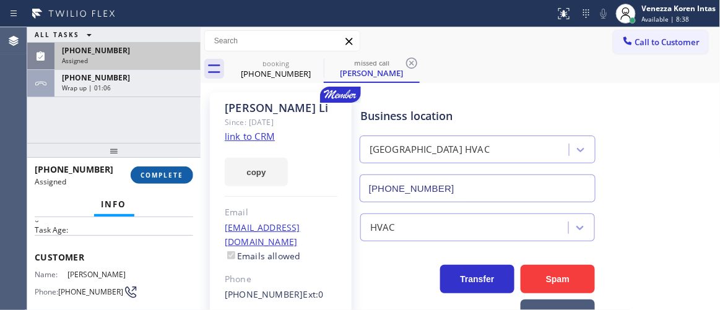
click at [174, 171] on span "COMPLETE" at bounding box center [162, 175] width 43 height 9
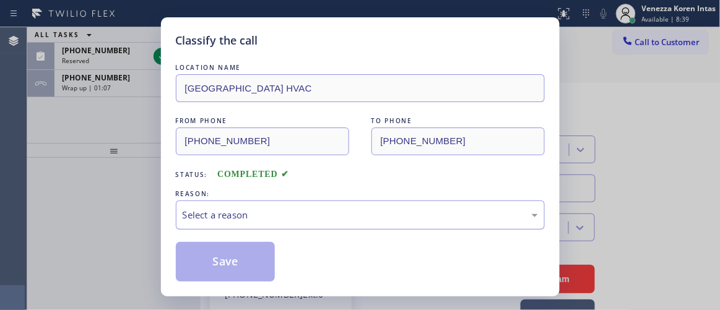
click at [287, 219] on div "Select a reason" at bounding box center [361, 215] width 356 height 14
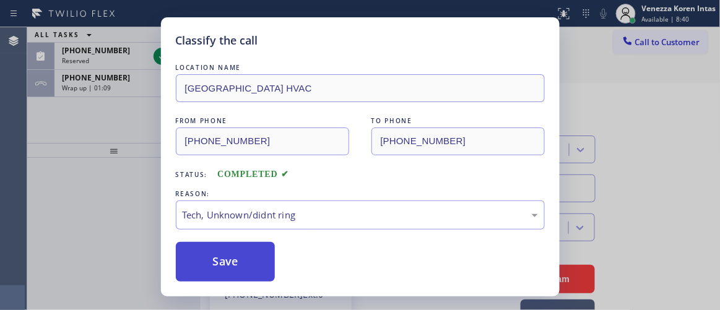
drag, startPoint x: 255, startPoint y: 273, endPoint x: 241, endPoint y: 246, distance: 29.9
click at [254, 271] on button "Save" at bounding box center [226, 262] width 100 height 40
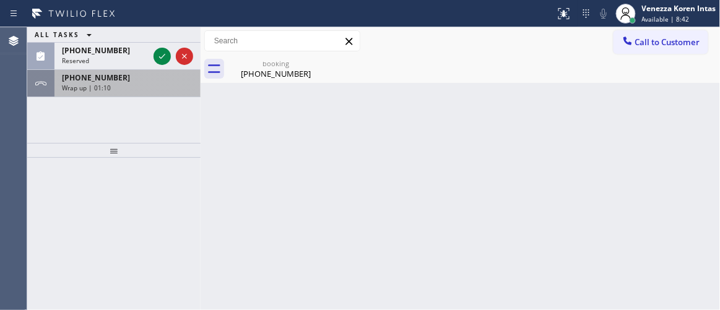
click at [158, 59] on icon at bounding box center [162, 56] width 15 height 15
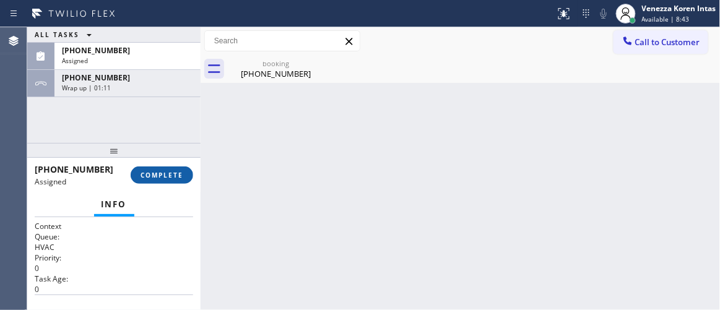
click at [178, 168] on button "COMPLETE" at bounding box center [162, 175] width 63 height 17
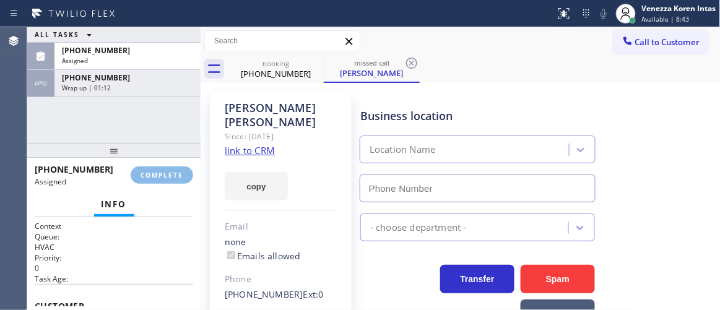
type input "[PHONE_NUMBER]"
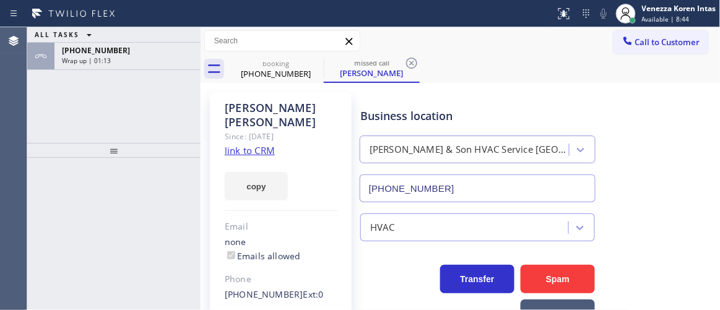
click at [299, 250] on label "Emails allowed" at bounding box center [263, 256] width 76 height 12
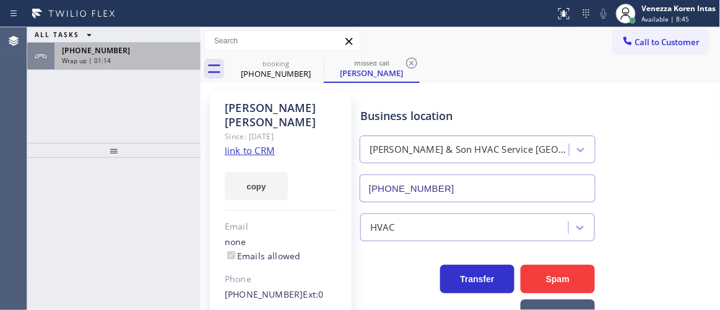
click at [167, 53] on div "[PHONE_NUMBER]" at bounding box center [127, 50] width 131 height 11
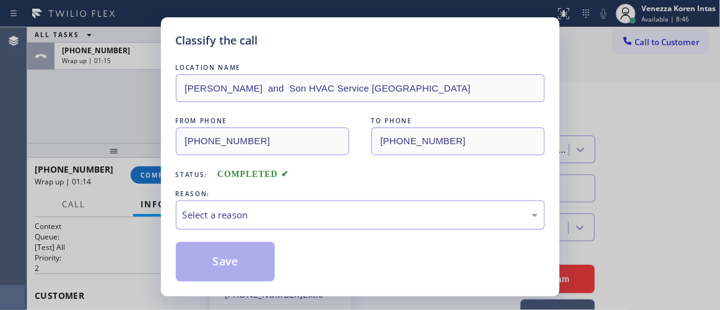
click at [209, 220] on div "Select a reason" at bounding box center [361, 215] width 356 height 14
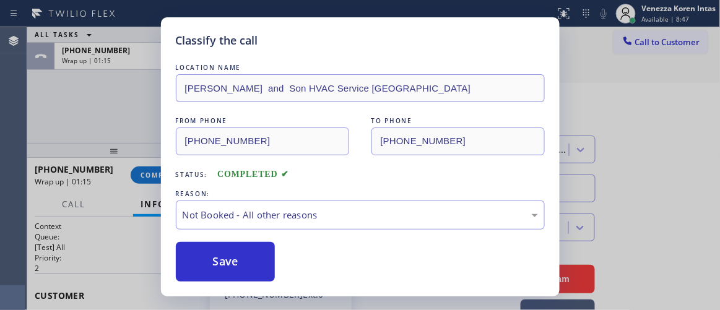
click at [228, 269] on button "Save" at bounding box center [226, 262] width 100 height 40
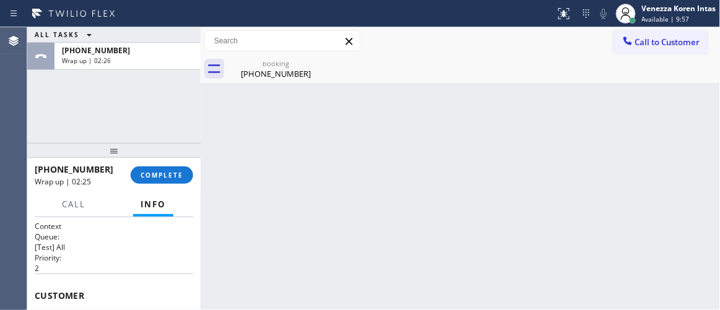
click at [171, 187] on div "[PHONE_NUMBER] Wrap up | 02:25 COMPLETE" at bounding box center [114, 175] width 159 height 32
click at [181, 165] on div "[PHONE_NUMBER] Wrap up | 02:26 COMPLETE" at bounding box center [114, 175] width 159 height 32
click at [183, 172] on button "COMPLETE" at bounding box center [162, 175] width 63 height 17
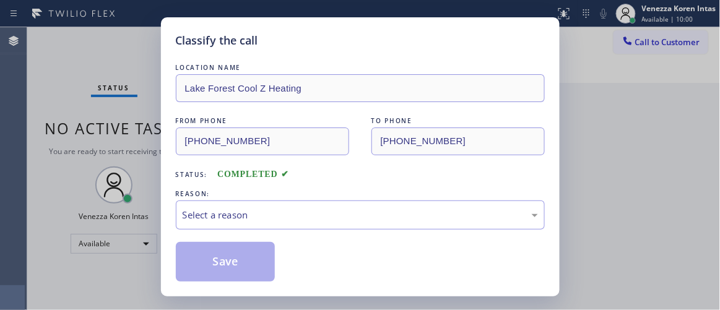
drag, startPoint x: 116, startPoint y: 106, endPoint x: 144, endPoint y: 117, distance: 30.0
click at [116, 106] on div "Classify the call LOCATION NAME [GEOGRAPHIC_DATA] Cool Z Heating FROM PHONE [PH…" at bounding box center [360, 155] width 720 height 310
click at [271, 203] on div "Select a reason" at bounding box center [360, 215] width 369 height 29
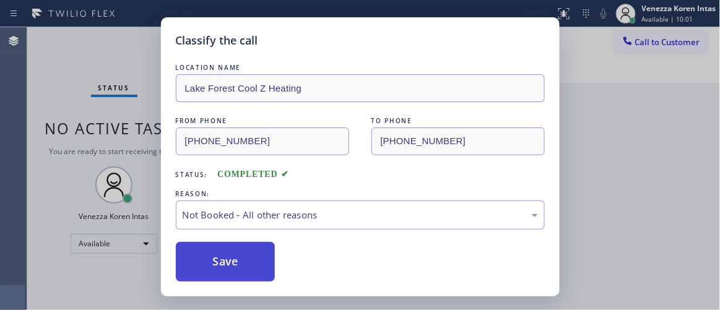
click at [251, 261] on button "Save" at bounding box center [226, 262] width 100 height 40
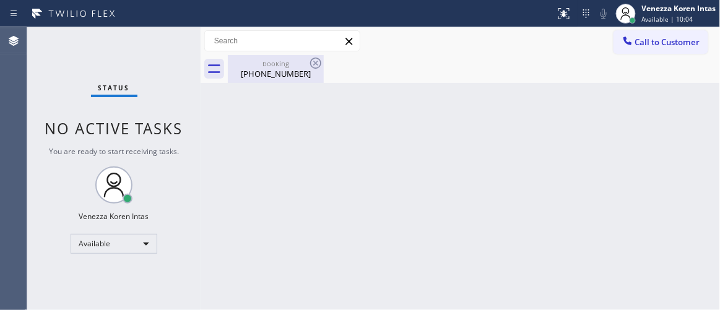
click at [281, 66] on div "booking" at bounding box center [276, 63] width 94 height 9
drag, startPoint x: 318, startPoint y: 159, endPoint x: 176, endPoint y: 161, distance: 141.8
click at [318, 160] on div "Back to Dashboard Change Sender ID Customers Technicians Select a contact Outbo…" at bounding box center [461, 168] width 520 height 283
drag, startPoint x: 136, startPoint y: 149, endPoint x: 19, endPoint y: 125, distance: 120.0
click at [135, 149] on span "You are ready to start receiving tasks." at bounding box center [114, 151] width 130 height 11
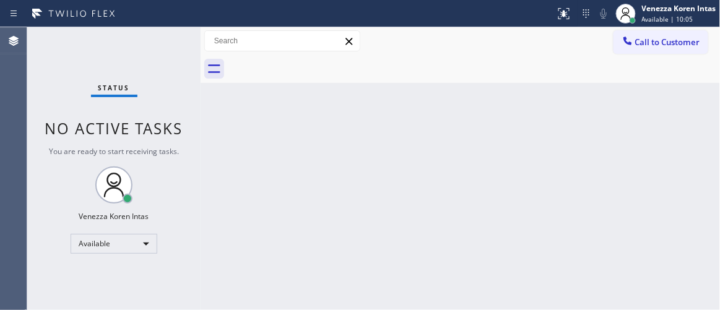
drag, startPoint x: 167, startPoint y: 61, endPoint x: 276, endPoint y: 147, distance: 138.8
click at [168, 61] on div "Status No active tasks You are ready to start receiving tasks. Venezza Koren In…" at bounding box center [113, 168] width 173 height 283
click at [388, 209] on div "Back to Dashboard Change Sender ID Customers Technicians Select a contact Outbo…" at bounding box center [461, 168] width 520 height 283
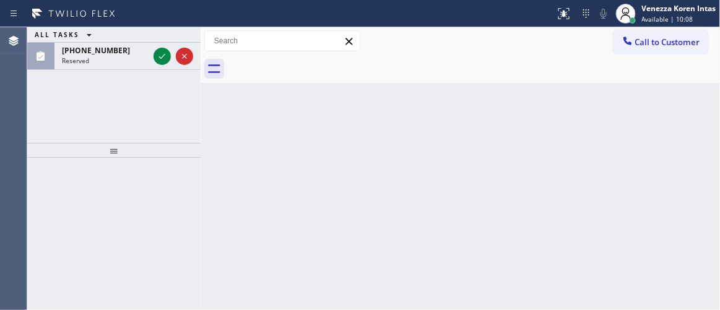
drag, startPoint x: 157, startPoint y: 60, endPoint x: 172, endPoint y: 107, distance: 48.6
click at [157, 60] on icon at bounding box center [162, 56] width 15 height 15
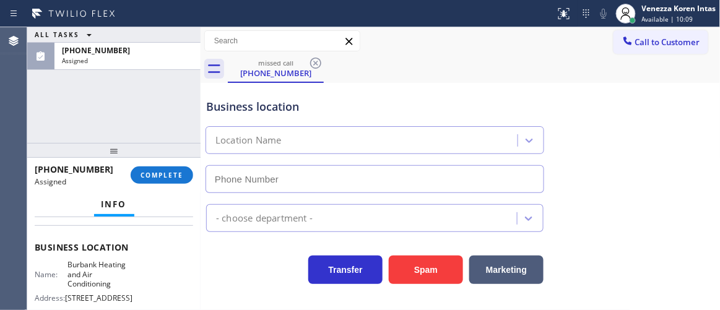
type input "[PHONE_NUMBER]"
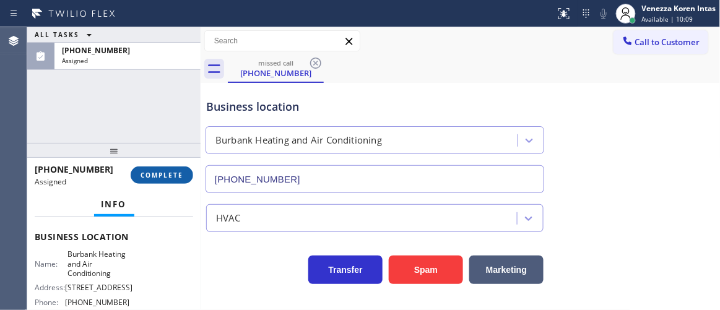
scroll to position [159, 0]
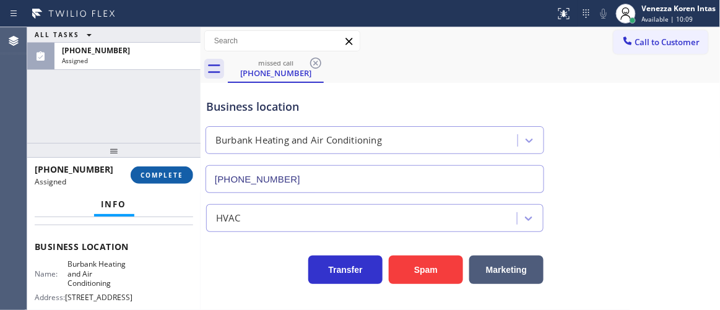
click at [168, 177] on span "COMPLETE" at bounding box center [162, 175] width 43 height 9
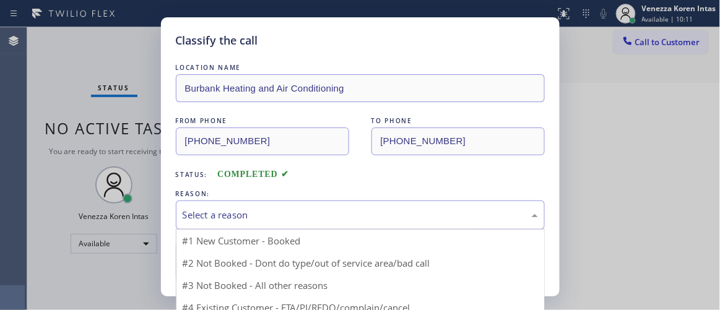
click at [305, 222] on div "Select a reason" at bounding box center [361, 215] width 356 height 14
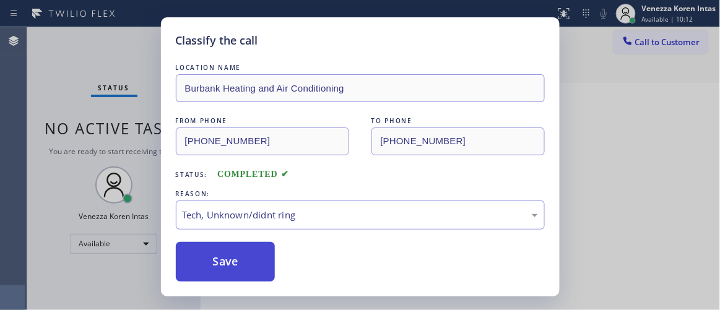
click at [218, 264] on button "Save" at bounding box center [226, 262] width 100 height 40
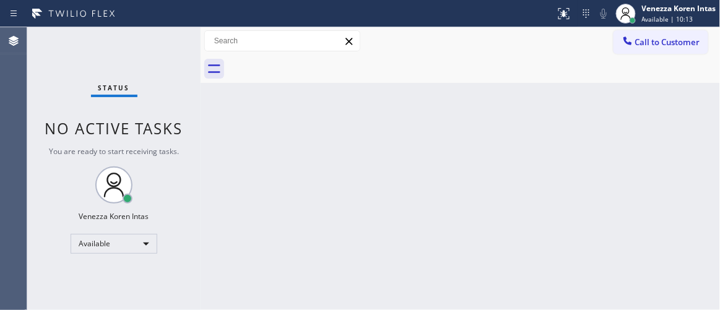
drag, startPoint x: 151, startPoint y: 48, endPoint x: 364, endPoint y: 156, distance: 239.0
click at [151, 48] on div "Status No active tasks You are ready to start receiving tasks. Venezza Koren In…" at bounding box center [113, 168] width 173 height 283
click at [375, 162] on div "Back to Dashboard Change Sender ID Customers Technicians Select a contact Outbo…" at bounding box center [461, 168] width 520 height 283
drag, startPoint x: 149, startPoint y: 45, endPoint x: 88, endPoint y: 99, distance: 82.0
click at [150, 44] on div "Status No active tasks You are ready to start receiving tasks. Venezza Koren In…" at bounding box center [113, 168] width 173 height 283
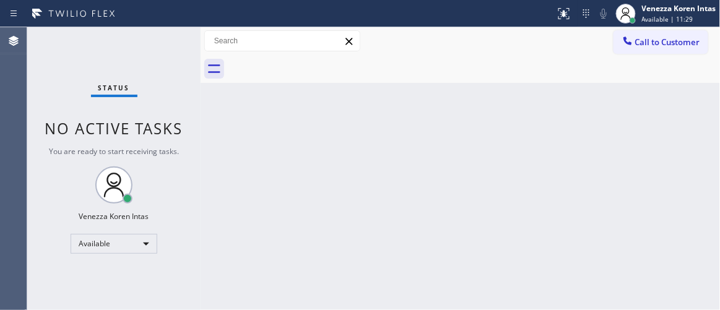
click at [160, 37] on div "Status No active tasks You are ready to start receiving tasks. Venezza Koren In…" at bounding box center [113, 168] width 173 height 283
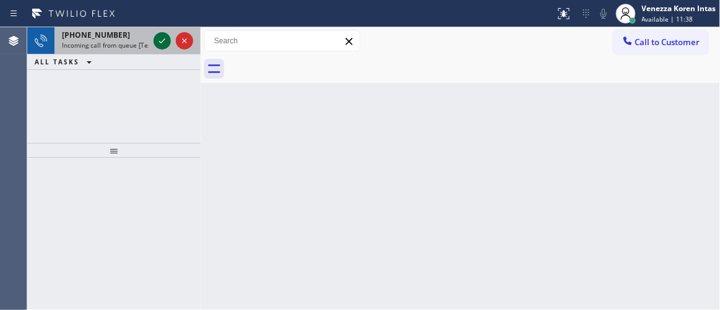
click at [160, 37] on icon at bounding box center [162, 40] width 15 height 15
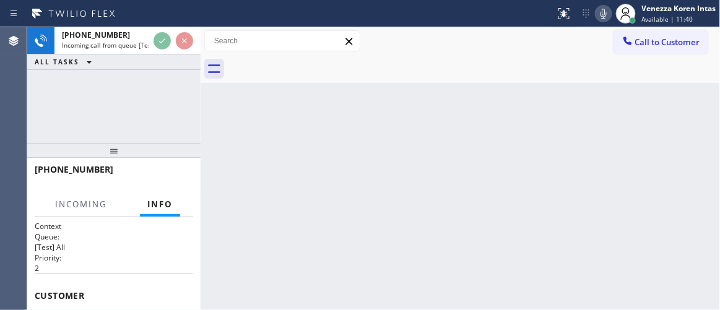
scroll to position [112, 0]
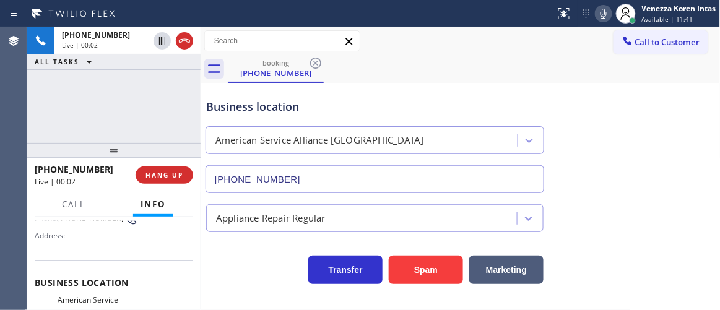
type input "[PHONE_NUMBER]"
drag, startPoint x: 181, startPoint y: 41, endPoint x: 189, endPoint y: 120, distance: 78.5
click at [181, 41] on icon at bounding box center [184, 40] width 15 height 15
click at [180, 175] on span "HANG UP" at bounding box center [165, 175] width 38 height 9
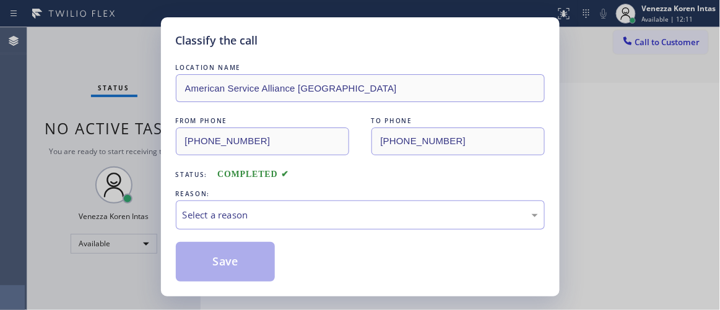
click at [177, 175] on span "Status:" at bounding box center [192, 174] width 32 height 9
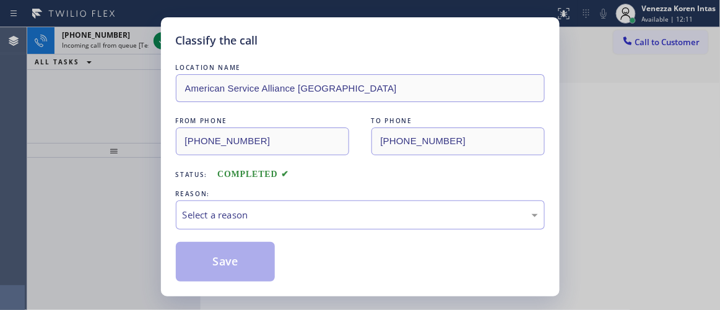
click at [290, 235] on div "LOCATION NAME American Service Alliance Oakland FROM PHONE [PHONE_NUMBER] TO PH…" at bounding box center [360, 171] width 369 height 220
click at [297, 215] on div "Select a reason" at bounding box center [361, 215] width 356 height 14
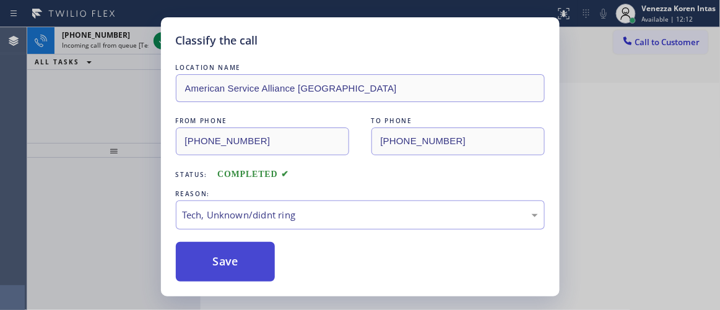
drag, startPoint x: 287, startPoint y: 308, endPoint x: 242, endPoint y: 281, distance: 52.6
click at [233, 271] on button "Save" at bounding box center [226, 262] width 100 height 40
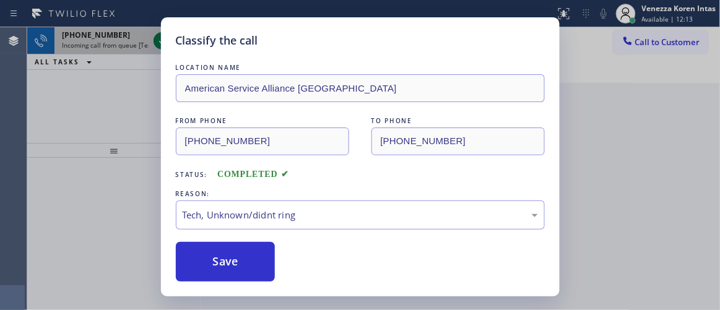
click at [161, 42] on icon at bounding box center [162, 40] width 6 height 5
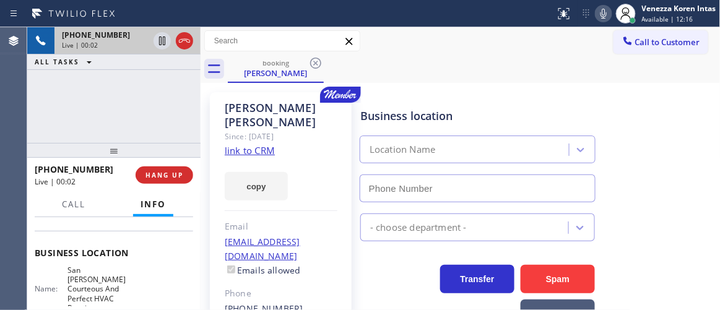
scroll to position [168, 0]
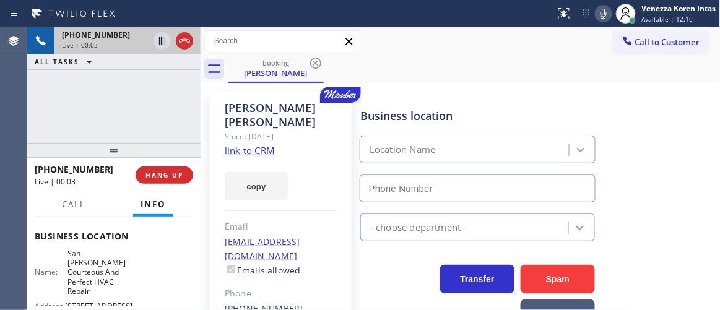
type input "[PHONE_NUMBER]"
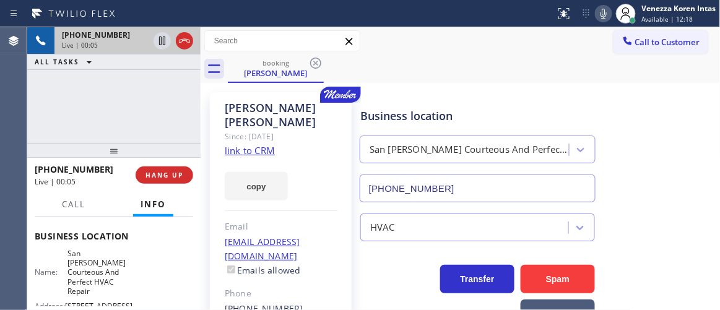
click at [263, 144] on link "link to CRM" at bounding box center [250, 150] width 50 height 12
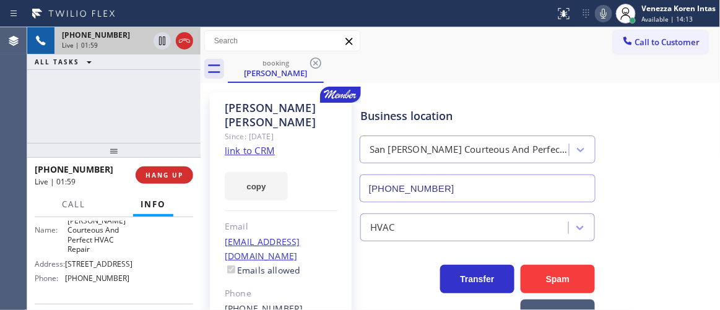
scroll to position [225, 0]
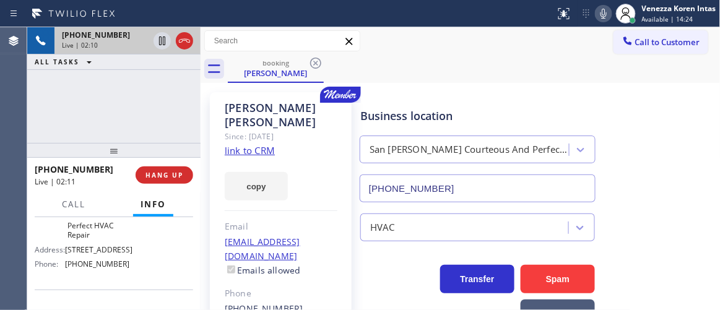
click at [204, 107] on div "[PERSON_NAME] Since: [DATE] link to CRM copy Email [EMAIL_ADDRESS][DOMAIN_NAME]…" at bounding box center [281, 298] width 154 height 424
click at [269, 129] on div "Since: [DATE]" at bounding box center [281, 136] width 113 height 14
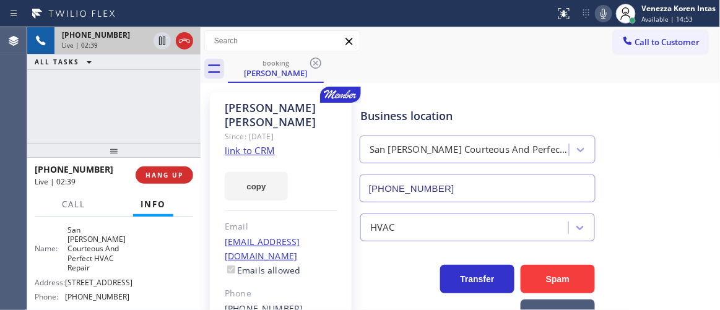
scroll to position [168, 0]
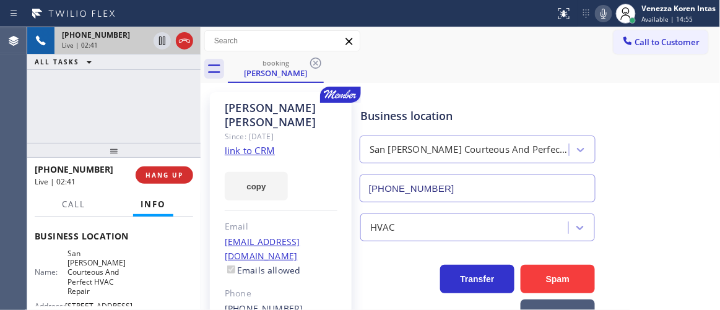
click at [149, 89] on div "[PHONE_NUMBER] Live | 02:41 ALL TASKS ALL TASKS ACTIVE TASKS TASKS IN WRAP UP" at bounding box center [113, 85] width 173 height 116
click at [264, 92] on div "[PERSON_NAME] Since: [DATE] link to CRM copy Email [EMAIL_ADDRESS][DOMAIN_NAME]…" at bounding box center [281, 297] width 142 height 411
drag, startPoint x: 318, startPoint y: 108, endPoint x: 220, endPoint y: 112, distance: 97.9
click at [220, 112] on div "[PERSON_NAME] Since: [DATE] link to CRM copy Email [EMAIL_ADDRESS][DOMAIN_NAME]…" at bounding box center [281, 297] width 142 height 411
click at [247, 106] on div "[PERSON_NAME]" at bounding box center [281, 115] width 113 height 28
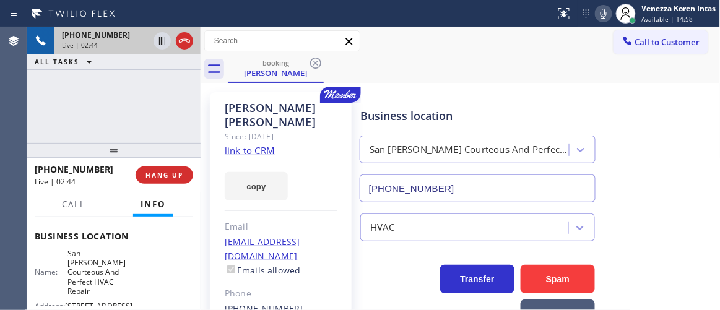
click at [278, 106] on div "[PERSON_NAME]" at bounding box center [281, 115] width 113 height 28
click at [295, 106] on div "[PERSON_NAME]" at bounding box center [281, 115] width 113 height 28
click at [309, 106] on div "[PERSON_NAME]" at bounding box center [281, 115] width 113 height 28
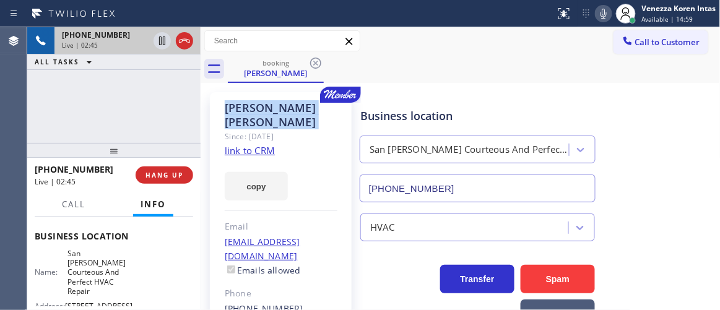
click at [309, 106] on div "[PERSON_NAME]" at bounding box center [281, 115] width 113 height 28
click at [313, 108] on div "[PERSON_NAME]" at bounding box center [281, 115] width 113 height 28
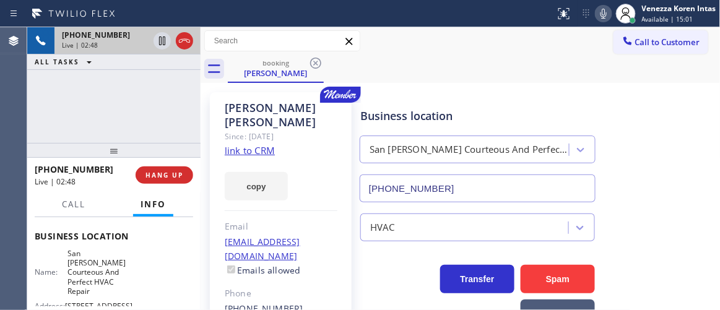
drag, startPoint x: 146, startPoint y: 107, endPoint x: 197, endPoint y: 102, distance: 51.0
click at [146, 107] on div "[PHONE_NUMBER] Live | 02:48 ALL TASKS ALL TASKS ACTIVE TASKS TASKS IN WRAP UP" at bounding box center [113, 85] width 173 height 116
click at [302, 101] on div "[PERSON_NAME]" at bounding box center [281, 115] width 113 height 28
click at [447, 79] on div "booking [PERSON_NAME]" at bounding box center [474, 69] width 493 height 28
drag, startPoint x: 117, startPoint y: 97, endPoint x: 141, endPoint y: 93, distance: 23.9
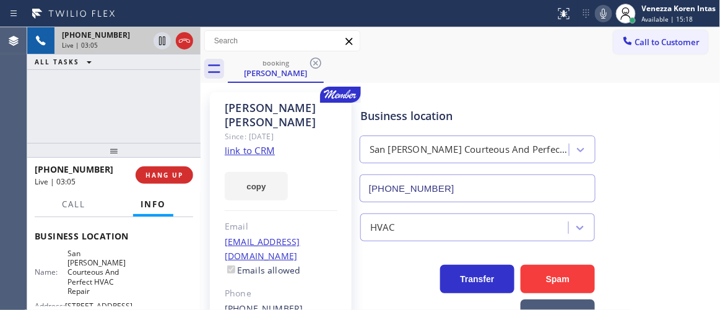
click at [117, 97] on div "[PHONE_NUMBER] Live | 03:05 ALL TASKS ALL TASKS ACTIVE TASKS TASKS IN WRAP UP" at bounding box center [113, 85] width 173 height 116
click at [394, 11] on div at bounding box center [278, 14] width 546 height 20
drag, startPoint x: 424, startPoint y: 12, endPoint x: 436, endPoint y: 27, distance: 19.3
click at [425, 13] on div at bounding box center [278, 14] width 546 height 20
click at [447, 75] on div "booking [PERSON_NAME]" at bounding box center [474, 69] width 493 height 28
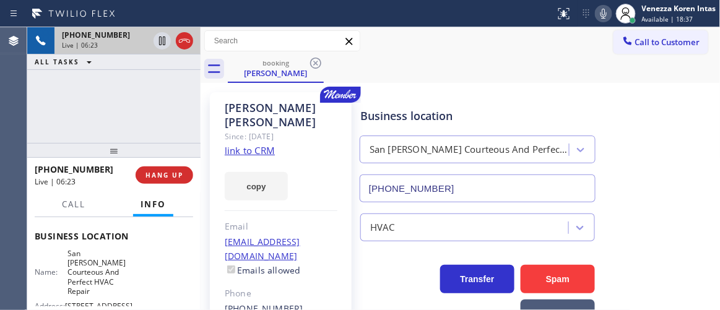
click at [408, 28] on div "Call to Customer Outbound call Location [GEOGRAPHIC_DATA] Extra Heating Service…" at bounding box center [461, 41] width 520 height 28
drag, startPoint x: 63, startPoint y: 260, endPoint x: 107, endPoint y: 290, distance: 53.1
click at [107, 290] on div "Name: San [PERSON_NAME] Courteous And Perfect HVAC Repair" at bounding box center [82, 273] width 95 height 48
copy span "San [PERSON_NAME] Courteous And Perfect HVAC Repair"
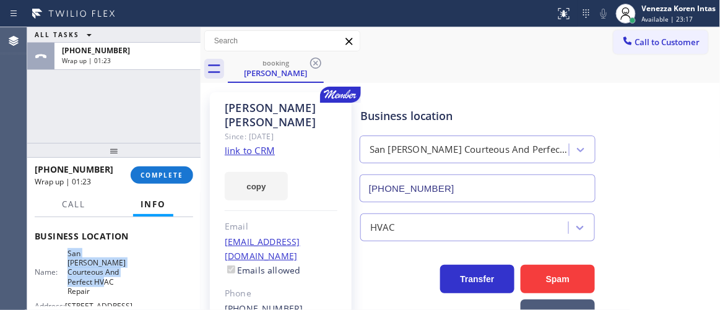
click at [167, 125] on div "ALL TASKS ALL TASKS ACTIVE TASKS TASKS IN WRAP UP [PHONE_NUMBER] Wrap up | 01:23" at bounding box center [113, 85] width 173 height 116
click at [162, 161] on div "[PHONE_NUMBER] Wrap up | 01:42 COMPLETE" at bounding box center [114, 175] width 159 height 32
click at [164, 162] on div "[PHONE_NUMBER] Wrap up | 01:42 COMPLETE" at bounding box center [114, 175] width 159 height 32
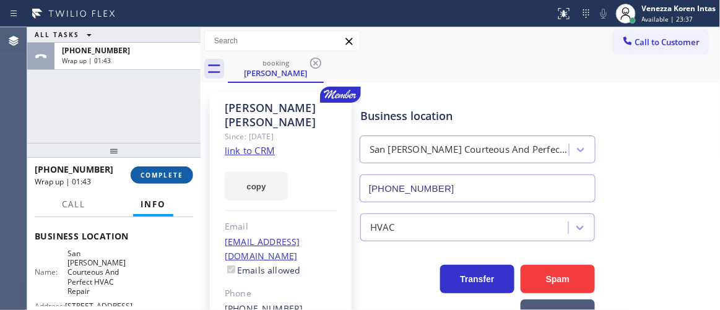
click at [170, 180] on button "COMPLETE" at bounding box center [162, 175] width 63 height 17
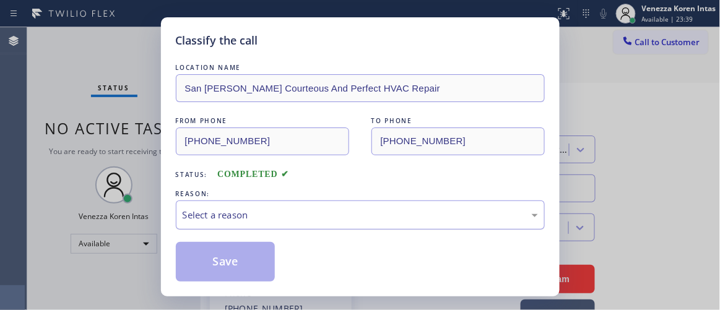
click at [294, 219] on div "Select a reason" at bounding box center [361, 215] width 356 height 14
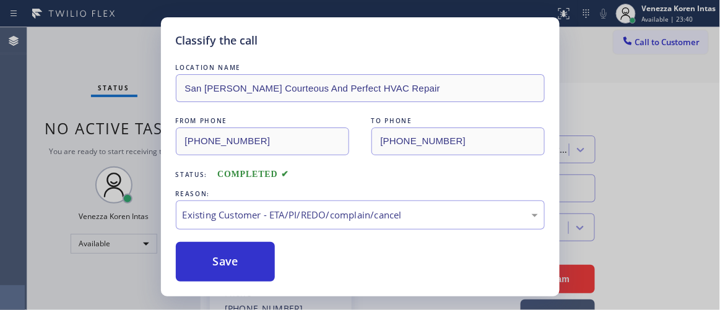
drag, startPoint x: 332, startPoint y: 289, endPoint x: 276, endPoint y: 264, distance: 61.0
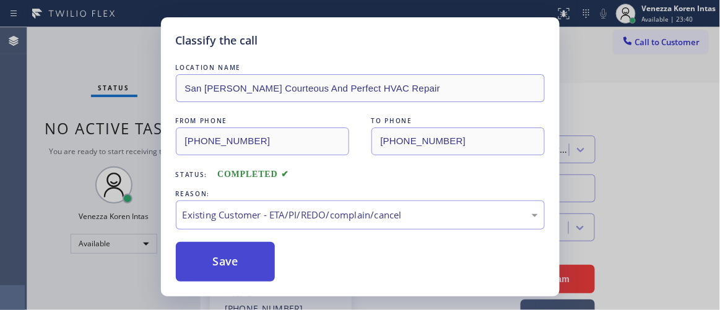
drag, startPoint x: 245, startPoint y: 255, endPoint x: 403, endPoint y: 285, distance: 160.8
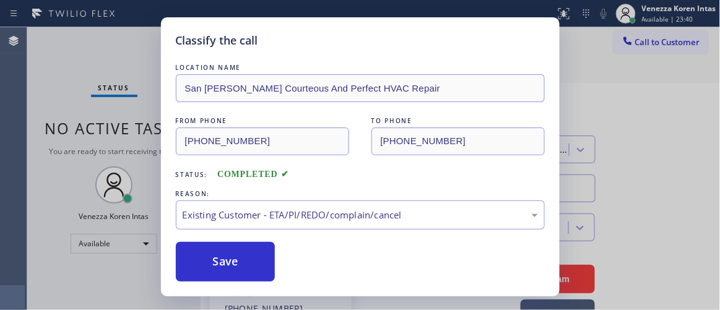
click at [243, 253] on button "Save" at bounding box center [226, 262] width 100 height 40
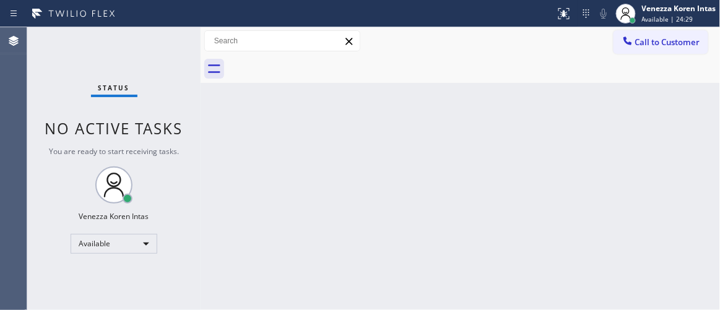
drag, startPoint x: 152, startPoint y: 37, endPoint x: 159, endPoint y: 39, distance: 7.1
click at [152, 37] on div "Status No active tasks You are ready to start receiving tasks. Venezza Koren In…" at bounding box center [113, 168] width 173 height 283
click at [159, 39] on div "Status No active tasks You are ready to start receiving tasks. Venezza Koren In…" at bounding box center [113, 168] width 173 height 283
click at [165, 50] on div "Status No active tasks You are ready to start receiving tasks. Venezza Koren In…" at bounding box center [113, 168] width 173 height 283
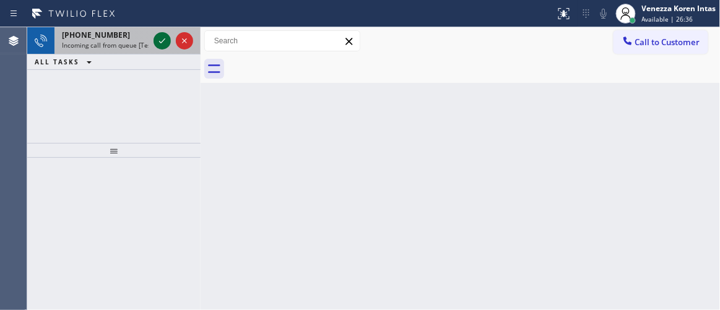
click at [163, 39] on icon at bounding box center [162, 40] width 15 height 15
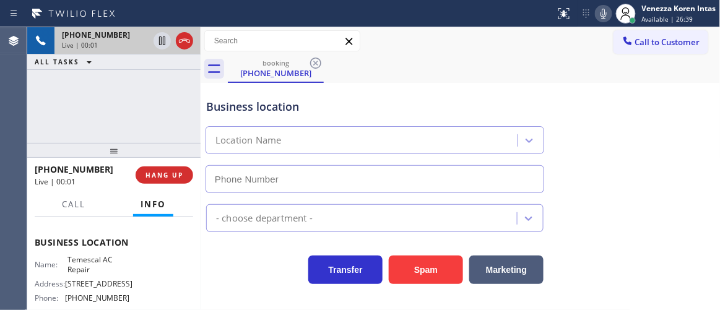
scroll to position [168, 0]
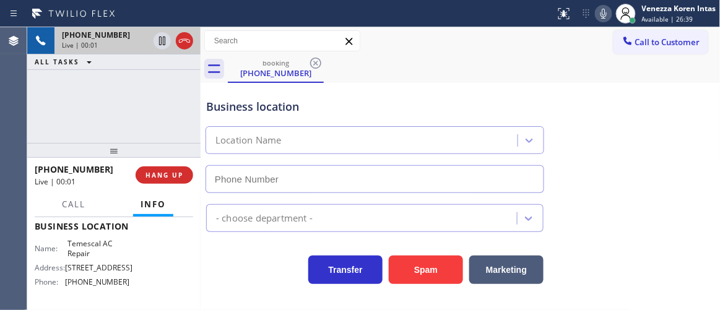
type input "[PHONE_NUMBER]"
click at [128, 99] on div "[PHONE_NUMBER] Live | 00:02 ALL TASKS ALL TASKS ACTIVE TASKS TASKS IN WRAP UP" at bounding box center [113, 85] width 173 height 116
click at [603, 18] on icon at bounding box center [603, 13] width 15 height 15
click at [159, 43] on icon at bounding box center [162, 40] width 15 height 15
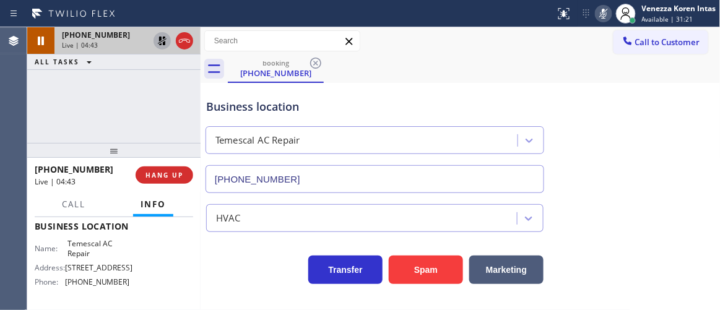
click at [258, 107] on div "Business location" at bounding box center [375, 106] width 338 height 17
click at [602, 14] on rect at bounding box center [604, 12] width 9 height 9
click at [159, 43] on icon at bounding box center [162, 40] width 15 height 15
drag, startPoint x: 64, startPoint y: 240, endPoint x: 97, endPoint y: 250, distance: 33.9
click at [97, 250] on div "Business location Name: Temescal AC Repair Address: [STREET_ADDRESS] Phone: [PH…" at bounding box center [114, 255] width 159 height 103
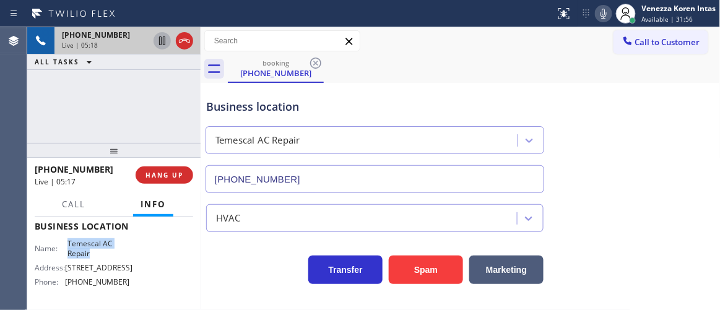
copy span "Temescal AC Repair"
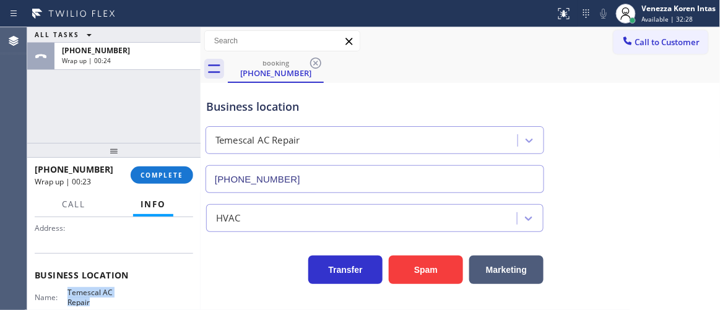
scroll to position [56, 0]
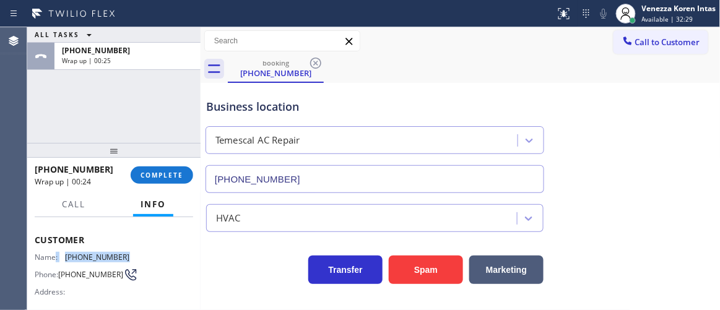
drag, startPoint x: 125, startPoint y: 258, endPoint x: 55, endPoint y: 256, distance: 70.0
click at [55, 256] on div "Name: [PHONE_NUMBER] Phone: [PHONE_NUMBER] Address:" at bounding box center [114, 277] width 159 height 49
drag, startPoint x: 73, startPoint y: 258, endPoint x: 110, endPoint y: 251, distance: 37.7
click at [74, 256] on span "[PHONE_NUMBER]" at bounding box center [97, 257] width 65 height 9
click at [116, 259] on span "[PHONE_NUMBER]" at bounding box center [97, 257] width 65 height 9
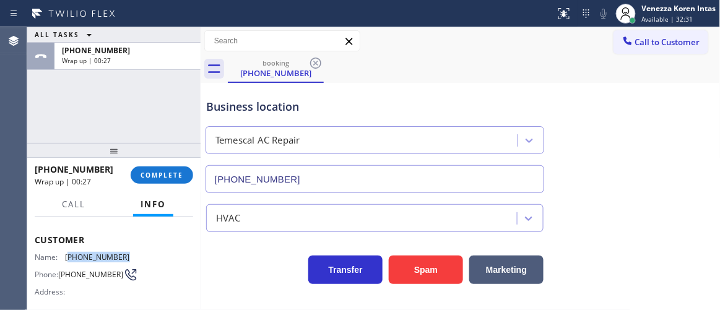
drag, startPoint x: 126, startPoint y: 256, endPoint x: 68, endPoint y: 253, distance: 57.7
click at [68, 253] on div "Name: [PHONE_NUMBER] Phone: [PHONE_NUMBER] Address:" at bounding box center [114, 277] width 159 height 49
copy span "925) 451-8511"
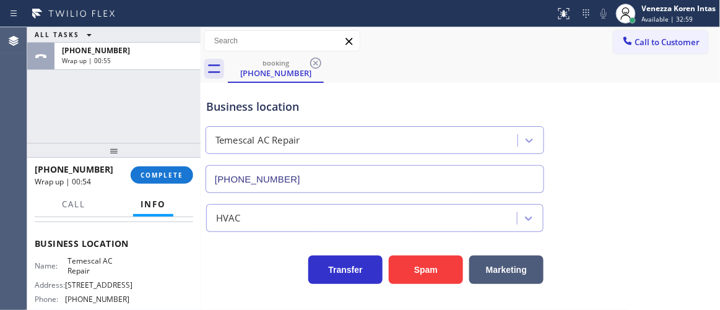
scroll to position [168, 0]
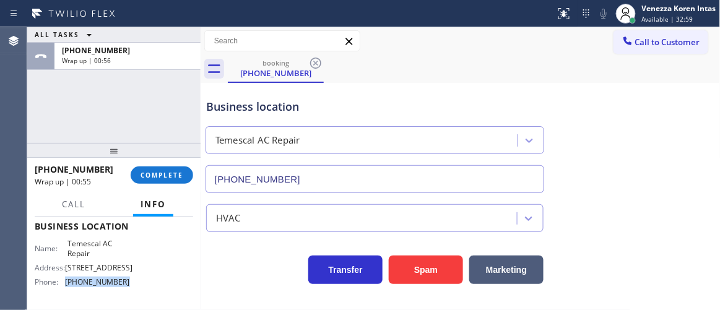
drag, startPoint x: 103, startPoint y: 282, endPoint x: 60, endPoint y: 281, distance: 42.8
click at [60, 281] on div "Phone: [PHONE_NUMBER]" at bounding box center [82, 281] width 95 height 9
copy div "[PHONE_NUMBER]"
click at [169, 173] on span "COMPLETE" at bounding box center [162, 175] width 43 height 9
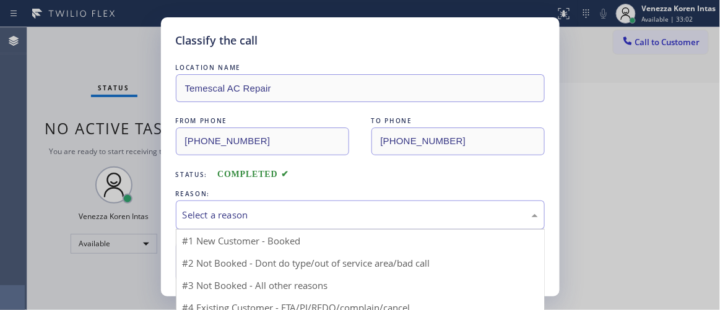
click at [307, 223] on div "Select a reason" at bounding box center [360, 215] width 369 height 29
drag, startPoint x: 282, startPoint y: 261, endPoint x: 237, endPoint y: 260, distance: 44.6
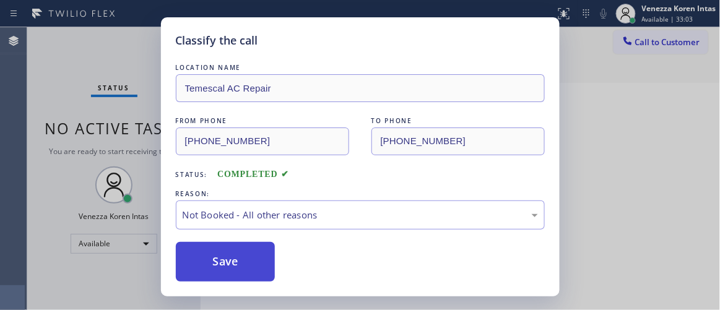
click at [225, 260] on button "Save" at bounding box center [226, 262] width 100 height 40
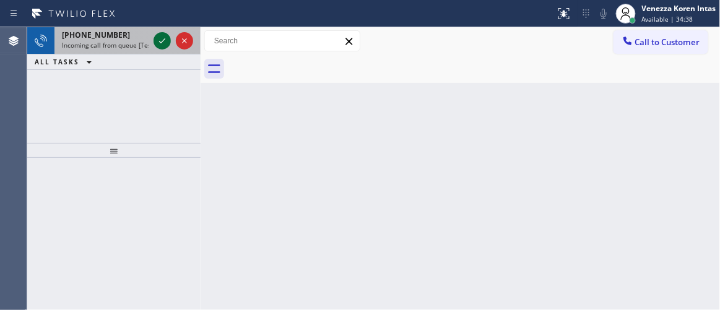
click at [160, 44] on icon at bounding box center [162, 40] width 15 height 15
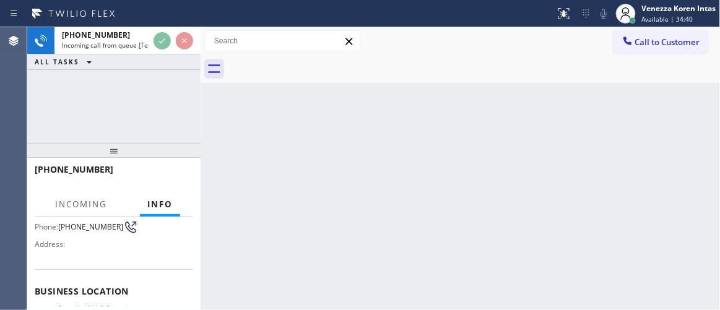
scroll to position [168, 0]
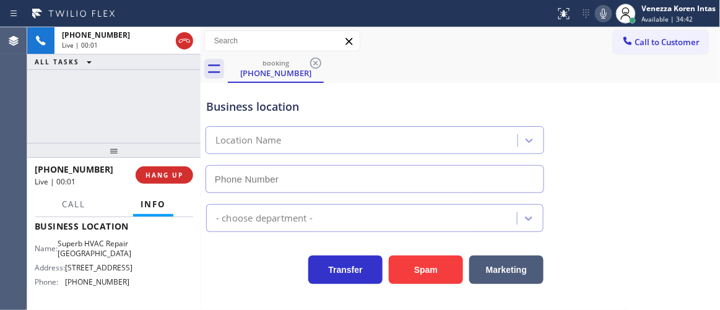
type input "[PHONE_NUMBER]"
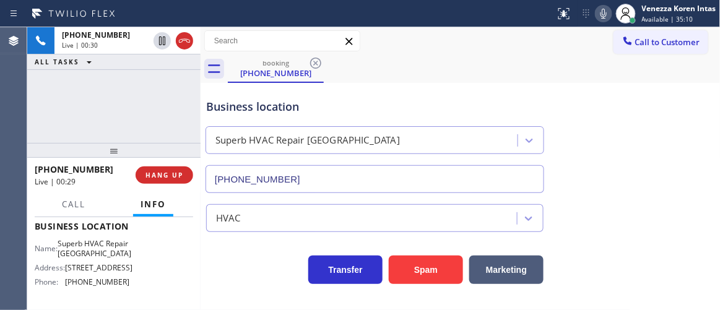
click at [428, 29] on div "Call to Customer Outbound call Location [GEOGRAPHIC_DATA] Extra Heating Service…" at bounding box center [461, 41] width 520 height 28
drag, startPoint x: 66, startPoint y: 239, endPoint x: 109, endPoint y: 271, distance: 53.1
click at [109, 271] on div "Business location Name: Superb HVAC Repair [GEOGRAPHIC_DATA] Address: [STREET_A…" at bounding box center [114, 255] width 159 height 103
copy span "Superb HVAC Repair [GEOGRAPHIC_DATA]"
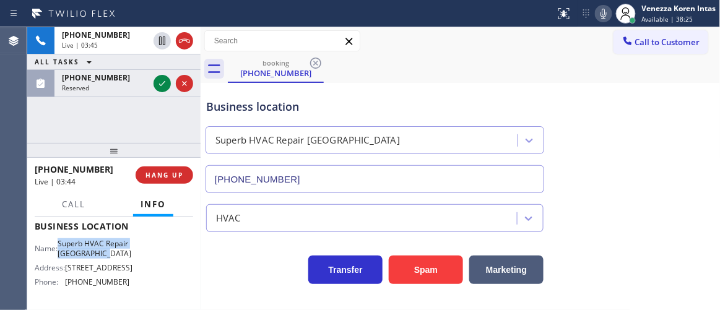
drag, startPoint x: 164, startPoint y: 86, endPoint x: 172, endPoint y: 183, distance: 97.0
click at [165, 86] on icon at bounding box center [162, 83] width 15 height 15
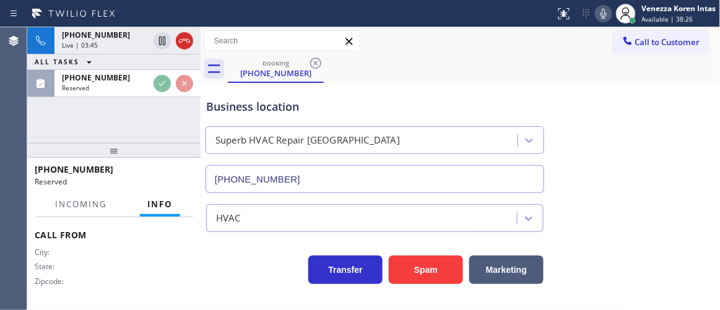
scroll to position [285, 0]
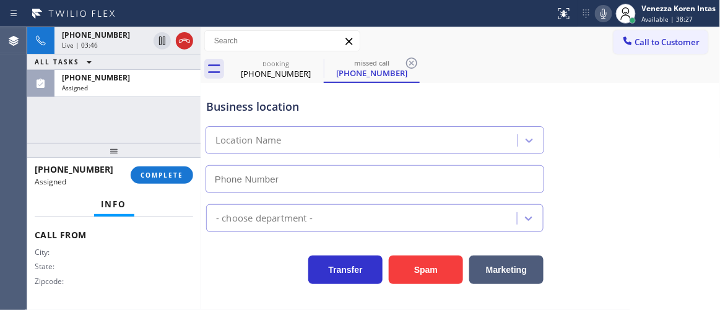
type input "[PHONE_NUMBER]"
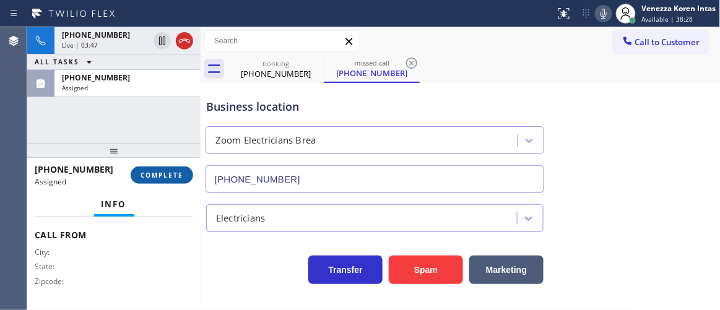
click at [186, 175] on button "COMPLETE" at bounding box center [162, 175] width 63 height 17
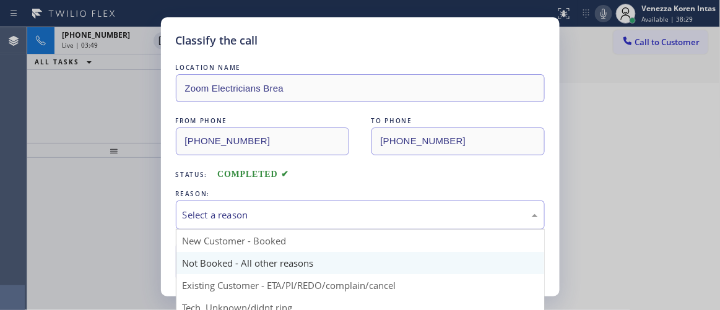
drag, startPoint x: 318, startPoint y: 229, endPoint x: 308, endPoint y: 261, distance: 34.3
click at [318, 228] on div "Select a reason" at bounding box center [360, 215] width 369 height 29
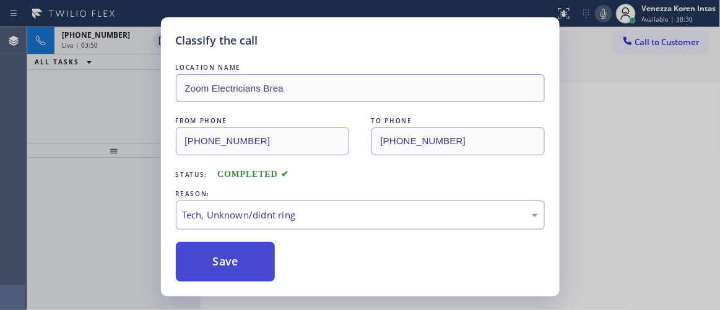
click at [246, 262] on button "Save" at bounding box center [226, 262] width 100 height 40
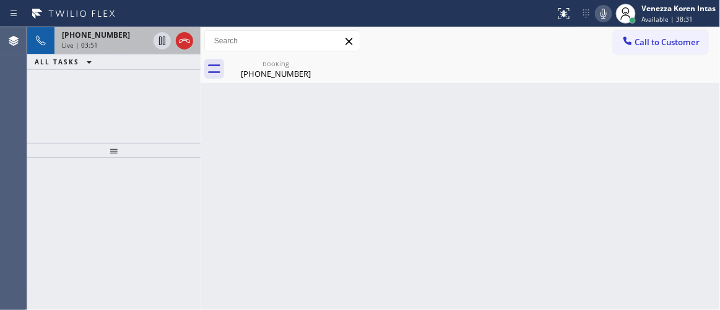
click at [93, 46] on span "Live | 03:51" at bounding box center [80, 45] width 36 height 9
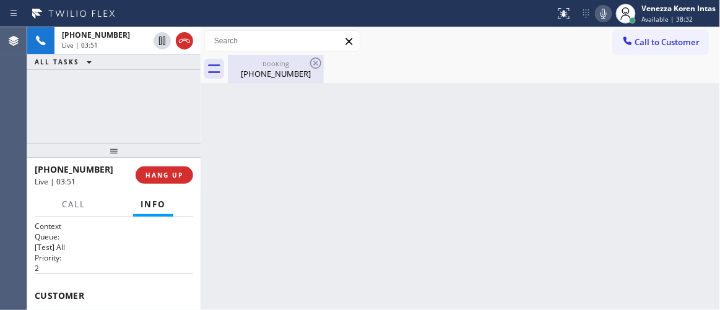
click at [266, 77] on div "[PHONE_NUMBER]" at bounding box center [276, 73] width 94 height 11
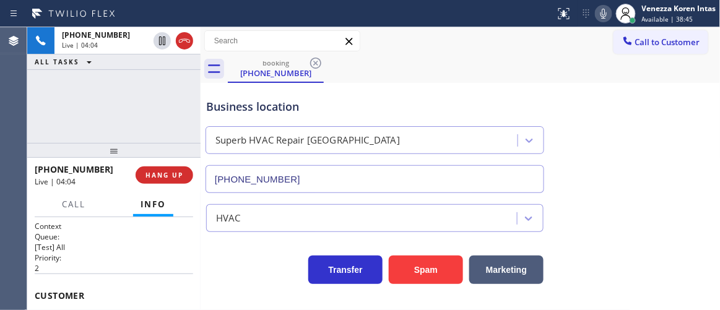
click at [258, 120] on div "Business location Superb HVAC Repair [GEOGRAPHIC_DATA] [PHONE_NUMBER]" at bounding box center [375, 139] width 342 height 107
drag, startPoint x: 371, startPoint y: 113, endPoint x: 388, endPoint y: 162, distance: 51.9
click at [372, 113] on div "Business location" at bounding box center [375, 106] width 338 height 17
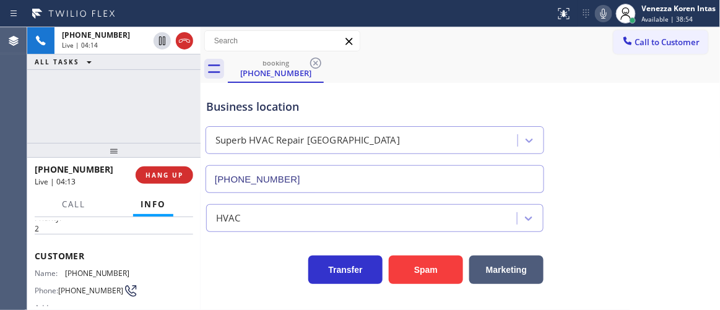
scroll to position [56, 0]
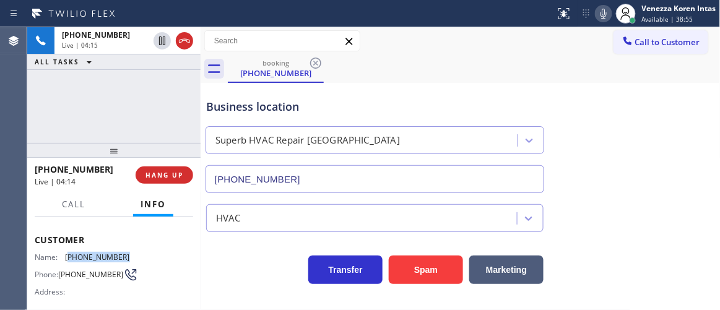
drag, startPoint x: 124, startPoint y: 250, endPoint x: 67, endPoint y: 253, distance: 57.1
click at [67, 253] on span "[PHONE_NUMBER]" at bounding box center [97, 257] width 65 height 9
copy span "650) 281-9151"
click at [604, 14] on icon at bounding box center [604, 14] width 6 height 10
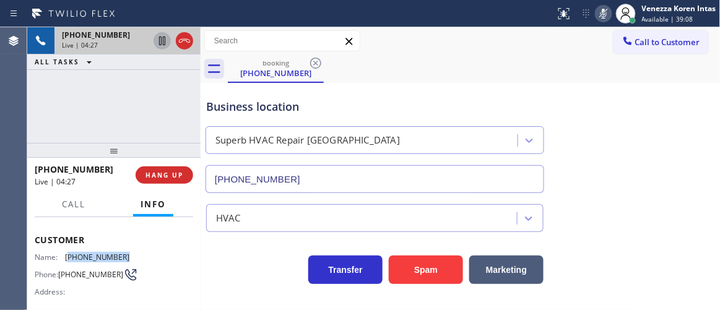
click at [162, 39] on icon at bounding box center [162, 40] width 15 height 15
click at [151, 113] on div "[PHONE_NUMBER] Live | 04:32 ALL TASKS ALL TASKS ACTIVE TASKS TASKS IN WRAP UP" at bounding box center [113, 85] width 173 height 116
drag, startPoint x: 146, startPoint y: 118, endPoint x: 257, endPoint y: 105, distance: 111.6
click at [146, 120] on div "[PHONE_NUMBER] Live | 04:52 ALL TASKS ALL TASKS ACTIVE TASKS TASKS IN WRAP UP" at bounding box center [113, 85] width 173 height 116
click at [163, 47] on icon at bounding box center [162, 40] width 15 height 15
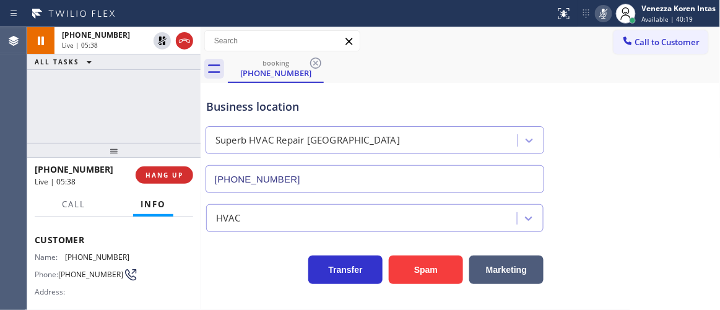
click at [604, 18] on icon at bounding box center [603, 13] width 15 height 15
click at [628, 69] on div "booking [PHONE_NUMBER]" at bounding box center [474, 69] width 493 height 28
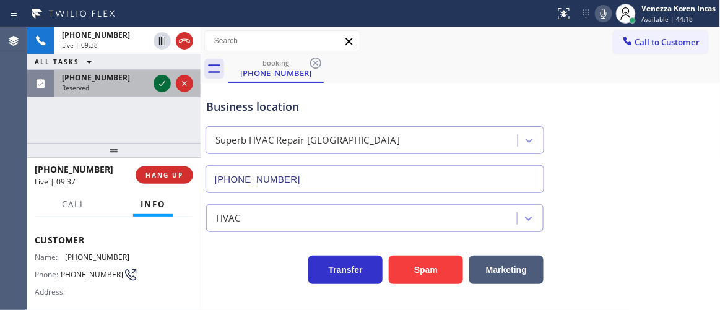
click at [166, 81] on icon at bounding box center [162, 83] width 15 height 15
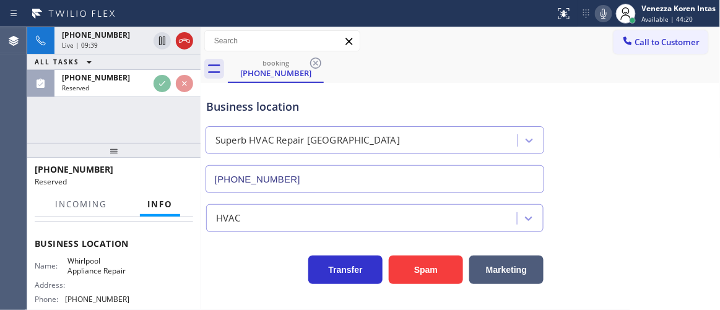
scroll to position [179, 0]
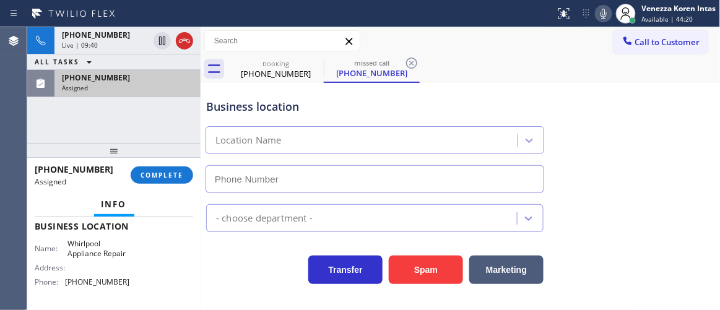
type input "[PHONE_NUMBER]"
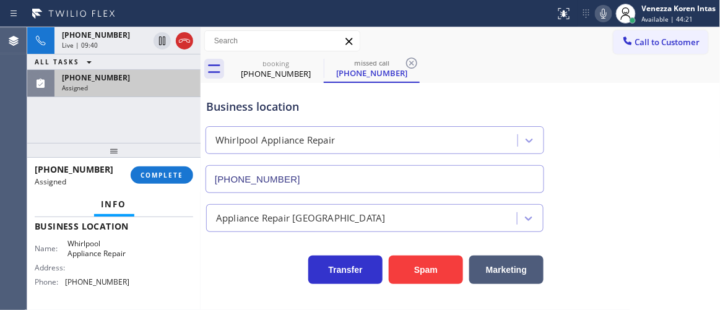
click at [148, 87] on div "Assigned" at bounding box center [127, 88] width 131 height 9
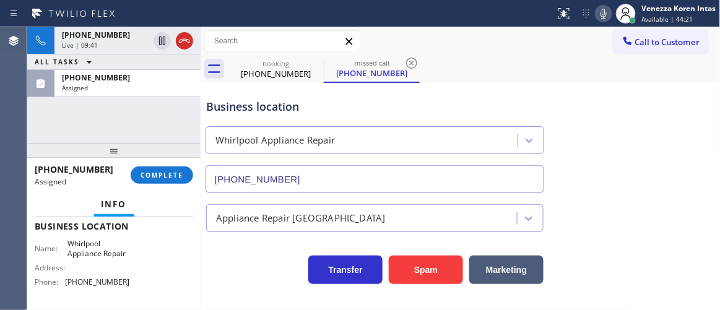
drag, startPoint x: 168, startPoint y: 181, endPoint x: 246, endPoint y: 188, distance: 78.3
click at [168, 182] on button "COMPLETE" at bounding box center [162, 175] width 63 height 17
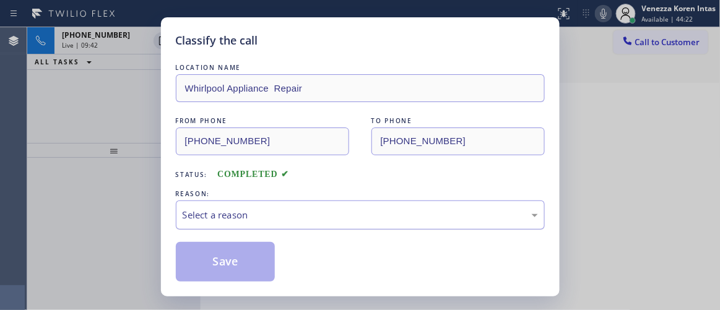
click at [286, 221] on div "Select a reason" at bounding box center [361, 215] width 356 height 14
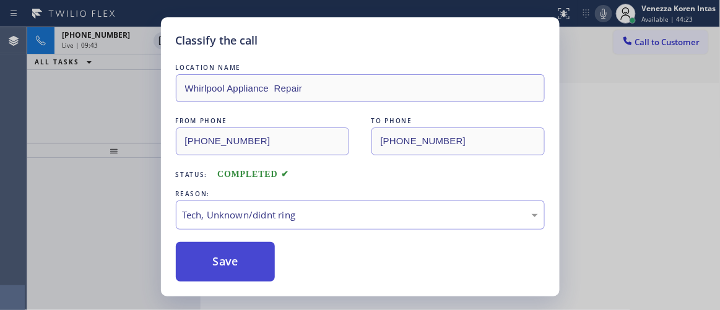
click at [259, 268] on button "Save" at bounding box center [226, 262] width 100 height 40
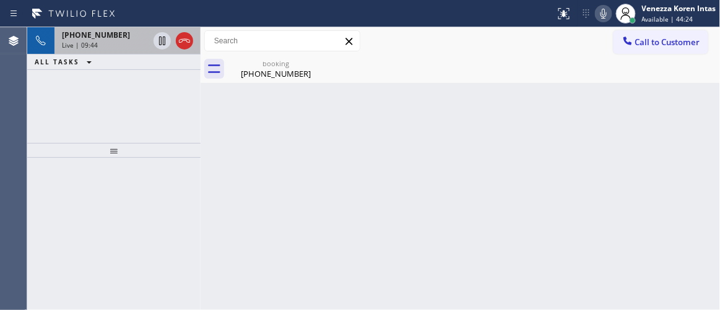
click at [97, 33] on span "[PHONE_NUMBER]" at bounding box center [96, 35] width 68 height 11
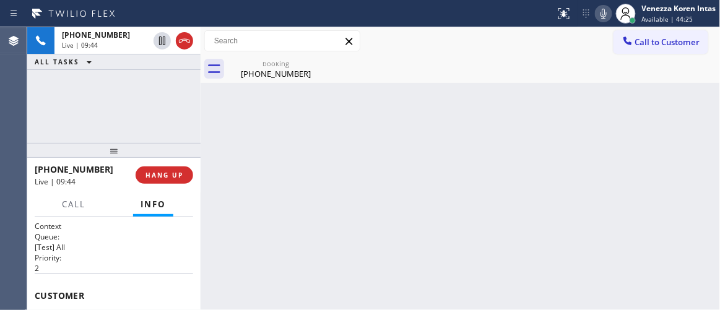
click at [268, 81] on div "booking [PHONE_NUMBER]" at bounding box center [276, 69] width 94 height 28
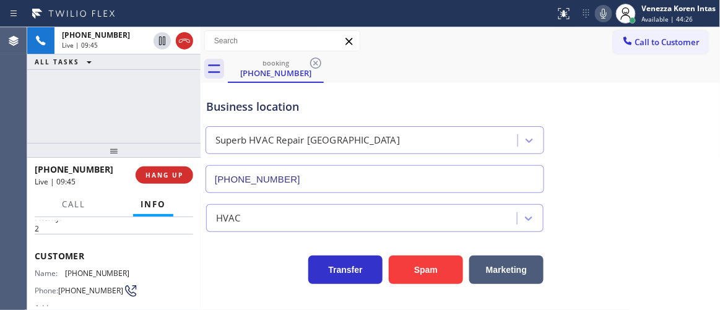
scroll to position [56, 0]
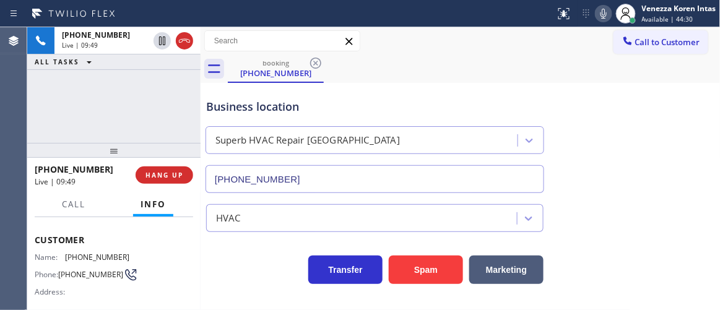
click at [455, 90] on div "Business location Superb HVAC Repair [GEOGRAPHIC_DATA] [PHONE_NUMBER]" at bounding box center [375, 139] width 342 height 107
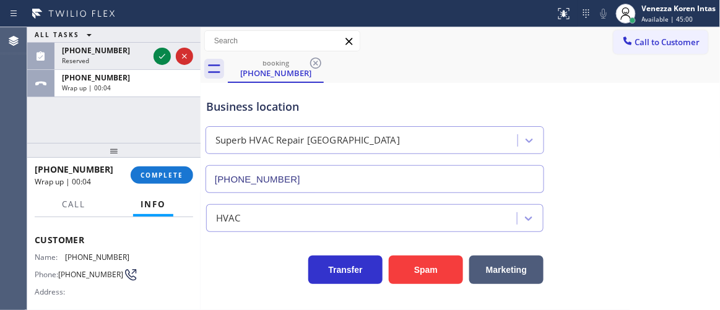
drag, startPoint x: 165, startPoint y: 55, endPoint x: 181, endPoint y: 134, distance: 80.9
click at [165, 55] on icon at bounding box center [162, 56] width 15 height 15
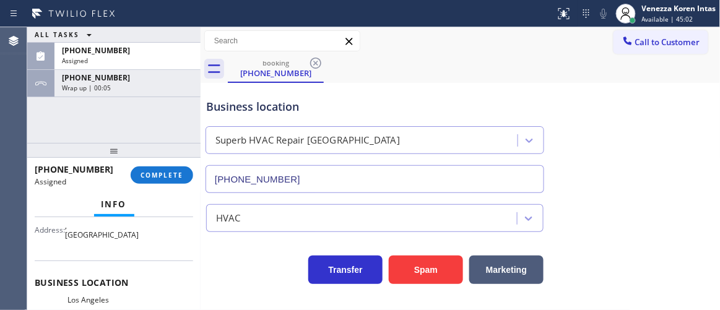
scroll to position [123, 0]
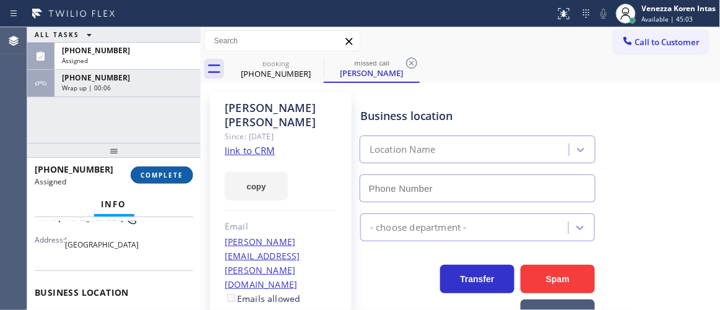
click at [159, 173] on span "COMPLETE" at bounding box center [162, 175] width 43 height 9
type input "[PHONE_NUMBER]"
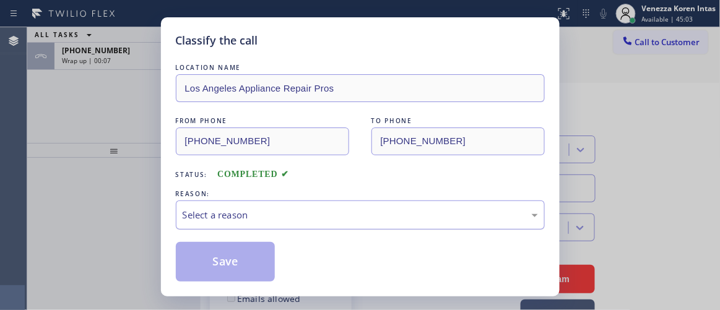
drag, startPoint x: 301, startPoint y: 206, endPoint x: 303, endPoint y: 228, distance: 21.8
click at [301, 206] on div "Select a reason" at bounding box center [360, 215] width 369 height 29
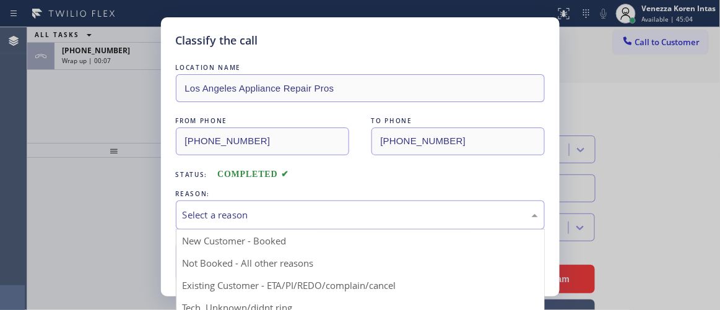
drag, startPoint x: 301, startPoint y: 300, endPoint x: 292, endPoint y: 290, distance: 13.2
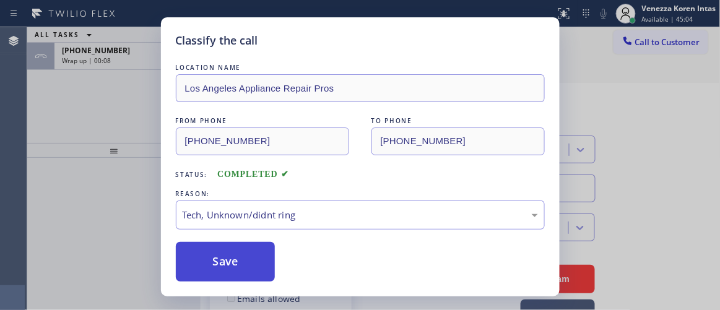
click at [266, 271] on button "Save" at bounding box center [226, 262] width 100 height 40
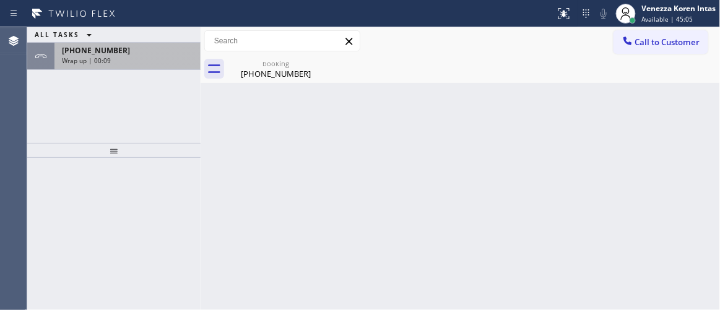
click at [118, 60] on div "Wrap up | 00:09" at bounding box center [127, 60] width 131 height 9
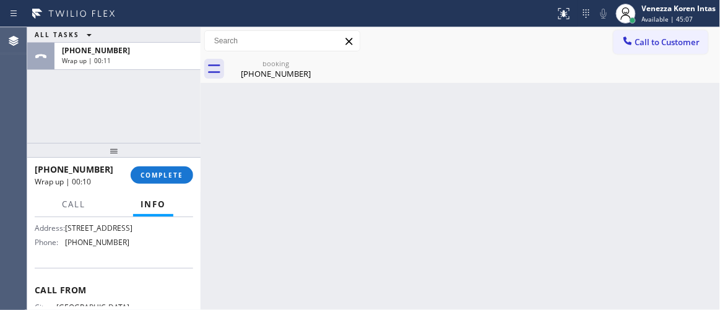
scroll to position [225, 0]
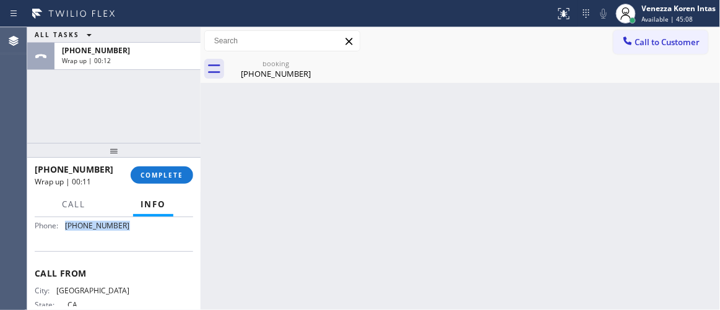
drag, startPoint x: 129, startPoint y: 250, endPoint x: 66, endPoint y: 250, distance: 63.2
click at [66, 236] on div "Name: Superb HVAC Repair [GEOGRAPHIC_DATA] Address: [STREET_ADDRESS] Phone: [PH…" at bounding box center [114, 209] width 159 height 53
copy span "[PHONE_NUMBER]"
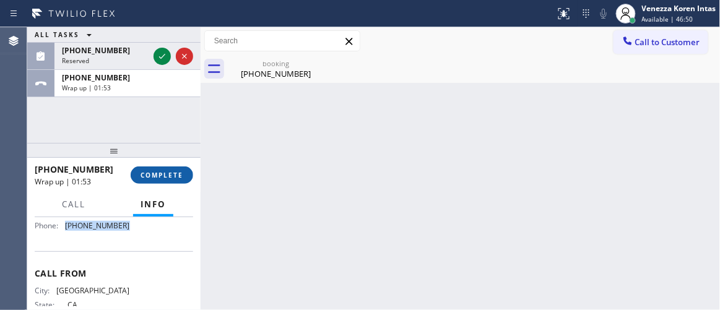
click at [177, 178] on span "COMPLETE" at bounding box center [162, 175] width 43 height 9
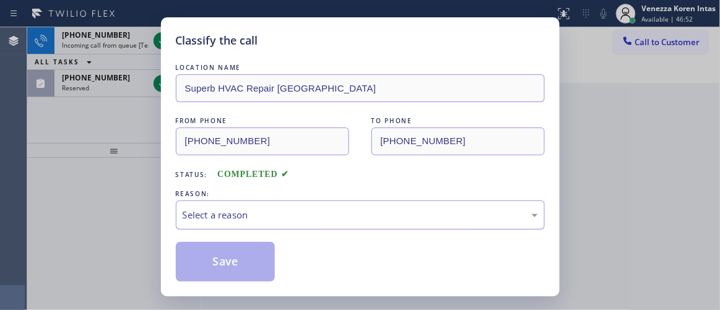
click at [326, 219] on div "Select a reason" at bounding box center [361, 215] width 356 height 14
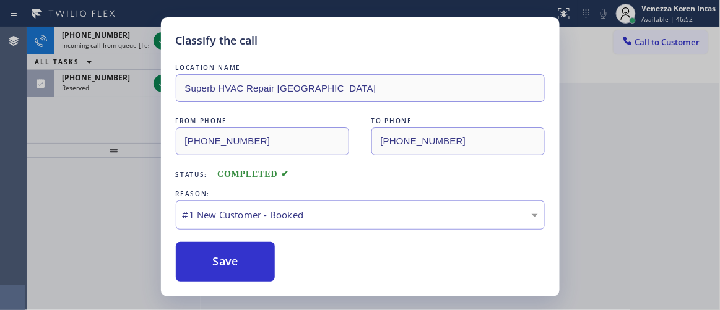
drag, startPoint x: 297, startPoint y: 243, endPoint x: 280, endPoint y: 253, distance: 19.8
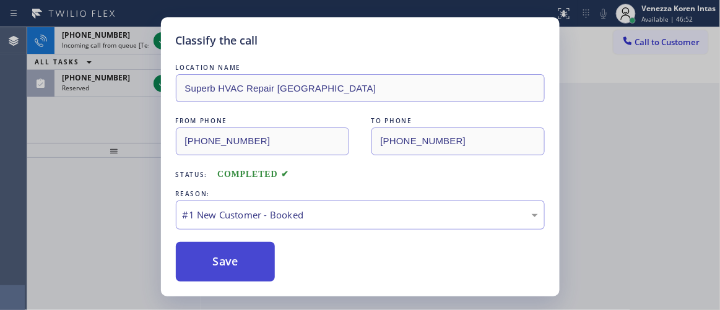
click at [271, 258] on button "Save" at bounding box center [226, 262] width 100 height 40
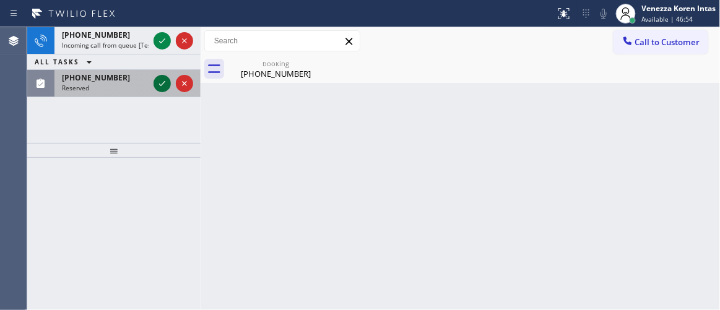
click at [162, 85] on icon at bounding box center [162, 83] width 6 height 5
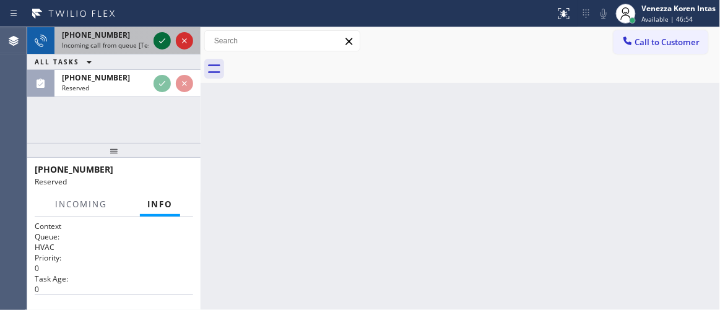
click at [165, 39] on icon at bounding box center [162, 40] width 6 height 5
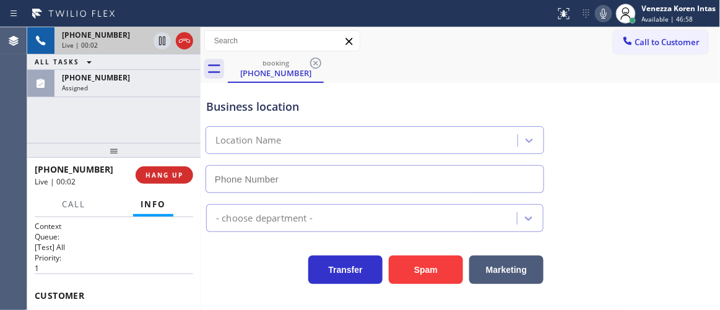
type input "[PHONE_NUMBER]"
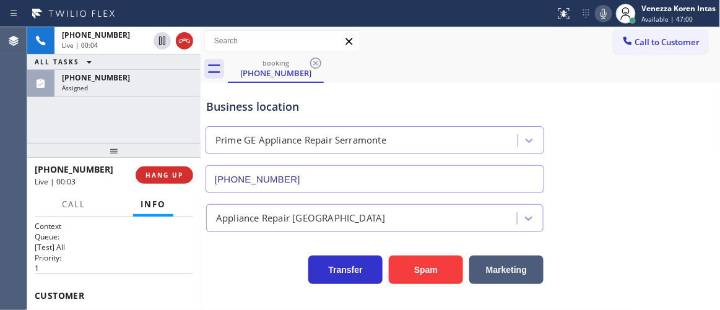
click at [135, 81] on div "[PHONE_NUMBER]" at bounding box center [127, 77] width 131 height 11
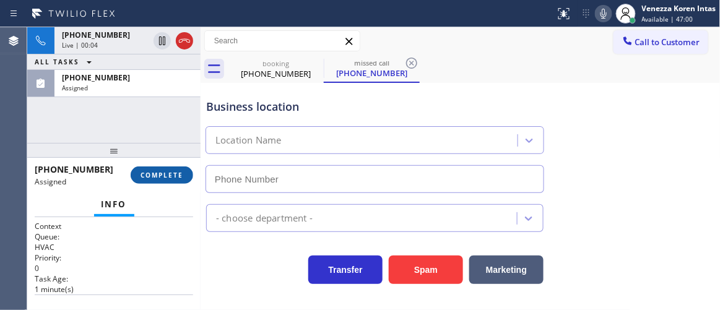
type input "[PHONE_NUMBER]"
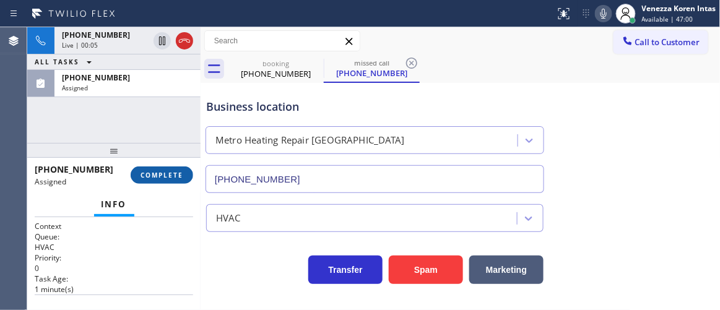
click at [160, 175] on span "COMPLETE" at bounding box center [162, 175] width 43 height 9
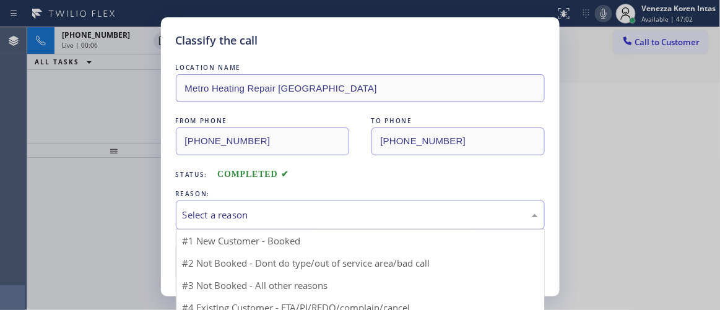
click at [287, 207] on div "Select a reason" at bounding box center [360, 215] width 369 height 29
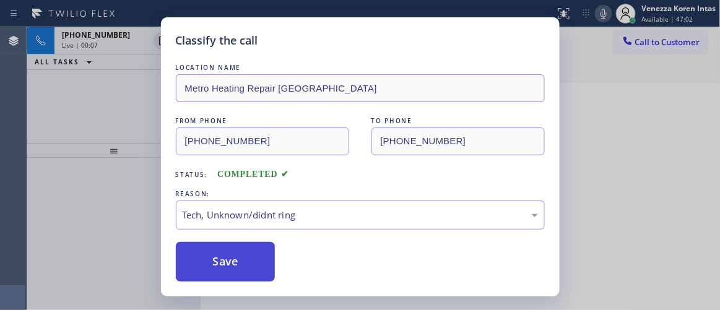
click at [233, 251] on button "Save" at bounding box center [226, 262] width 100 height 40
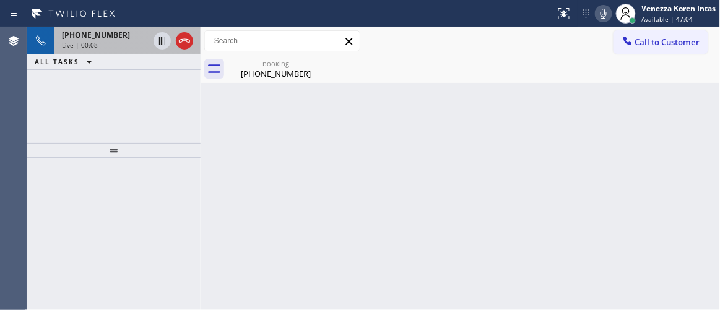
click at [115, 35] on div "[PHONE_NUMBER]" at bounding box center [105, 35] width 87 height 11
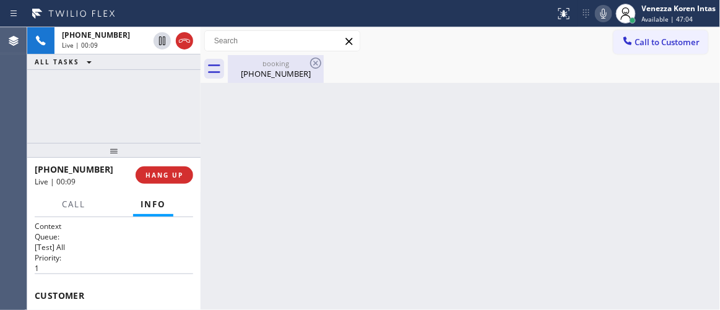
click at [270, 76] on div "[PHONE_NUMBER]" at bounding box center [276, 73] width 94 height 11
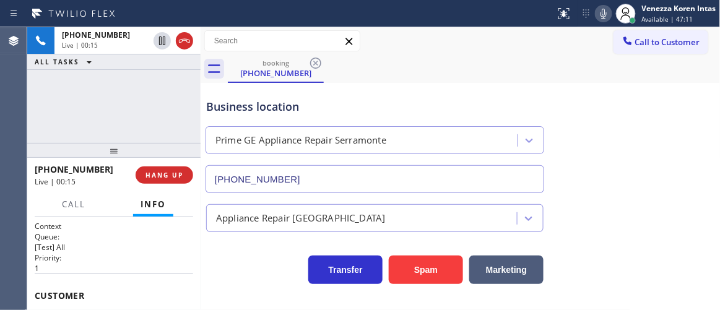
drag, startPoint x: 149, startPoint y: 71, endPoint x: 246, endPoint y: 105, distance: 103.2
click at [149, 71] on div "[PHONE_NUMBER] Live | 00:15 ALL TASKS ALL TASKS ACTIVE TASKS TASKS IN WRAP UP" at bounding box center [113, 85] width 173 height 116
click at [487, 66] on div "booking [PHONE_NUMBER]" at bounding box center [474, 69] width 493 height 28
drag, startPoint x: 163, startPoint y: 120, endPoint x: 407, endPoint y: 7, distance: 268.8
click at [163, 120] on div "[PHONE_NUMBER] Live | 00:40 ALL TASKS ALL TASKS ACTIVE TASKS TASKS IN WRAP UP" at bounding box center [113, 85] width 173 height 116
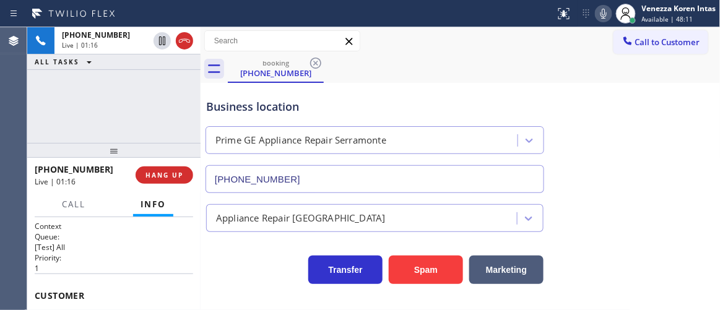
click at [596, 16] on icon at bounding box center [603, 13] width 15 height 15
click at [169, 38] on icon at bounding box center [162, 40] width 15 height 15
drag, startPoint x: 197, startPoint y: 120, endPoint x: 183, endPoint y: 82, distance: 40.4
click at [201, 120] on div at bounding box center [201, 168] width 0 height 283
click at [165, 46] on icon at bounding box center [162, 40] width 15 height 15
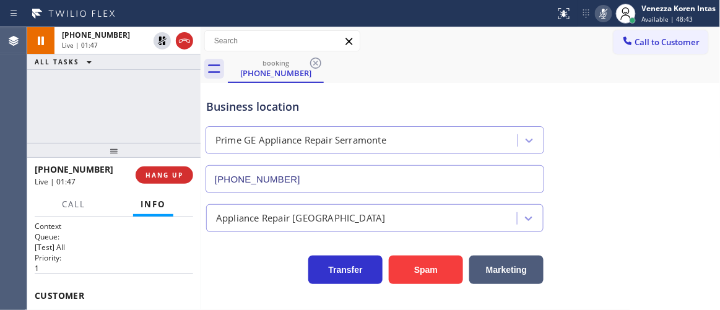
click at [608, 15] on icon at bounding box center [603, 13] width 15 height 15
click at [601, 79] on div "booking [PHONE_NUMBER]" at bounding box center [474, 69] width 493 height 28
click at [466, 72] on div "booking [PHONE_NUMBER]" at bounding box center [474, 69] width 493 height 28
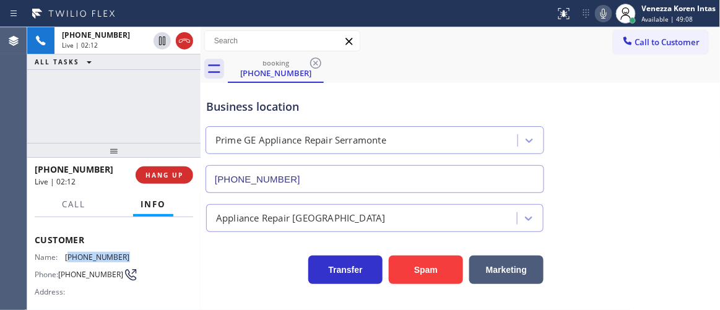
drag, startPoint x: 128, startPoint y: 256, endPoint x: 67, endPoint y: 260, distance: 60.8
click at [67, 260] on div "Name: [PHONE_NUMBER] Phone: [PHONE_NUMBER] Address:" at bounding box center [114, 277] width 159 height 49
click at [389, 77] on div "booking [PHONE_NUMBER]" at bounding box center [474, 69] width 493 height 28
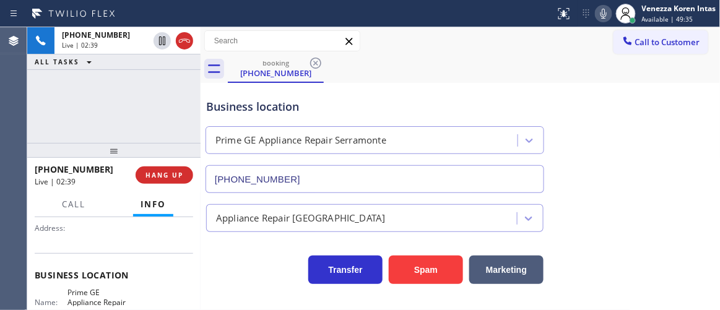
scroll to position [168, 0]
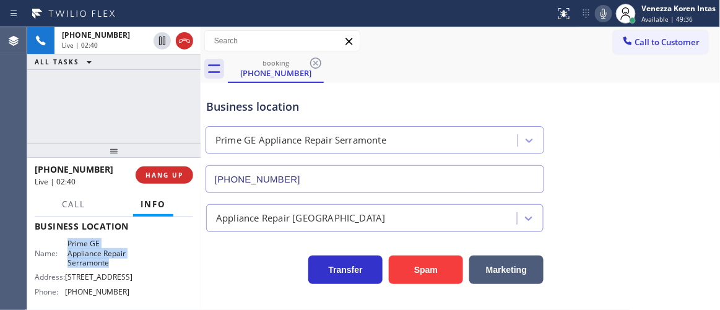
drag, startPoint x: 63, startPoint y: 243, endPoint x: 118, endPoint y: 268, distance: 60.4
click at [118, 268] on div "Name: Prime GE Appliance Repair Serramonte" at bounding box center [82, 253] width 95 height 28
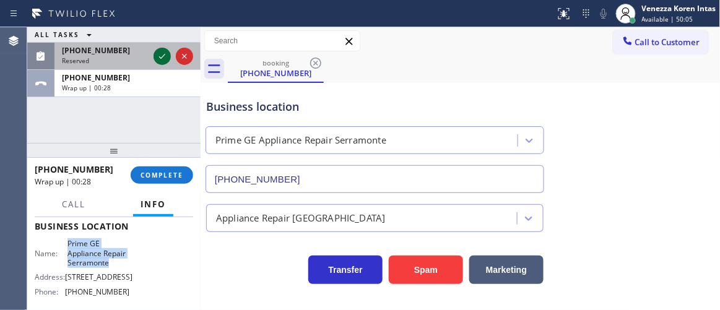
click at [161, 58] on icon at bounding box center [162, 56] width 6 height 5
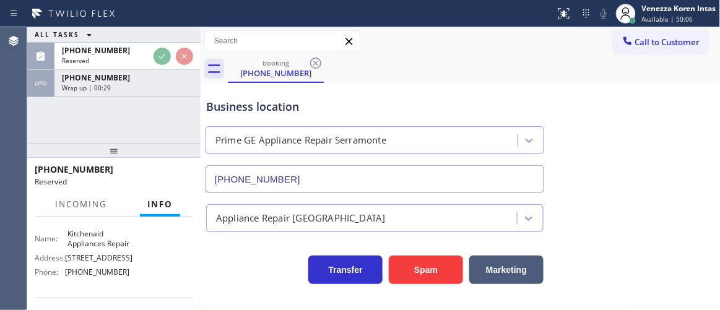
scroll to position [179, 0]
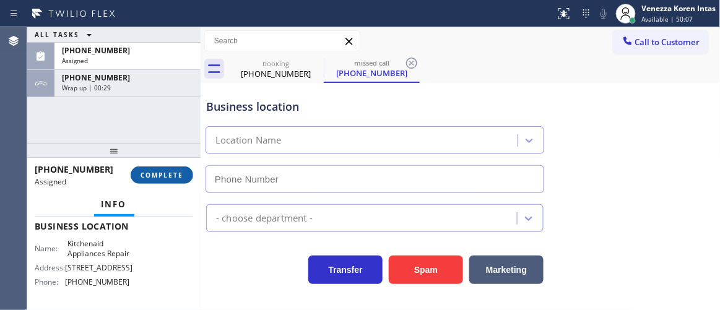
type input "[PHONE_NUMBER]"
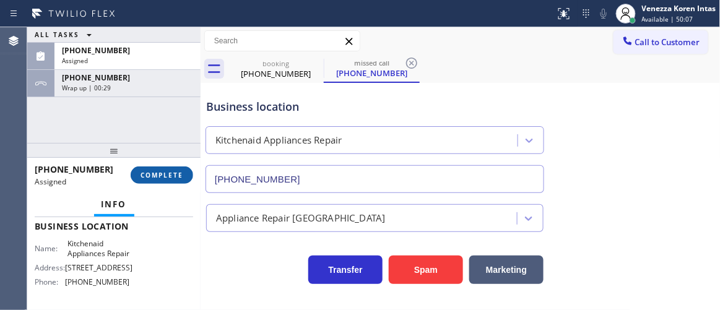
click at [173, 170] on button "COMPLETE" at bounding box center [162, 175] width 63 height 17
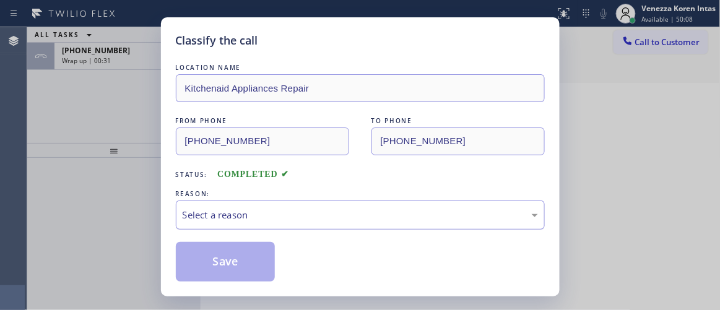
click at [299, 222] on div "Select a reason" at bounding box center [361, 215] width 356 height 14
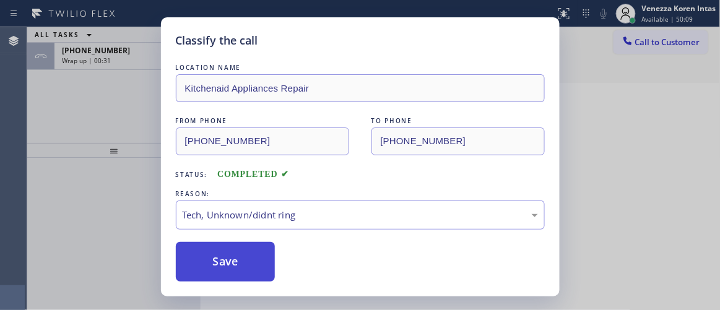
click at [237, 260] on button "Save" at bounding box center [226, 262] width 100 height 40
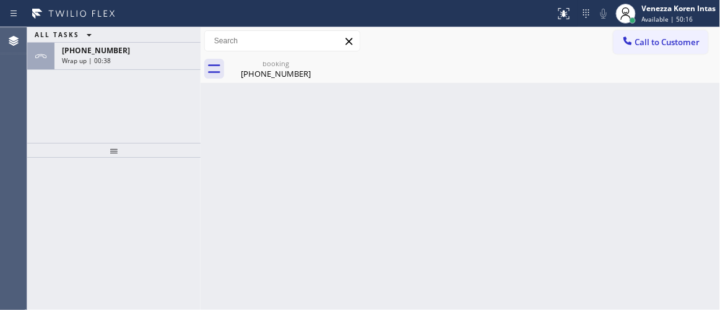
click at [146, 41] on div "ALL TASKS ALL TASKS ACTIVE TASKS TASKS IN WRAP UP" at bounding box center [113, 34] width 173 height 15
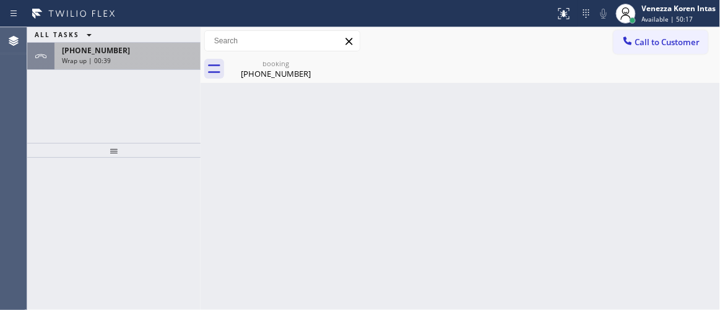
click at [137, 47] on div "[PHONE_NUMBER]" at bounding box center [127, 50] width 131 height 11
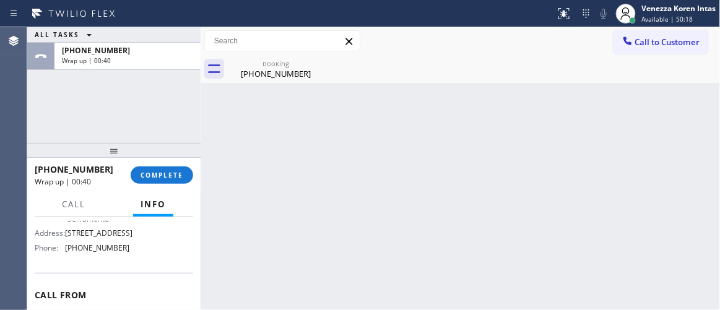
scroll to position [225, 0]
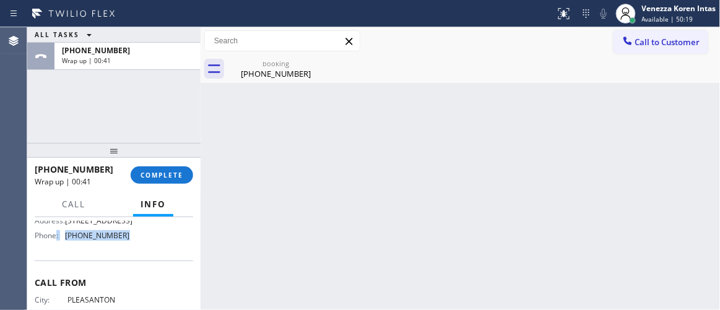
drag, startPoint x: 123, startPoint y: 259, endPoint x: 58, endPoint y: 256, distance: 65.1
click at [58, 245] on div "Name: Prime GE Appliance Repair Serramonte Address: [STREET_ADDRESS] Phone: [PH…" at bounding box center [114, 214] width 159 height 63
click at [144, 245] on div "Name: Prime GE Appliance Repair Serramonte Address: [STREET_ADDRESS] Phone: [PH…" at bounding box center [114, 214] width 159 height 63
click at [103, 240] on span "[PHONE_NUMBER]" at bounding box center [97, 235] width 65 height 9
drag, startPoint x: 120, startPoint y: 259, endPoint x: 66, endPoint y: 261, distance: 53.9
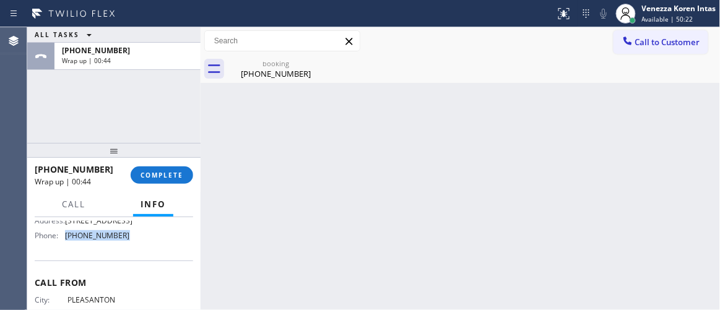
click at [66, 245] on div "Name: Prime GE Appliance Repair Serramonte Address: [STREET_ADDRESS] Phone: [PH…" at bounding box center [82, 214] width 95 height 63
click at [159, 180] on button "COMPLETE" at bounding box center [162, 175] width 63 height 17
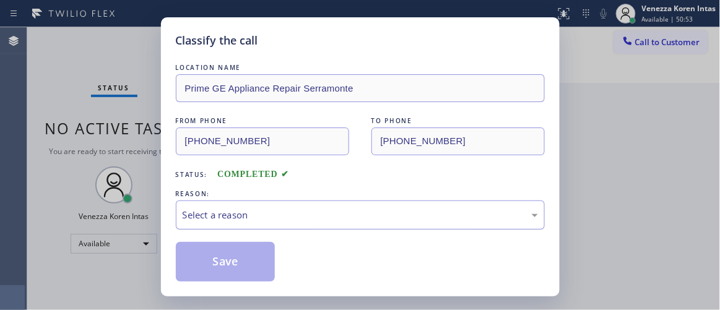
click at [260, 209] on div "Select a reason" at bounding box center [361, 215] width 356 height 14
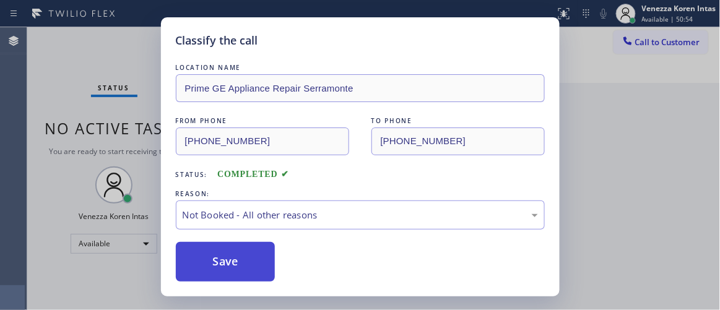
drag, startPoint x: 258, startPoint y: 258, endPoint x: 246, endPoint y: 258, distance: 11.8
click at [246, 258] on button "Save" at bounding box center [226, 262] width 100 height 40
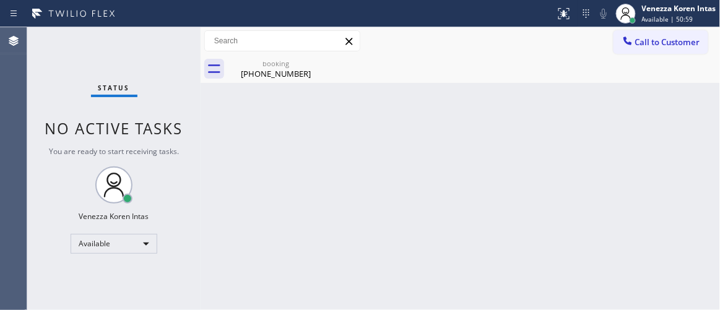
drag, startPoint x: 215, startPoint y: 142, endPoint x: 54, endPoint y: 71, distance: 176.3
click at [214, 142] on div "Back to Dashboard Change Sender ID Customers Technicians Select a contact Outbo…" at bounding box center [461, 168] width 520 height 283
click at [175, 49] on div "Status No active tasks You are ready to start receiving tasks. Venezza Koren In…" at bounding box center [113, 168] width 173 height 283
click at [183, 46] on div "Status No active tasks You are ready to start receiving tasks. Venezza Koren In…" at bounding box center [113, 168] width 173 height 283
click at [299, 66] on div "booking" at bounding box center [276, 63] width 94 height 9
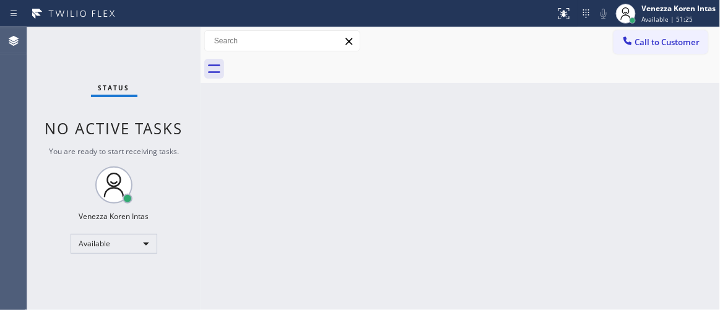
click at [168, 41] on div "Status No active tasks You are ready to start receiving tasks. Venezza Koren In…" at bounding box center [113, 168] width 173 height 283
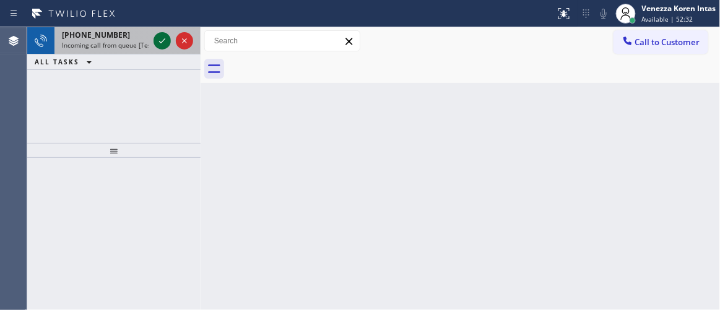
click at [165, 43] on icon at bounding box center [162, 40] width 15 height 15
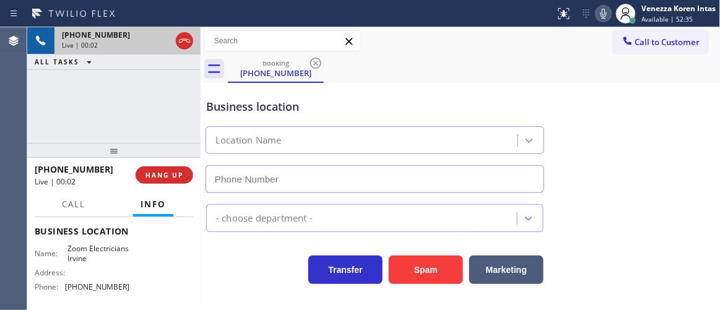
type input "[PHONE_NUMBER]"
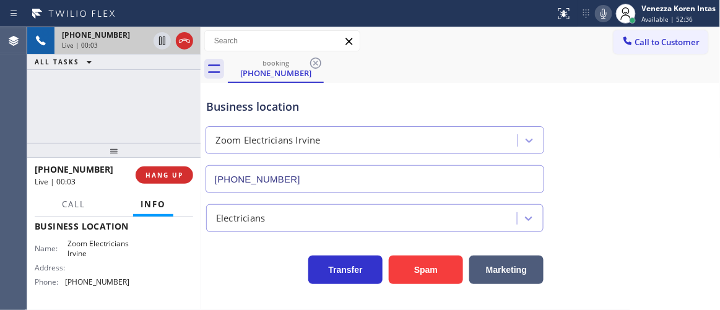
click at [290, 100] on div "Business location" at bounding box center [375, 106] width 338 height 17
click at [108, 113] on div "[PHONE_NUMBER] Live | 00:04 ALL TASKS ALL TASKS ACTIVE TASKS TASKS IN WRAP UP" at bounding box center [113, 85] width 173 height 116
click at [87, 90] on div "[PHONE_NUMBER] Live | 00:06 ALL TASKS ALL TASKS ACTIVE TASKS TASKS IN WRAP UP" at bounding box center [113, 85] width 173 height 116
click at [321, 89] on div "Business location Zoom Electricians [GEOGRAPHIC_DATA] [PHONE_NUMBER]" at bounding box center [375, 139] width 342 height 107
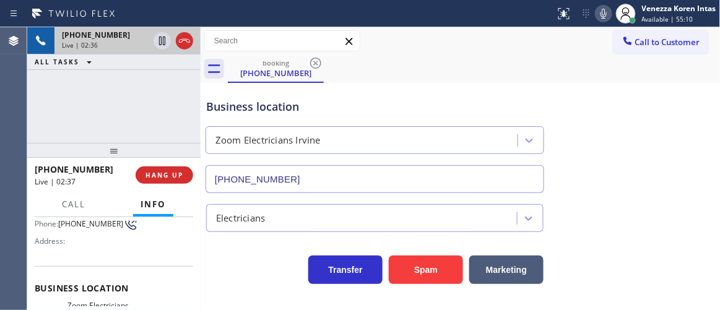
scroll to position [105, 0]
click at [376, 122] on div "Zoom Electricians Irvine" at bounding box center [375, 137] width 344 height 33
click at [443, 68] on div "booking [PHONE_NUMBER]" at bounding box center [474, 69] width 493 height 28
click at [609, 13] on icon at bounding box center [603, 13] width 15 height 15
click at [162, 44] on icon at bounding box center [162, 40] width 15 height 15
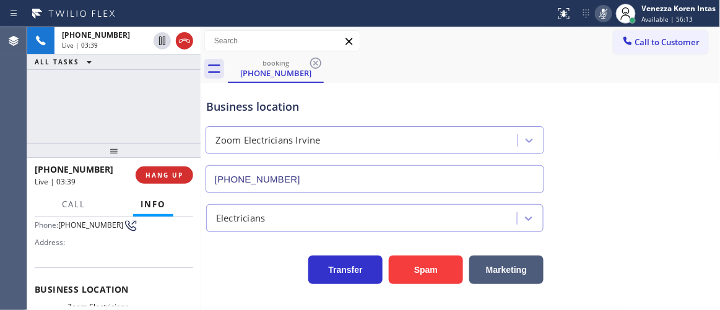
click at [468, 63] on div "booking [PHONE_NUMBER]" at bounding box center [474, 69] width 493 height 28
click at [609, 18] on icon at bounding box center [603, 13] width 15 height 15
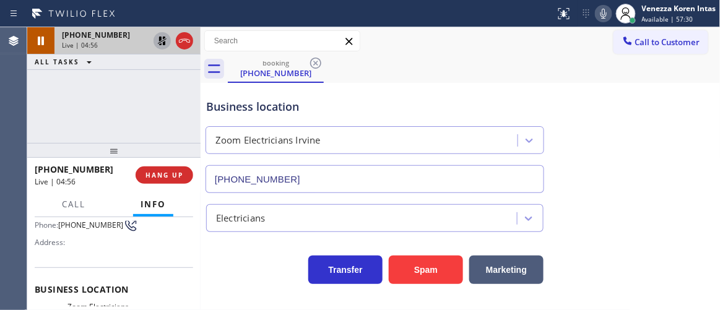
click at [165, 44] on icon at bounding box center [162, 40] width 15 height 15
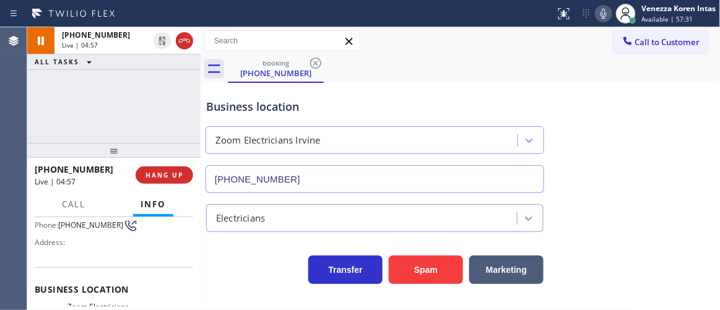
click at [454, 69] on div "booking [PHONE_NUMBER]" at bounding box center [474, 69] width 493 height 28
click at [463, 61] on div "booking [PHONE_NUMBER]" at bounding box center [474, 69] width 493 height 28
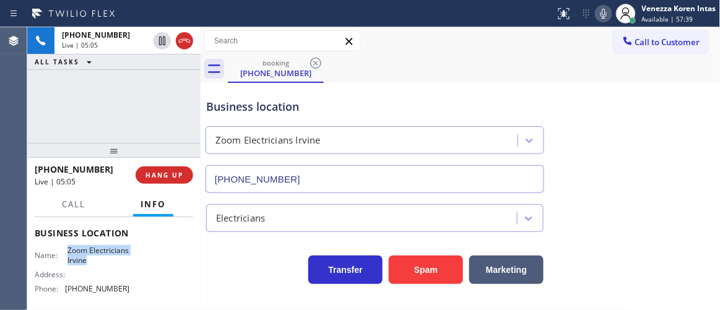
drag, startPoint x: 64, startPoint y: 251, endPoint x: 99, endPoint y: 267, distance: 38.5
click at [99, 265] on div "Name: Zoom Electricians Irvine" at bounding box center [82, 255] width 95 height 19
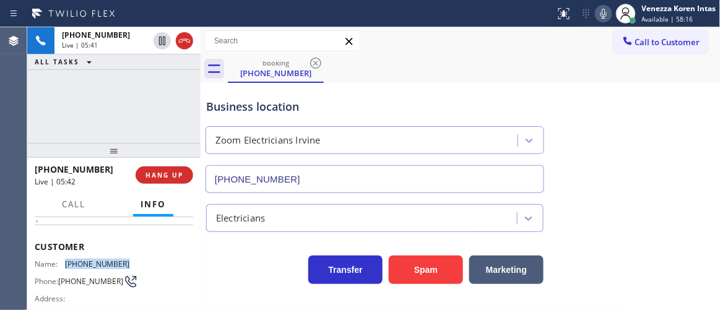
drag, startPoint x: 139, startPoint y: 261, endPoint x: 66, endPoint y: 261, distance: 73.1
click at [66, 261] on div "Name: [PHONE_NUMBER] Phone: [PHONE_NUMBER] Address:" at bounding box center [114, 284] width 159 height 49
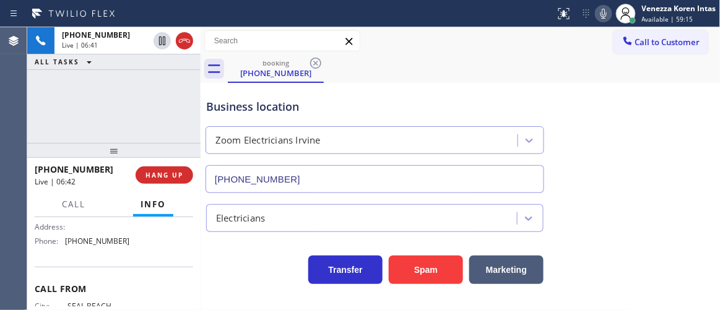
scroll to position [218, 0]
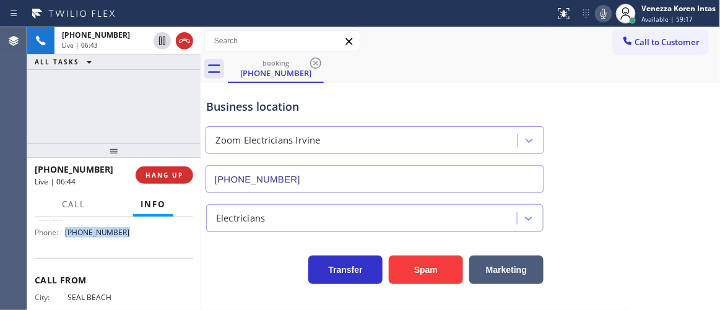
drag, startPoint x: 131, startPoint y: 241, endPoint x: 66, endPoint y: 239, distance: 65.7
click at [66, 239] on div "Name: Zoom Electricians Irvine Address: Phone: [PHONE_NUMBER]" at bounding box center [114, 216] width 159 height 53
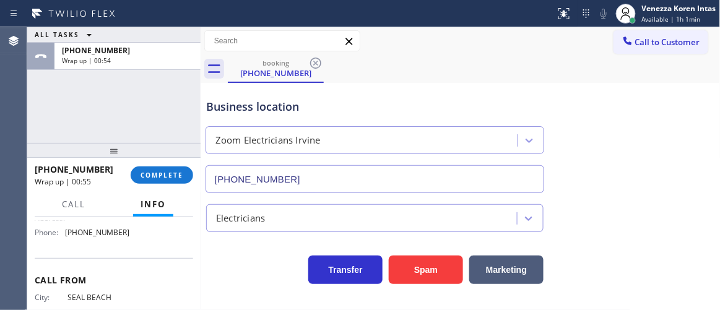
click at [201, 172] on div at bounding box center [201, 168] width 0 height 283
click at [176, 176] on span "COMPLETE" at bounding box center [162, 175] width 43 height 9
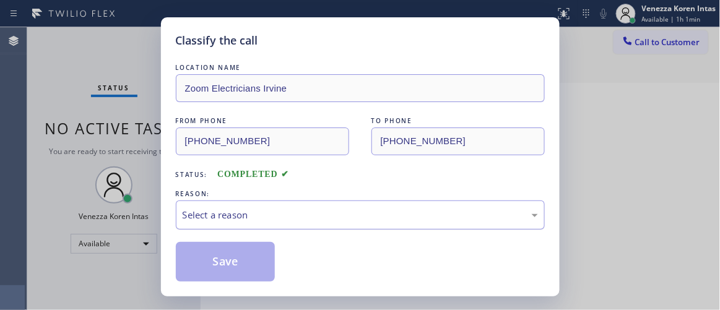
click at [321, 221] on div "Select a reason" at bounding box center [361, 215] width 356 height 14
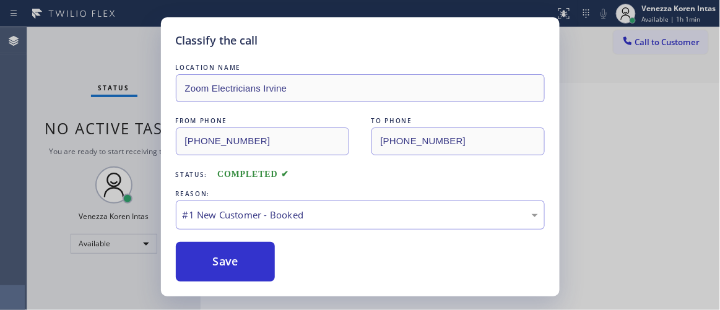
drag, startPoint x: 320, startPoint y: 228, endPoint x: 293, endPoint y: 249, distance: 34.4
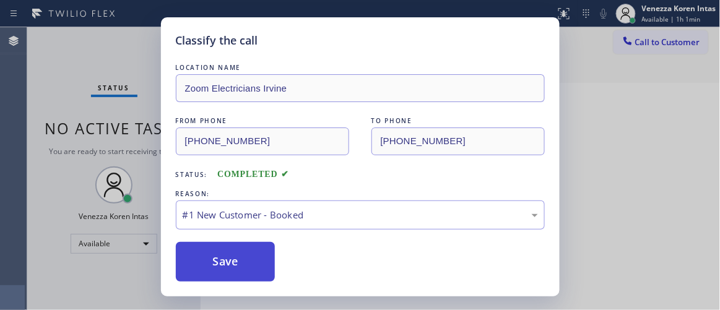
click at [250, 255] on button "Save" at bounding box center [226, 262] width 100 height 40
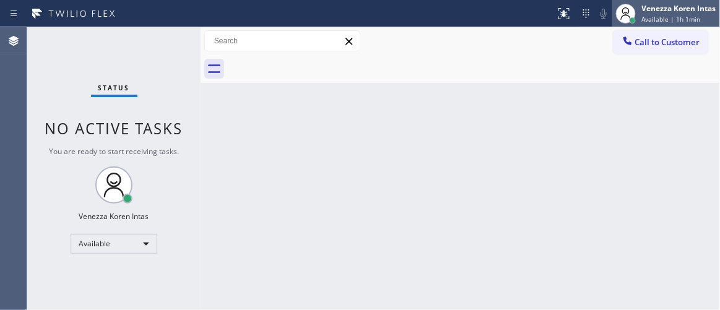
click at [689, 17] on span "Available | 1h 1min" at bounding box center [671, 19] width 59 height 9
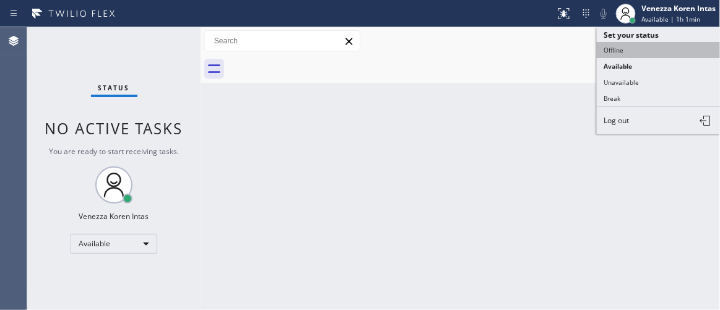
click at [659, 50] on button "Offline" at bounding box center [659, 50] width 124 height 16
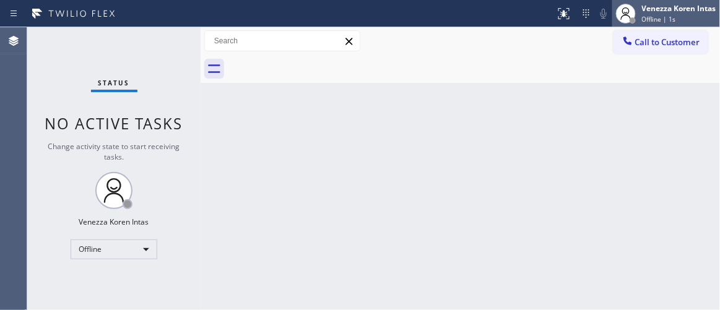
click at [666, 12] on div "Venezza Koren Intas" at bounding box center [679, 8] width 74 height 11
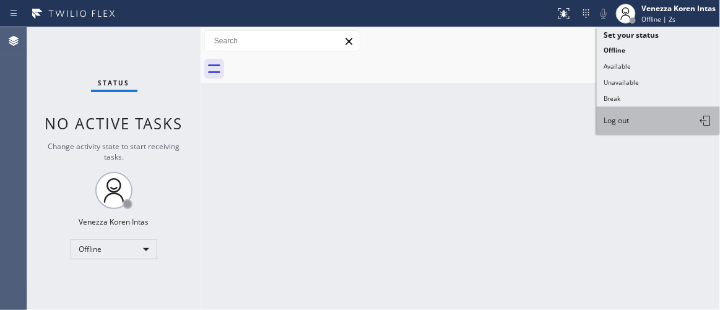
click at [635, 122] on button "Log out" at bounding box center [659, 120] width 124 height 27
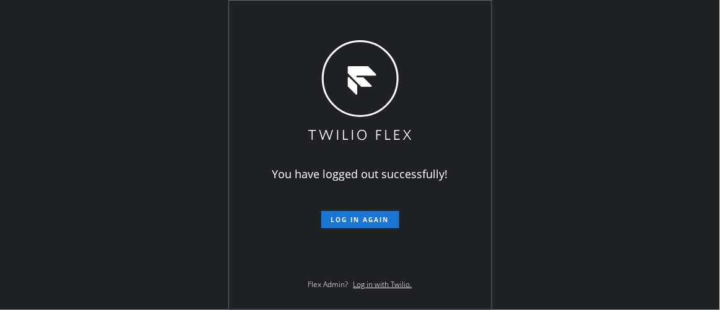
click at [176, 116] on div "You have logged out successfully! Log in again Flex Admin? Log in with Twilio." at bounding box center [360, 155] width 720 height 310
click at [613, 64] on div "You have logged out successfully! Log in again Flex Admin? Log in with Twilio." at bounding box center [360, 155] width 720 height 310
click at [436, 161] on div "You have logged out successfully! Log in again Flex Admin? Log in with Twilio." at bounding box center [360, 155] width 263 height 309
drag, startPoint x: 126, startPoint y: 160, endPoint x: 201, endPoint y: 159, distance: 75.6
click at [126, 160] on div "You have logged out successfully! Log in again Flex Admin? Log in with Twilio." at bounding box center [360, 155] width 720 height 310
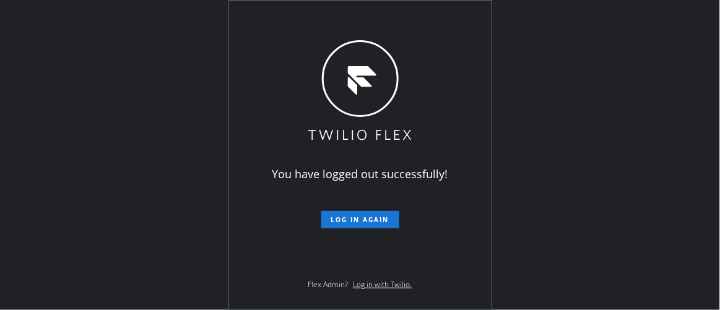
click at [399, 100] on icon at bounding box center [360, 91] width 107 height 103
click at [152, 98] on div "You have logged out successfully! Log in again Flex Admin? Log in with Twilio." at bounding box center [360, 155] width 720 height 310
click at [441, 85] on div "You have logged out successfully! Log in again Flex Admin? Log in with Twilio." at bounding box center [360, 155] width 263 height 309
click at [446, 102] on div "You have logged out successfully! Log in again Flex Admin? Log in with Twilio." at bounding box center [360, 155] width 263 height 309
click at [569, 119] on div "You have logged out successfully! Log in again Flex Admin? Log in with Twilio." at bounding box center [360, 155] width 720 height 310
